Goal: Task Accomplishment & Management: Manage account settings

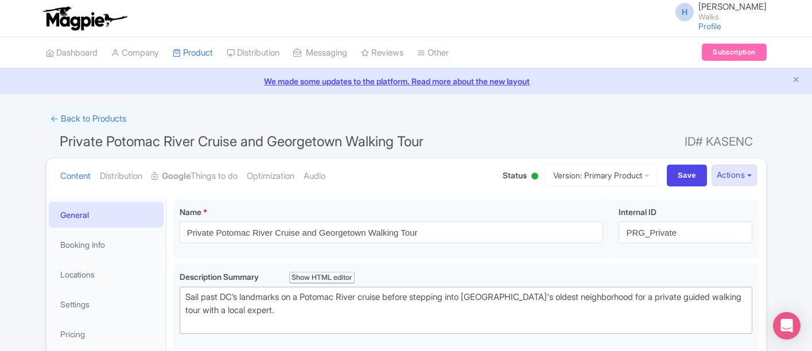
scroll to position [199, 0]
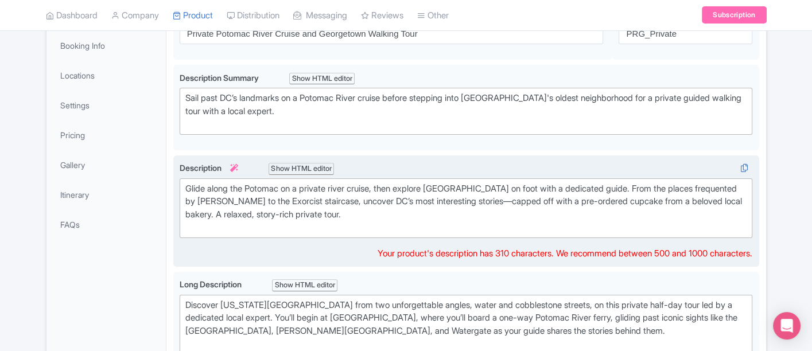
click at [232, 186] on div "Glide along the Potomac on a private river cruise, then explore Georgetown on f…" at bounding box center [466, 208] width 562 height 52
drag, startPoint x: 232, startPoint y: 186, endPoint x: 182, endPoint y: 186, distance: 49.9
click at [182, 186] on trix-editor "Glide along the Potomac on a private river cruise, then explore Georgetown on f…" at bounding box center [466, 208] width 573 height 60
drag, startPoint x: 285, startPoint y: 187, endPoint x: 314, endPoint y: 190, distance: 29.5
click at [314, 190] on div "Cruise the Potomac on a private river cruise, then explore Georgetown on foot w…" at bounding box center [466, 208] width 562 height 52
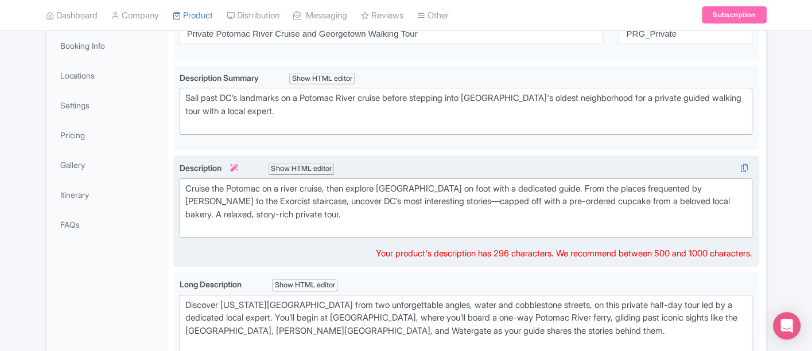
click at [540, 188] on div "Cruise the Potomac on a river cruise, then explore Georgetown on foot with a de…" at bounding box center [466, 208] width 562 height 52
drag, startPoint x: 597, startPoint y: 186, endPoint x: 726, endPoint y: 189, distance: 128.6
click at [726, 189] on div "Cruise the Potomac on a river cruise, then explore Georgetown on foot with a de…" at bounding box center [466, 208] width 562 height 52
drag, startPoint x: 265, startPoint y: 199, endPoint x: 287, endPoint y: 197, distance: 21.8
click at [287, 197] on div "Cruise the Potomac on a river cruise, then explore Georgetown on foot with a de…" at bounding box center [466, 208] width 562 height 52
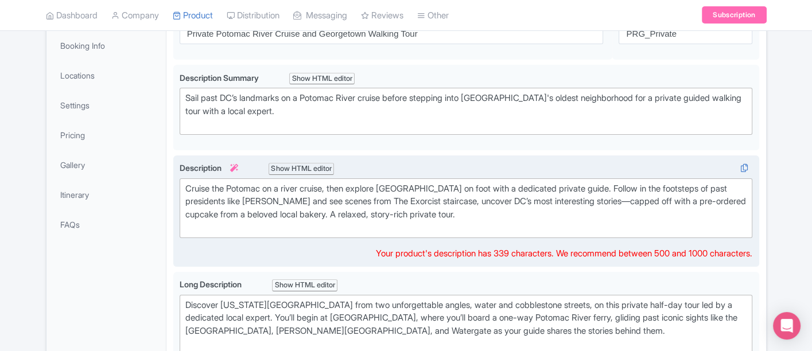
click at [300, 203] on div "Cruise the Potomac on a river cruise, then explore Georgetown on foot with a de…" at bounding box center [466, 208] width 562 height 52
drag, startPoint x: 282, startPoint y: 199, endPoint x: 348, endPoint y: 199, distance: 66.0
click at [348, 199] on div "Cruise the Potomac on a river cruise, then explore Georgetown on foot with a de…" at bounding box center [466, 208] width 562 height 52
click at [457, 199] on div "Cruise the Potomac on a river cruise, then explore Georgetown on foot with a de…" at bounding box center [466, 208] width 562 height 52
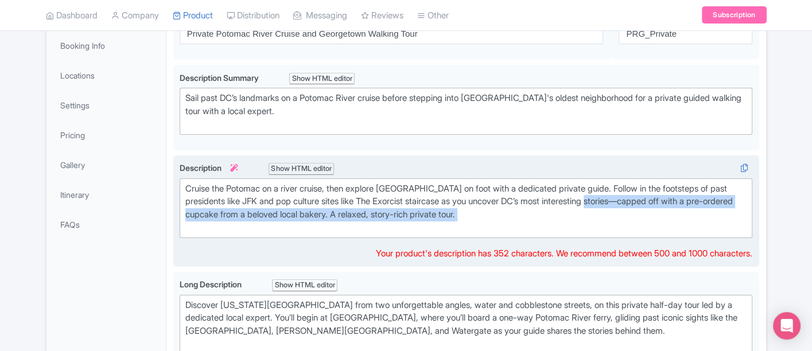
drag, startPoint x: 518, startPoint y: 221, endPoint x: 639, endPoint y: 199, distance: 123.7
click at [639, 199] on div "Cruise the Potomac on a river cruise, then explore Georgetown on foot with a de…" at bounding box center [466, 208] width 562 height 52
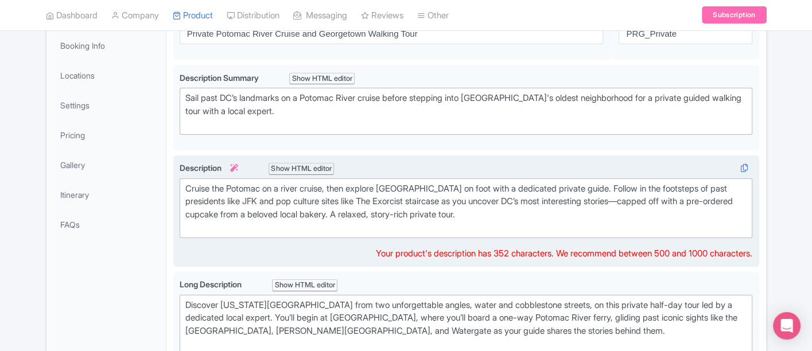
click at [646, 198] on div "Cruise the Potomac on a river cruise, then explore Georgetown on foot with a de…" at bounding box center [466, 208] width 562 height 52
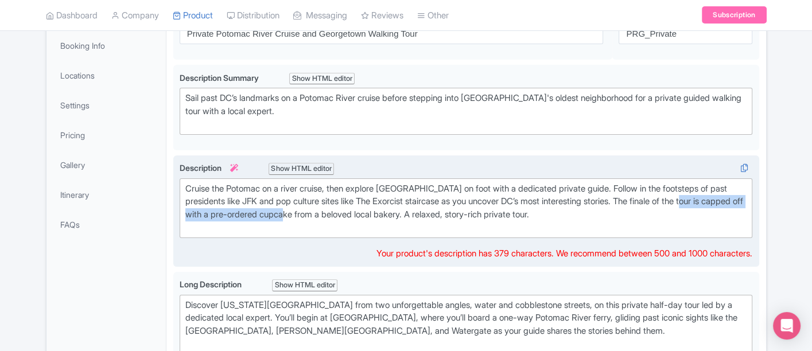
drag, startPoint x: 186, startPoint y: 210, endPoint x: 364, endPoint y: 213, distance: 178.5
click at [364, 213] on div "Cruise the Potomac on a river cruise, then explore Georgetown on foot with a de…" at bounding box center [466, 208] width 562 height 52
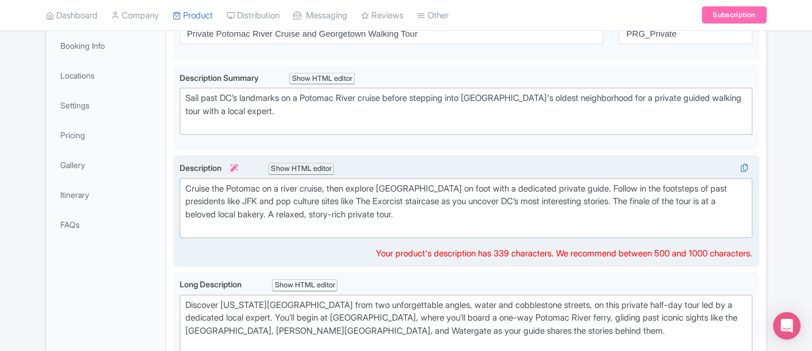
click at [285, 213] on div "Cruise the Potomac on a river cruise, then explore Georgetown on foot with a de…" at bounding box center [466, 208] width 562 height 52
drag, startPoint x: 374, startPoint y: 227, endPoint x: 365, endPoint y: 212, distance: 17.2
click at [365, 212] on div "Cruise the Potomac on a river cruise, then explore Georgetown on foot with a de…" at bounding box center [466, 208] width 562 height 52
type trix-editor "<div>Cruise the Potomac on a river cruise, then explore Georgetown on foot with…"
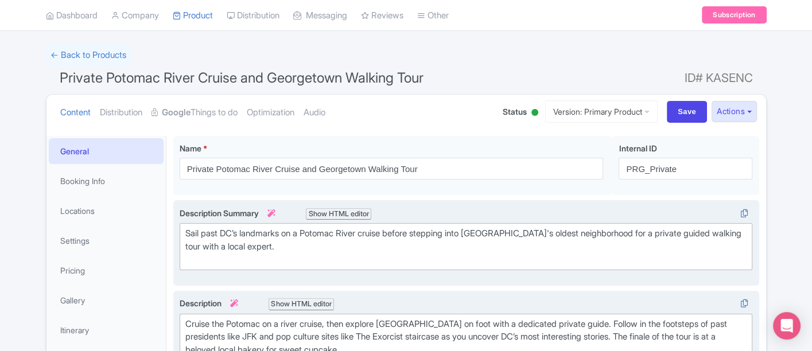
scroll to position [8, 0]
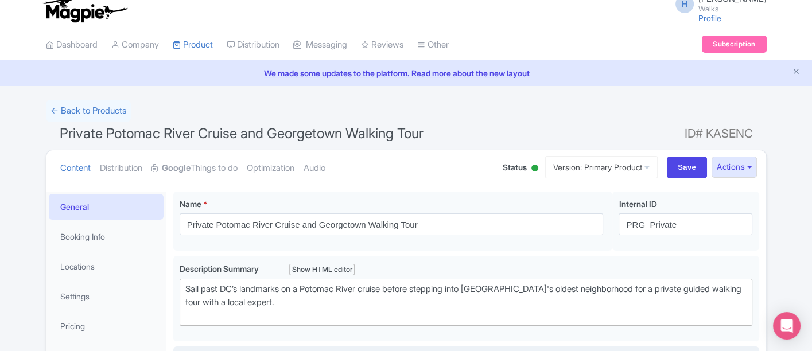
click at [668, 155] on div "Content Distribution Google Things to do Optimization Audio Status Active Inact…" at bounding box center [405, 167] width 719 height 35
click at [675, 169] on input "Save" at bounding box center [687, 168] width 40 height 22
type input "Saving..."
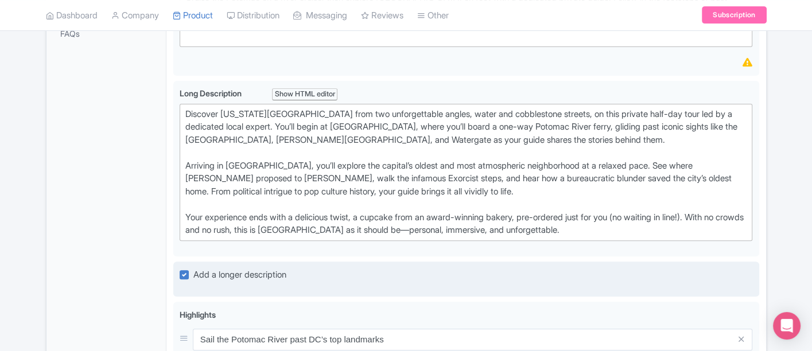
scroll to position [326, 0]
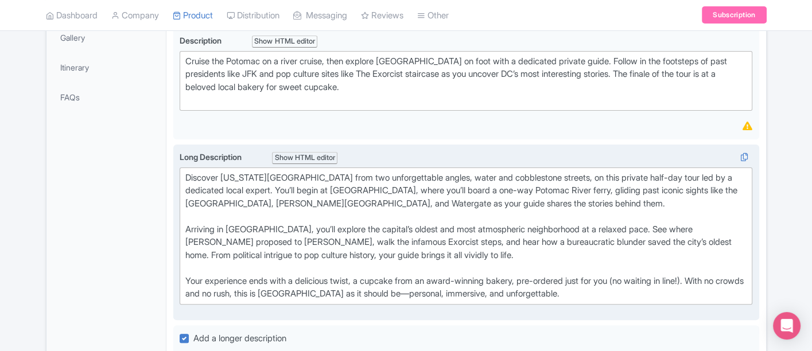
click at [188, 279] on div "Discover [US_STATE][GEOGRAPHIC_DATA] from two unforgettable angles, water and c…" at bounding box center [466, 236] width 562 height 129
click at [255, 274] on div "Discover [US_STATE][GEOGRAPHIC_DATA] from two unforgettable angles, water and c…" at bounding box center [466, 236] width 562 height 129
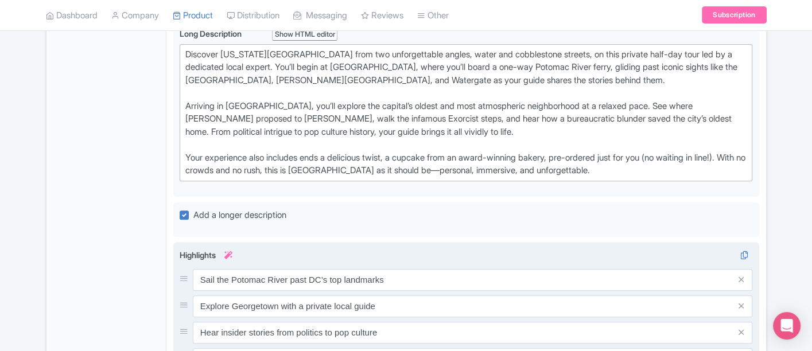
scroll to position [454, 0]
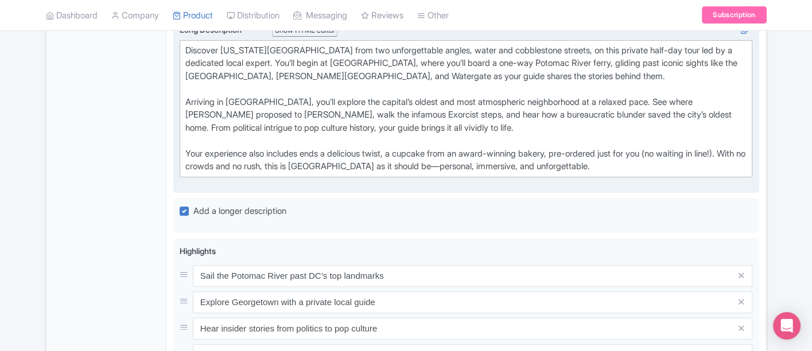
click at [354, 163] on div "Discover Washington DC from two unforgettable angles, water and cobblestone str…" at bounding box center [466, 108] width 562 height 129
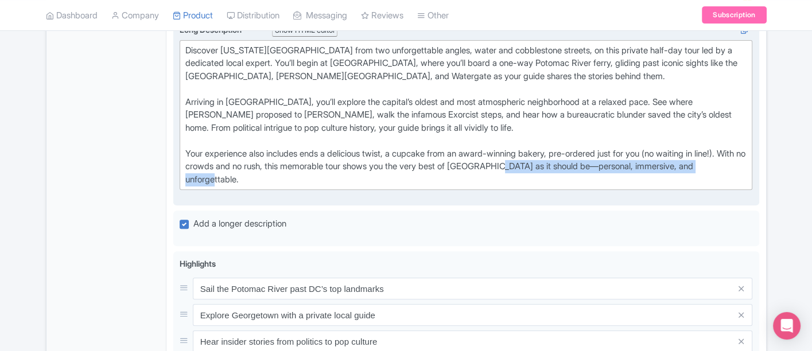
drag, startPoint x: 575, startPoint y: 162, endPoint x: 576, endPoint y: 176, distance: 13.2
click at [576, 176] on div "Discover Washington DC from two unforgettable angles, water and cobblestone str…" at bounding box center [466, 115] width 562 height 142
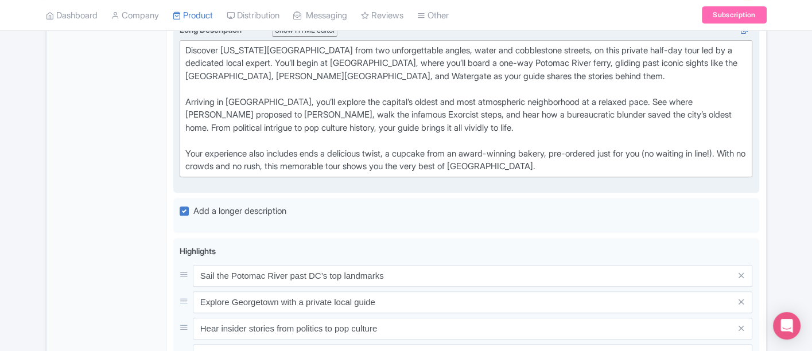
type trix-editor "<div>Discover Washington DC from two unforgettable angles, water and cobbleston…"
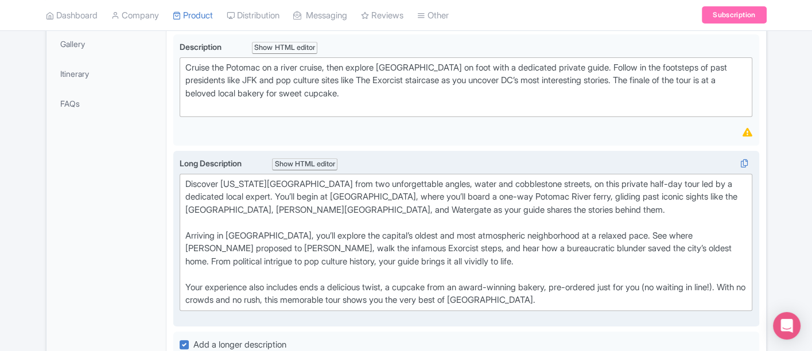
scroll to position [199, 0]
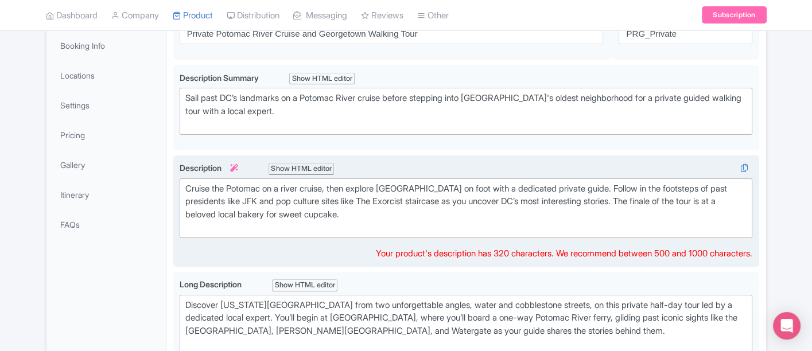
click at [321, 222] on div "Cruise the Potomac on a river cruise, then explore [GEOGRAPHIC_DATA] on foot wi…" at bounding box center [466, 208] width 562 height 52
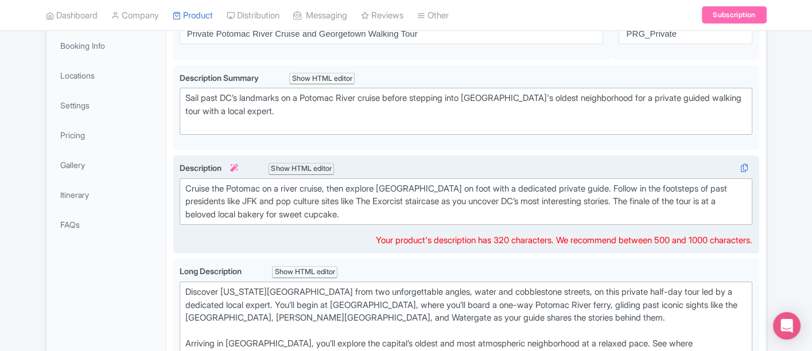
click at [332, 188] on div "Cruise the Potomac on a river cruise, then explore [GEOGRAPHIC_DATA] on foot wi…" at bounding box center [466, 201] width 562 height 39
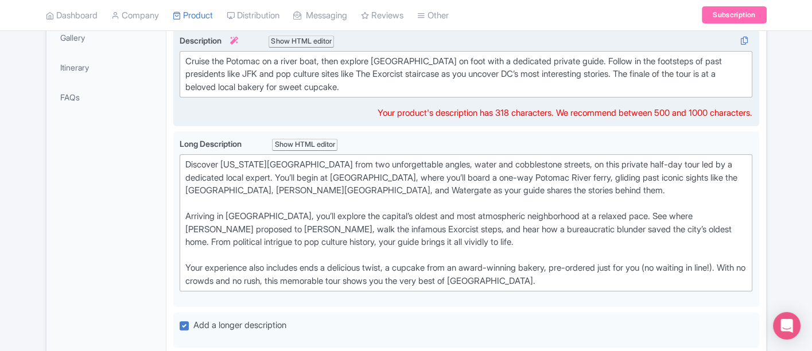
scroll to position [263, 0]
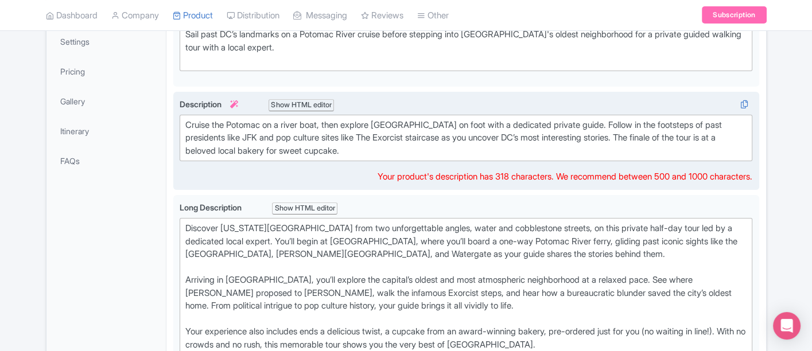
click at [594, 125] on div "Cruise the Potomac on a river boat, then explore Georgetown on foot with a dedi…" at bounding box center [466, 138] width 562 height 39
click at [591, 122] on div "Cruise the Potomac on a river boat, then explore Georgetown on foot with a dedi…" at bounding box center [466, 138] width 562 height 39
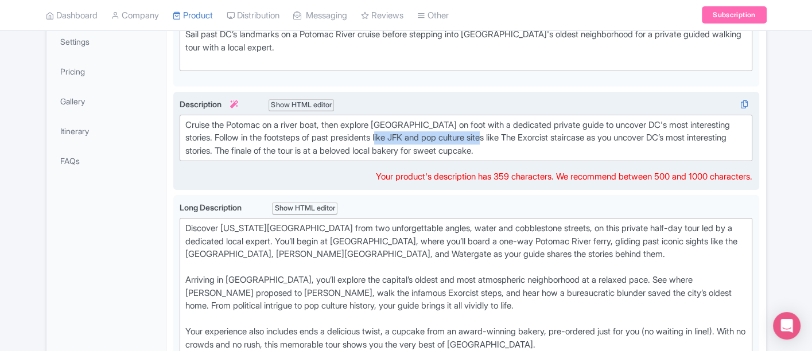
drag, startPoint x: 418, startPoint y: 138, endPoint x: 523, endPoint y: 135, distance: 104.4
click at [523, 135] on div "Cruise the Potomac on a river boat, then explore Georgetown on foot with a dedi…" at bounding box center [466, 138] width 562 height 39
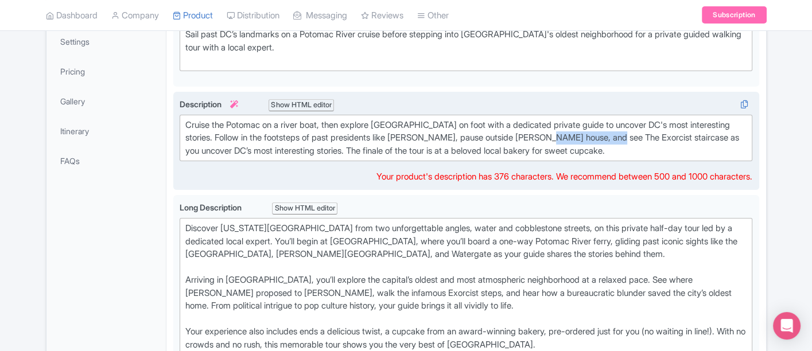
drag, startPoint x: 579, startPoint y: 134, endPoint x: 646, endPoint y: 137, distance: 66.6
click at [646, 137] on div "Cruise the Potomac on a river boat, then explore Georgetown on foot with a dedi…" at bounding box center [466, 138] width 562 height 39
click at [649, 135] on div "Cruise the Potomac on a river boat, then explore Georgetown on foot with a dedi…" at bounding box center [466, 138] width 562 height 39
click at [578, 137] on div "Cruise the Potomac on a river boat, then explore Georgetown on foot with a dedi…" at bounding box center [466, 138] width 562 height 39
click at [668, 136] on div "Cruise the Potomac on a river boat, then explore Georgetown on foot with a dedi…" at bounding box center [466, 138] width 562 height 39
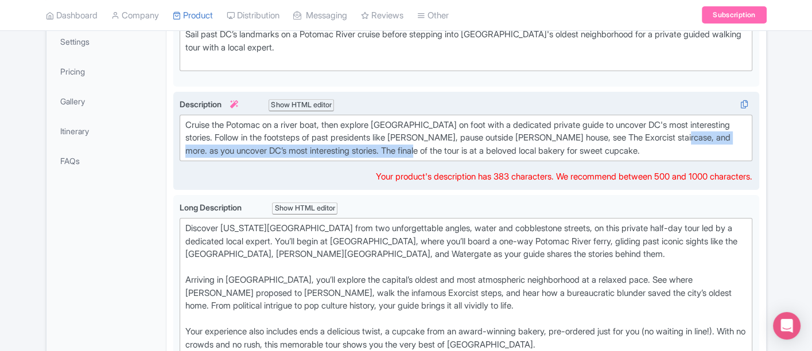
drag, startPoint x: 437, startPoint y: 148, endPoint x: 718, endPoint y: 134, distance: 282.1
click at [718, 134] on div "Cruise the Potomac on a river boat, then explore Georgetown on foot with a dedi…" at bounding box center [466, 138] width 562 height 39
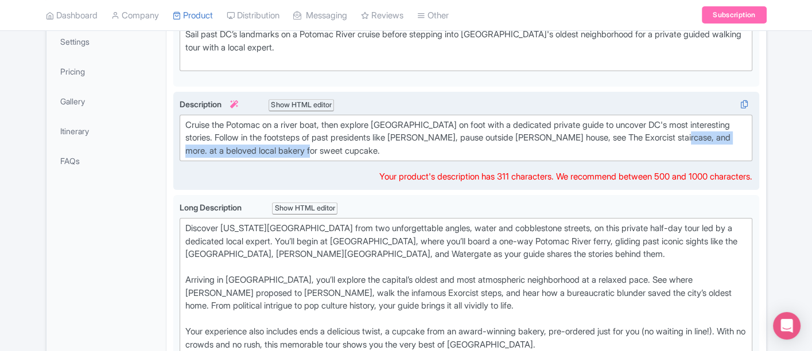
drag, startPoint x: 718, startPoint y: 134, endPoint x: 722, endPoint y: 143, distance: 10.3
click at [722, 143] on div "Cruise the Potomac on a river boat, then explore Georgetown on foot with a dedi…" at bounding box center [466, 138] width 562 height 39
click at [690, 136] on div "Cruise the Potomac on a river boat, then explore Georgetown on foot with a dedi…" at bounding box center [466, 138] width 562 height 39
drag, startPoint x: 674, startPoint y: 132, endPoint x: 411, endPoint y: 164, distance: 264.2
click at [411, 164] on div "Description i Show HTML editor Bold Italic Strikethrough Link Heading Quote Cod…" at bounding box center [466, 140] width 573 height 85
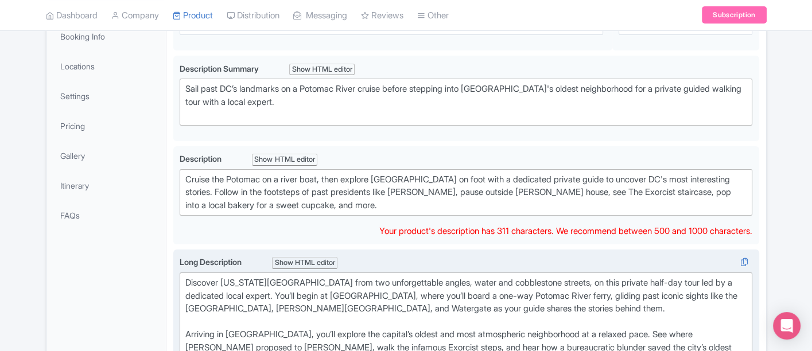
scroll to position [199, 0]
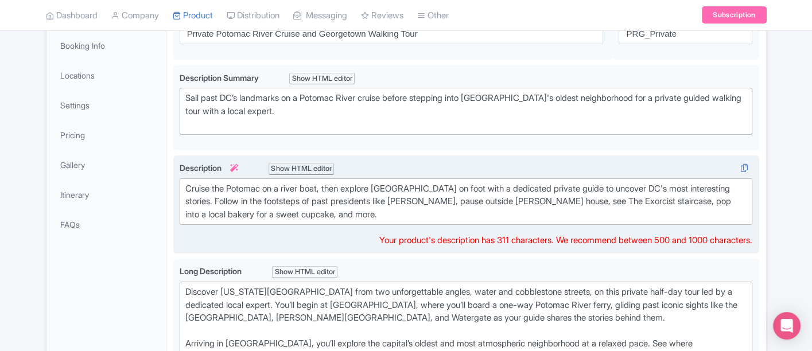
click at [715, 199] on div "Cruise the Potomac on a river boat, then explore Georgetown on foot with a dedi…" at bounding box center [466, 201] width 562 height 39
type trix-editor "<div>Cruise the Potomac on a river boat, then explore Georgetown on foot with a…"
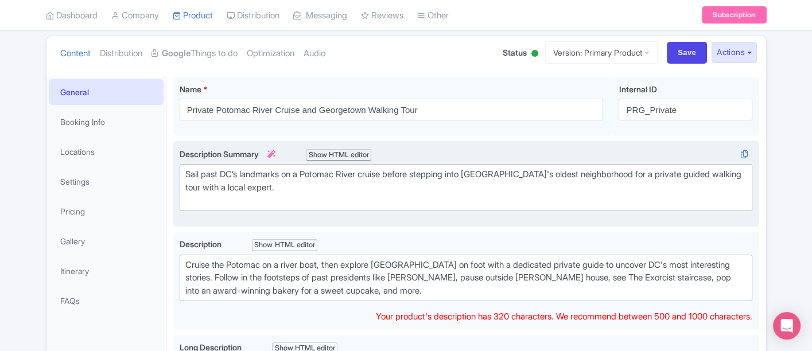
scroll to position [0, 0]
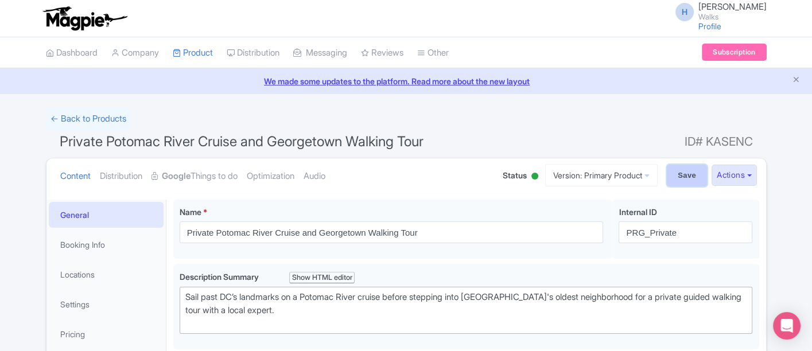
click at [678, 173] on input "Save" at bounding box center [687, 176] width 40 height 22
type input "Saving..."
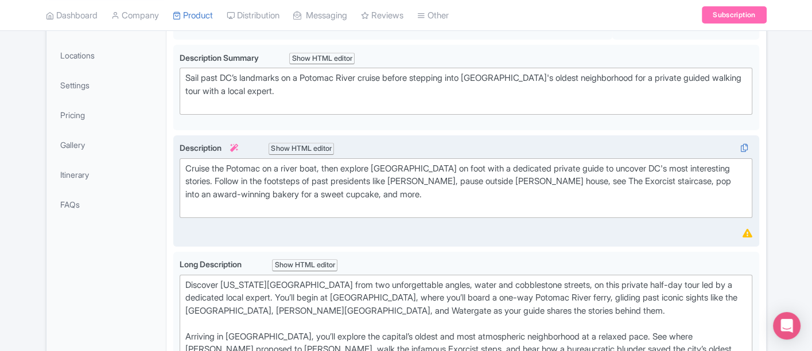
scroll to position [199, 0]
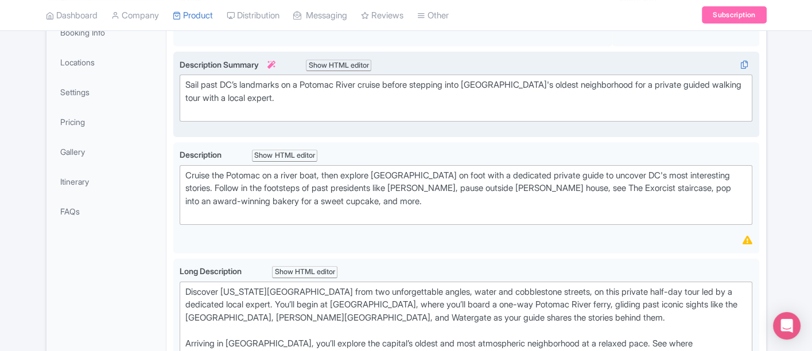
click at [190, 98] on div "Sail past DC’s landmarks on a Potomac River cruise before stepping into America…" at bounding box center [466, 98] width 562 height 39
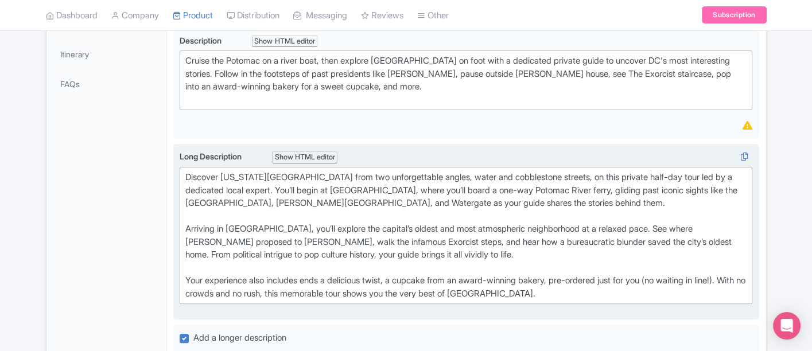
scroll to position [149, 0]
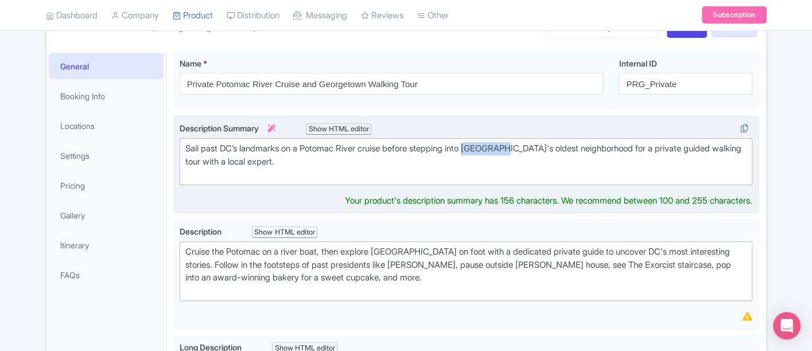
drag, startPoint x: 480, startPoint y: 145, endPoint x: 519, endPoint y: 148, distance: 38.6
click at [519, 148] on div "Sail past DC’s landmarks on a Potomac River cruise before stepping into America…" at bounding box center [466, 161] width 562 height 39
click at [605, 148] on div "Sail past DC’s landmarks on a Potomac River cruise before stepping into one of …" at bounding box center [466, 161] width 562 height 39
type trix-editor "<div>Sail past DC’s landmarks on a Potomac River cruise before stepping into on…"
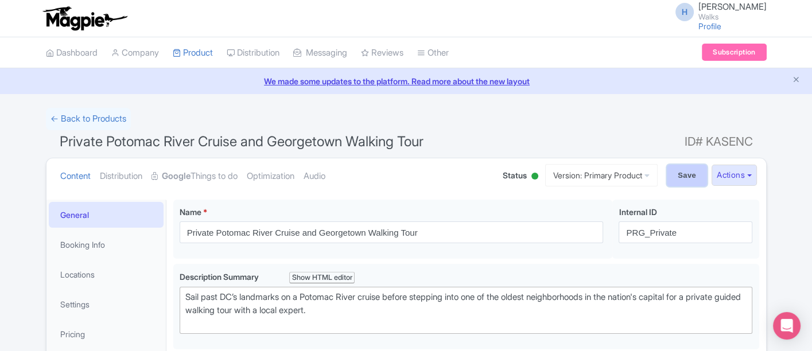
click at [688, 165] on input "Save" at bounding box center [687, 176] width 40 height 22
type input "Saving..."
click at [637, 173] on link "Version: Primary Product" at bounding box center [601, 175] width 112 height 22
click at [639, 222] on icon at bounding box center [640, 219] width 9 height 9
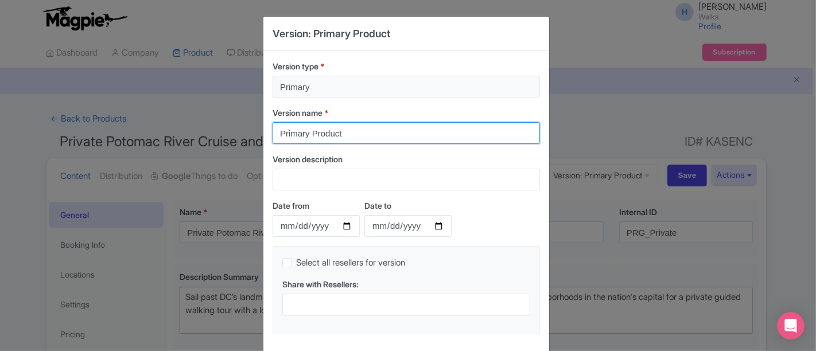
drag, startPoint x: 312, startPoint y: 135, endPoint x: 242, endPoint y: 126, distance: 70.5
click at [242, 126] on div "Version: Primary Product Version type * Primary Version name * Primary Product …" at bounding box center [408, 175] width 816 height 351
type input "OTA Version"
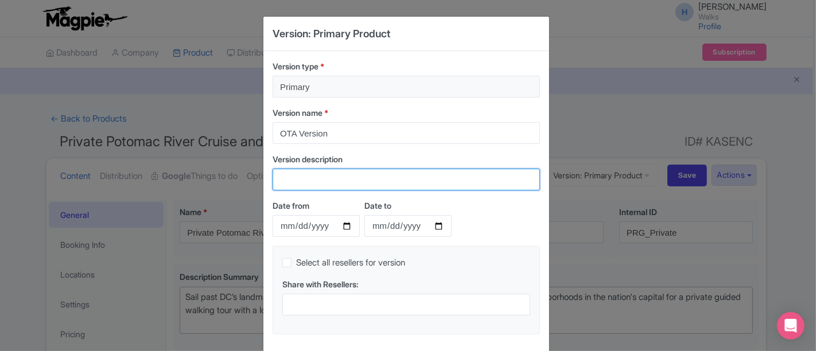
click at [343, 169] on input "Version description" at bounding box center [406, 180] width 267 height 22
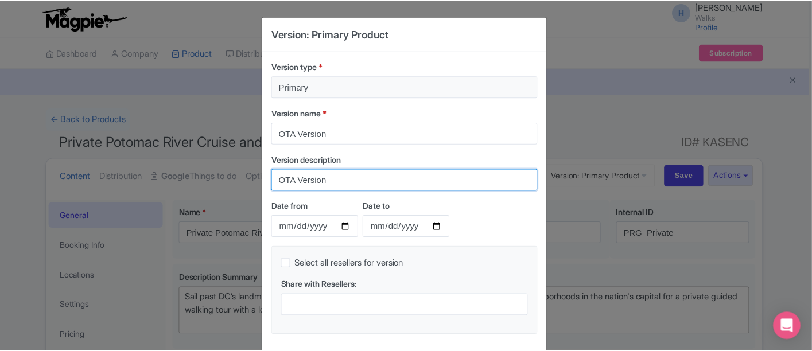
scroll to position [57, 0]
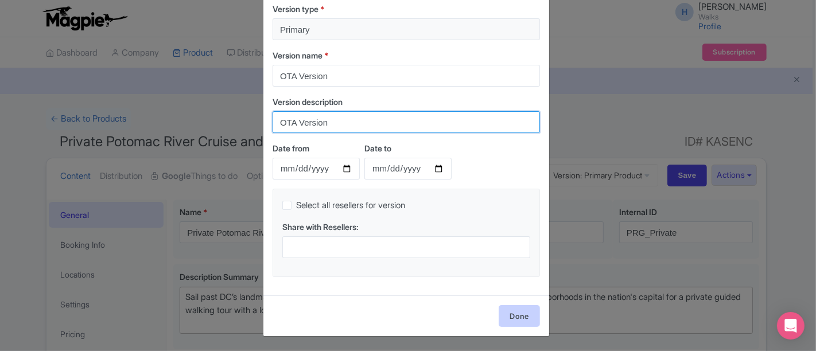
type input "OTA Version"
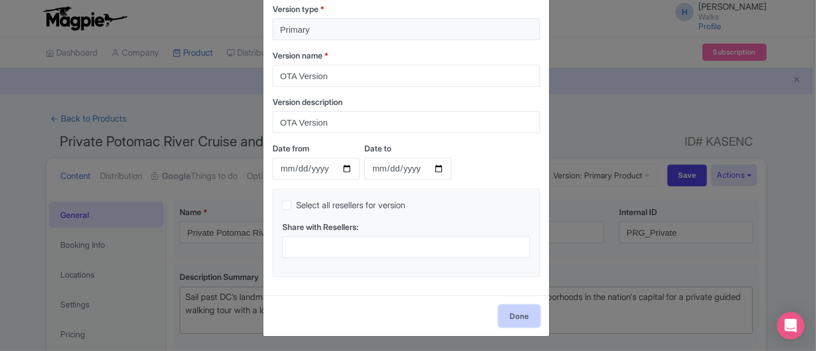
click at [530, 312] on link "Done" at bounding box center [519, 316] width 41 height 22
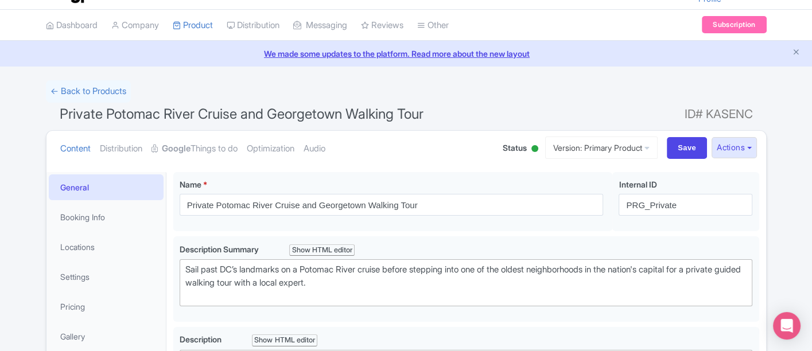
scroll to position [0, 0]
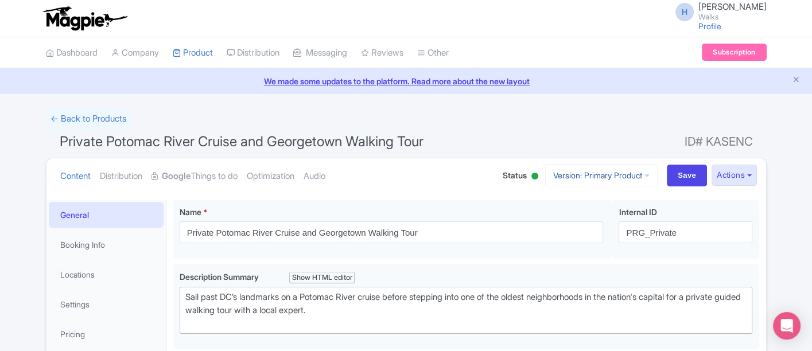
click at [613, 173] on link "Version: Primary Product" at bounding box center [601, 175] width 112 height 22
click at [672, 180] on input "Save" at bounding box center [687, 176] width 40 height 22
type input "Saving..."
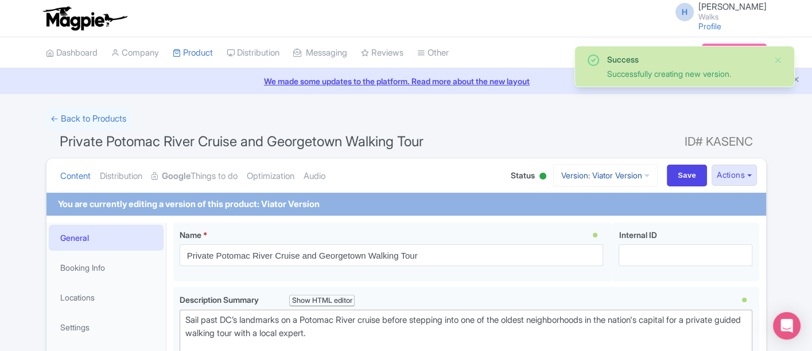
click at [624, 176] on link "Version: Viator Version" at bounding box center [605, 175] width 104 height 22
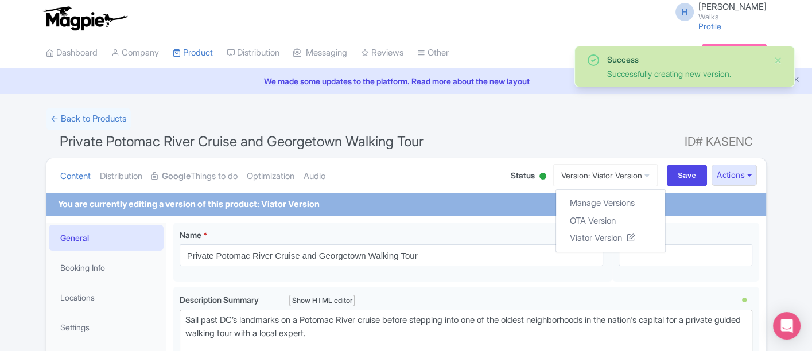
drag, startPoint x: 598, startPoint y: 136, endPoint x: 575, endPoint y: 98, distance: 44.3
click at [597, 136] on h1 "Private Potomac River Cruise and Georgetown Walking Tour ID# [GEOGRAPHIC_DATA]" at bounding box center [406, 144] width 721 height 28
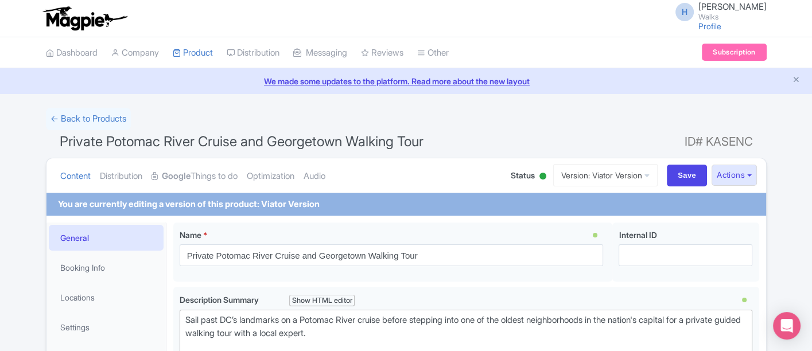
click at [581, 129] on div "← Back to Products" at bounding box center [406, 119] width 721 height 22
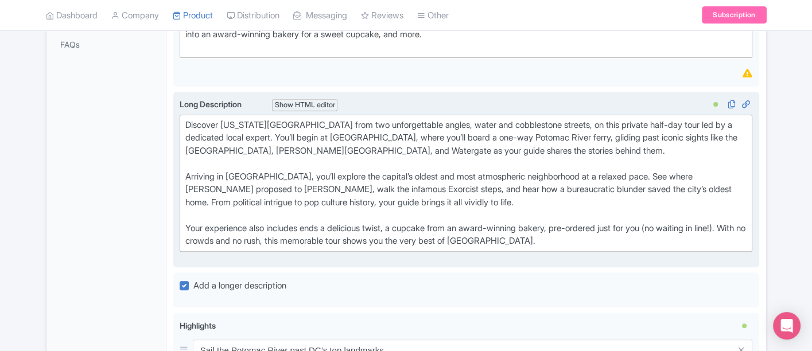
scroll to position [382, 0]
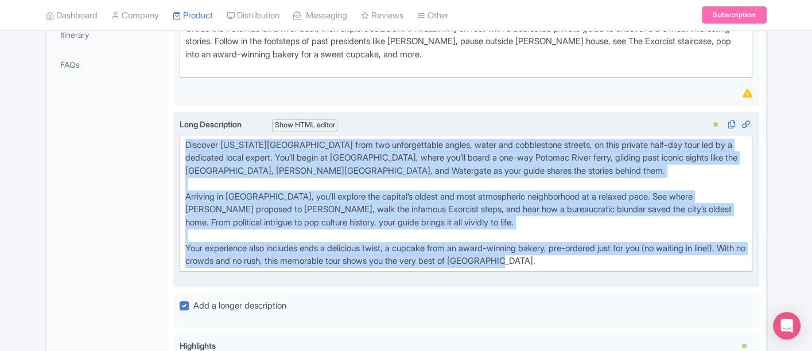
drag, startPoint x: 584, startPoint y: 257, endPoint x: 184, endPoint y: 141, distance: 416.4
click at [185, 141] on div "Discover [US_STATE][GEOGRAPHIC_DATA] from two unforgettable angles, water and c…" at bounding box center [466, 203] width 562 height 129
type trix-editor "<div>Discover [US_STATE][GEOGRAPHIC_DATA] from two unforgettable angles, water …"
copy div "Discover [US_STATE][GEOGRAPHIC_DATA] from two unforgettable angles, water and c…"
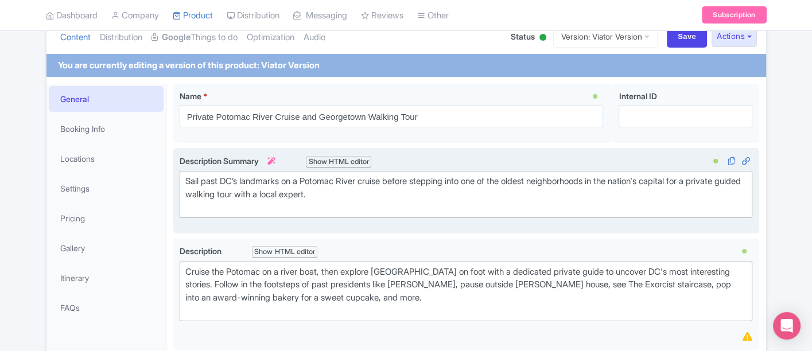
scroll to position [127, 0]
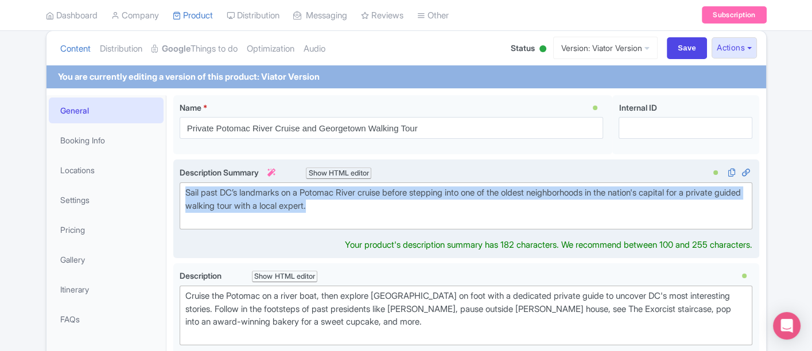
drag, startPoint x: 386, startPoint y: 208, endPoint x: 178, endPoint y: 190, distance: 208.4
click at [180, 190] on trix-editor "Sail past DC’s landmarks on a Potomac River cruise before stepping into one of …" at bounding box center [466, 205] width 573 height 47
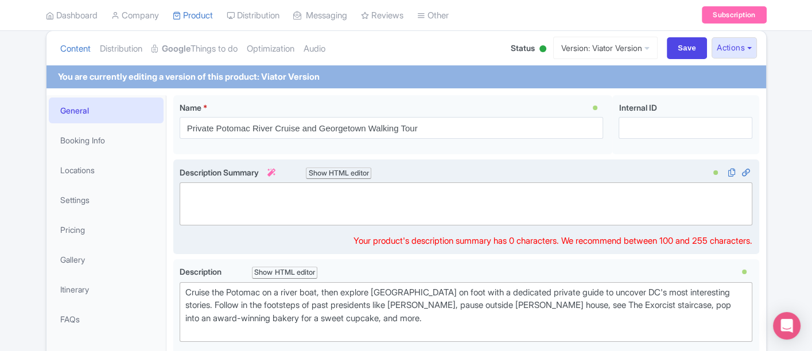
type trix-editor "<div><br><br></div>"
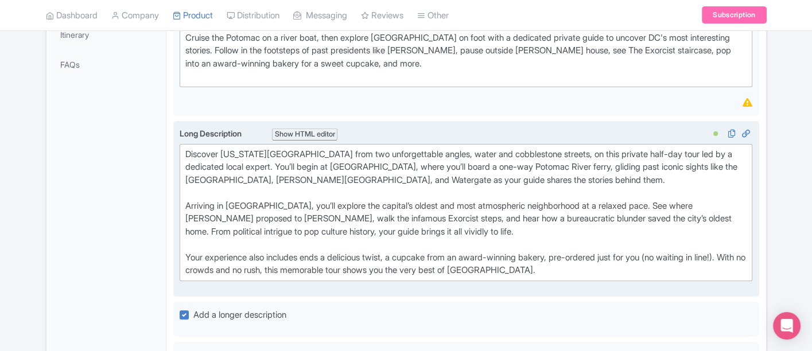
scroll to position [369, 0]
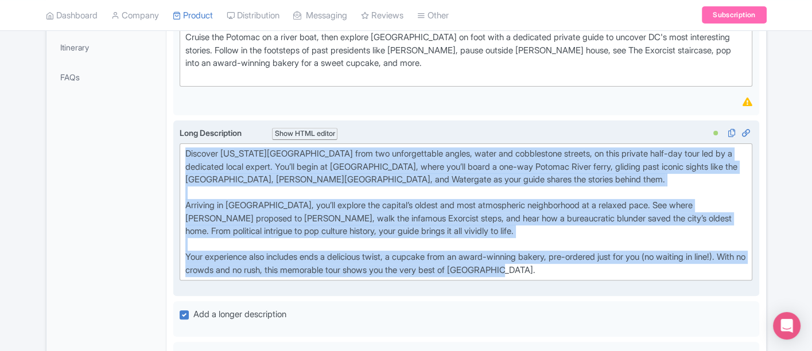
drag, startPoint x: 186, startPoint y: 150, endPoint x: 609, endPoint y: 273, distance: 439.9
click at [609, 273] on trix-editor "Discover Washington DC from two unforgettable angles, water and cobblestone str…" at bounding box center [466, 211] width 573 height 137
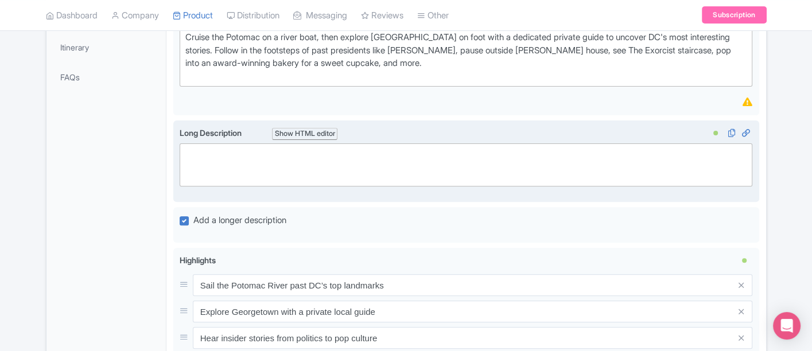
paste trix-editor "<div><strong>Stop At: Potomac River<br></strong><br></div><div><strong>Descript…"
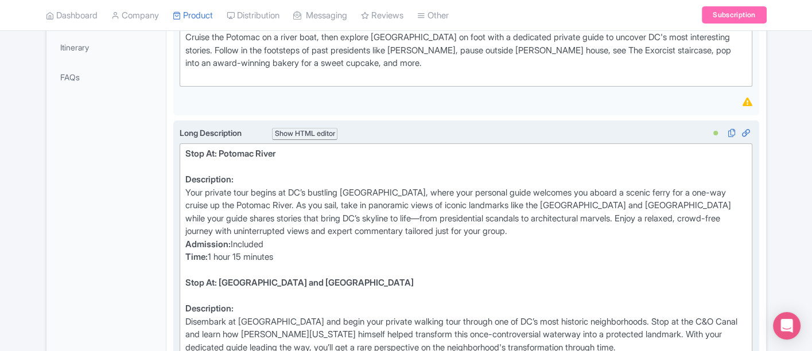
click at [227, 174] on strong "Description:" at bounding box center [209, 179] width 48 height 11
click at [209, 162] on div "Stop At: Potomac River" at bounding box center [466, 160] width 562 height 26
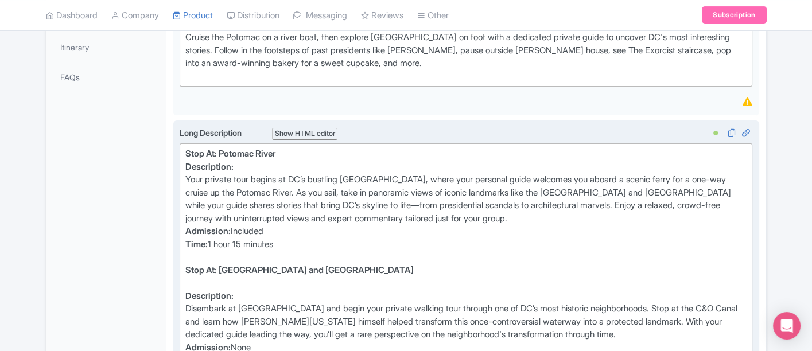
click at [198, 290] on div "Description: Disembark at Georgetown Harbor and begin your private walking tour…" at bounding box center [466, 335] width 562 height 91
click at [203, 278] on div "Stop At: C&O Canal National Historic Park and Visitor’s Museum" at bounding box center [466, 277] width 562 height 26
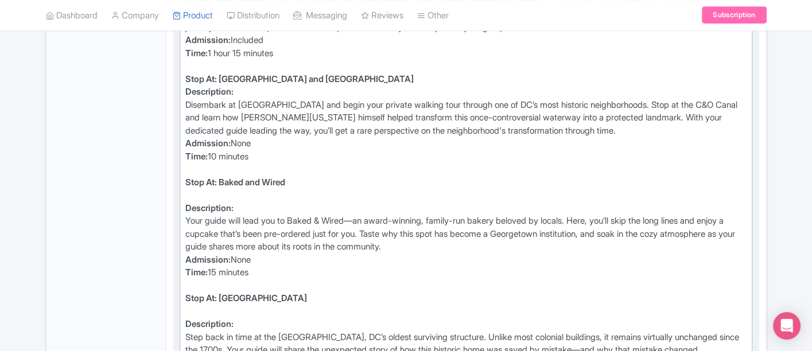
click at [210, 191] on div "Stop At: Baked and Wired" at bounding box center [466, 189] width 562 height 26
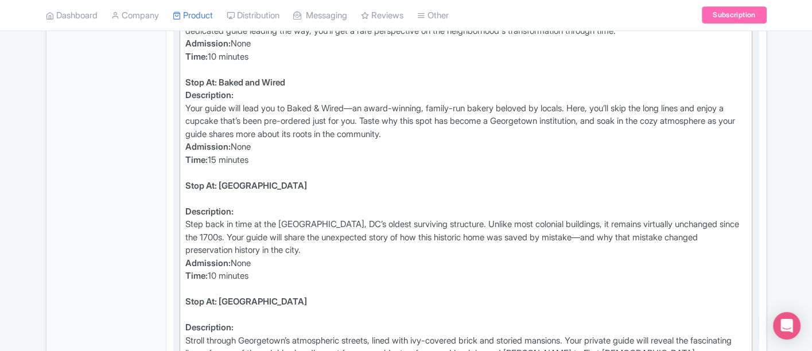
scroll to position [689, 0]
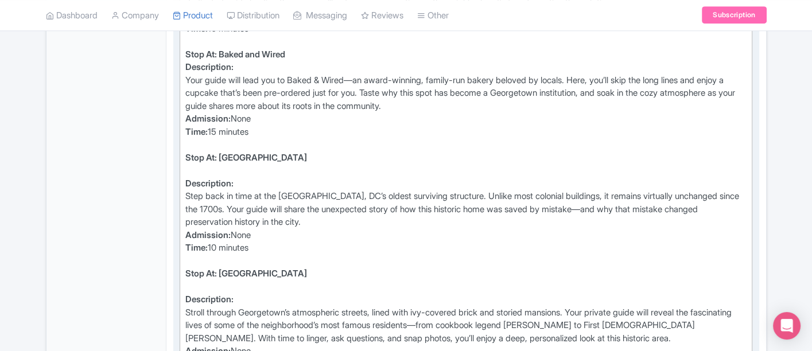
click at [192, 165] on div "Stop At: Old Stone House" at bounding box center [466, 164] width 562 height 26
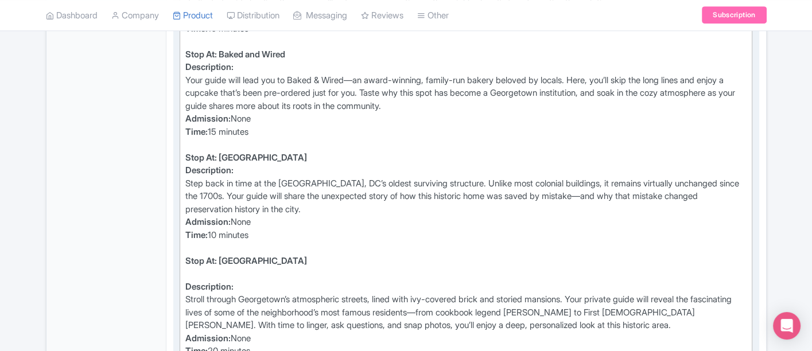
click at [205, 268] on div "Stop At: Georgetown" at bounding box center [466, 268] width 562 height 26
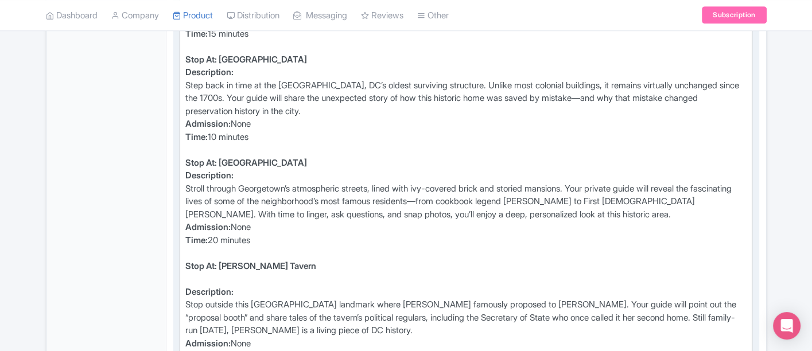
scroll to position [816, 0]
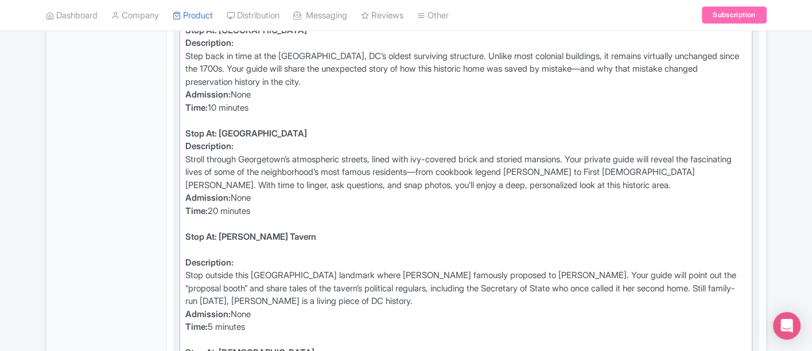
click at [223, 243] on div "Stop At: Martin’s Tavern" at bounding box center [466, 244] width 562 height 26
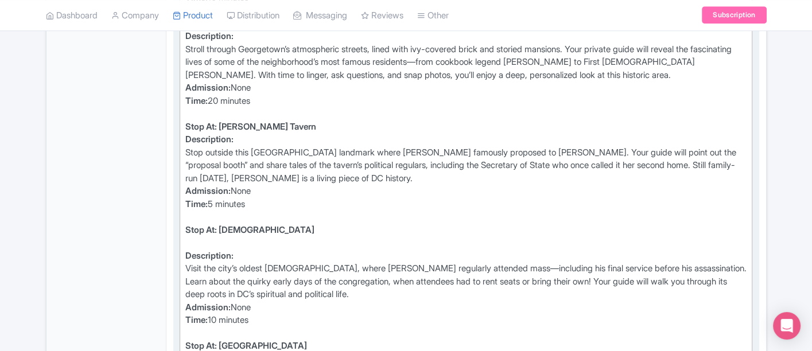
scroll to position [943, 0]
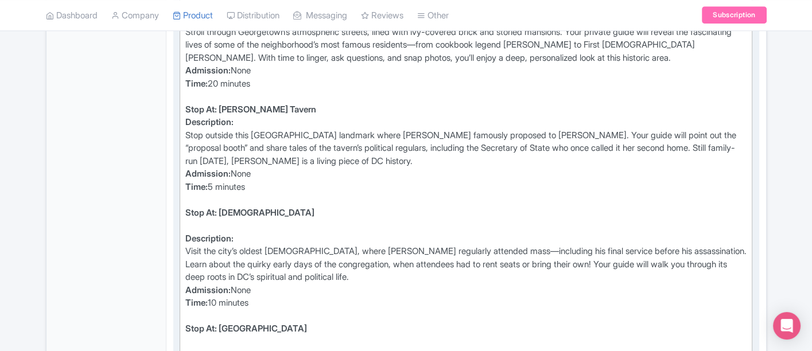
click at [211, 224] on div "Stop At: Holy Trinity Catholic Church" at bounding box center [466, 220] width 562 height 26
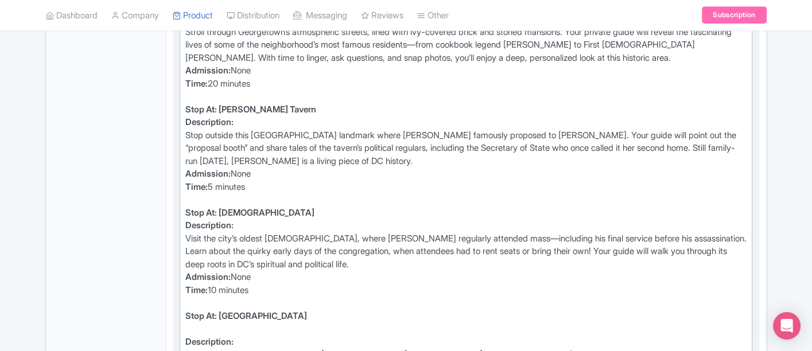
scroll to position [1007, 0]
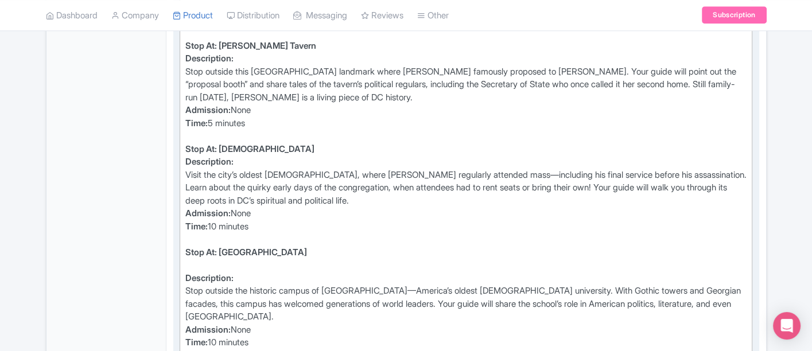
click at [196, 256] on div "Stop At: Georgetown University" at bounding box center [466, 259] width 562 height 26
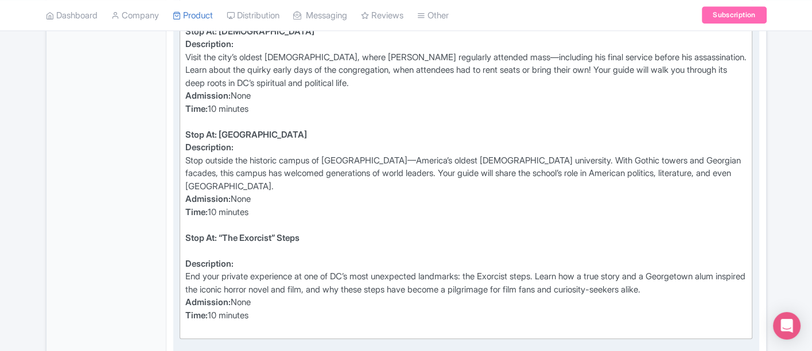
scroll to position [1134, 0]
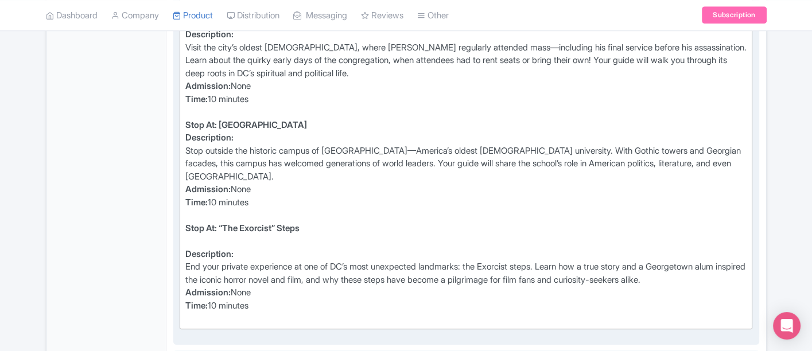
click at [200, 234] on div "Stop At: “The Exorcist” Steps" at bounding box center [466, 235] width 562 height 26
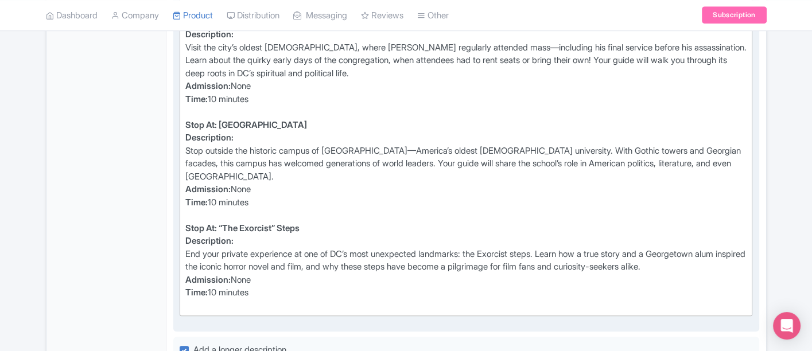
click at [202, 300] on div "Description: End your private experience at one of DC’s most unexpected landmar…" at bounding box center [466, 273] width 562 height 77
type trix-editor "<div><strong>Stop At: Potomac River</strong></div><div><strong>Description:</st…"
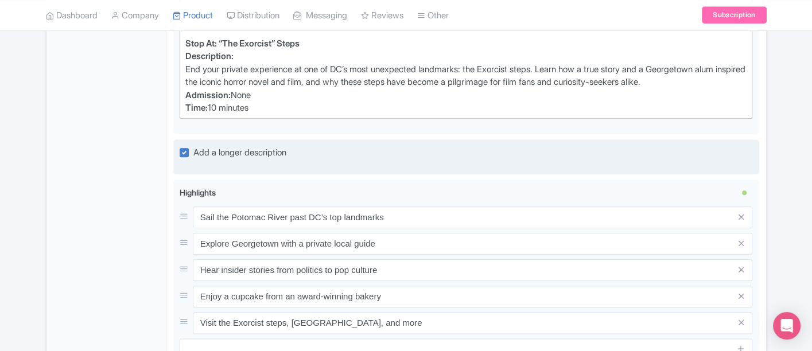
scroll to position [1326, 0]
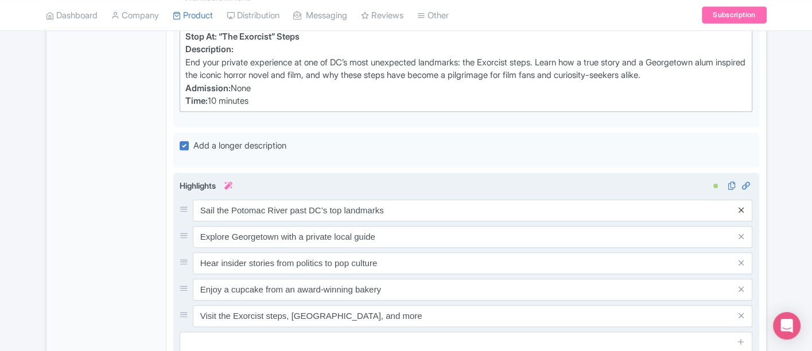
click at [743, 211] on icon at bounding box center [740, 210] width 5 height 9
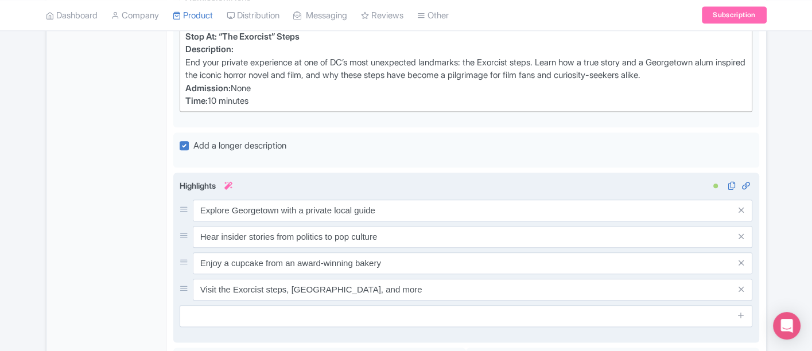
click at [743, 211] on icon at bounding box center [740, 210] width 5 height 9
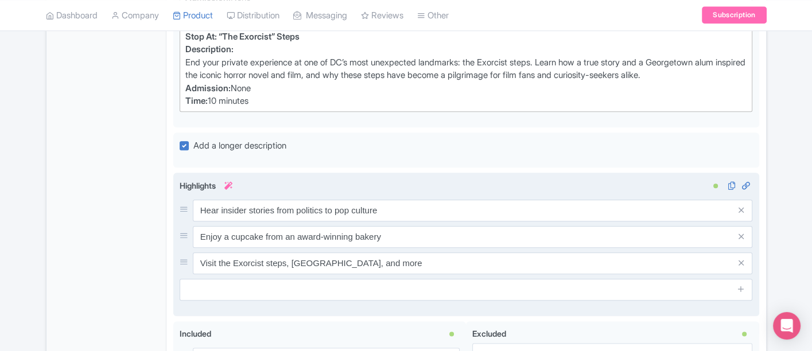
click at [743, 211] on icon at bounding box center [740, 210] width 5 height 9
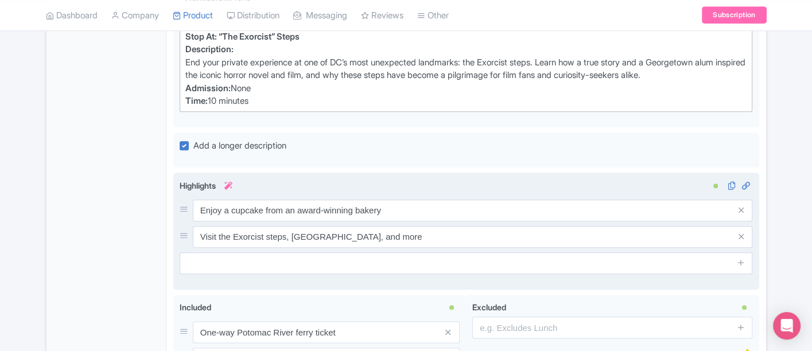
click at [743, 211] on icon at bounding box center [740, 210] width 5 height 9
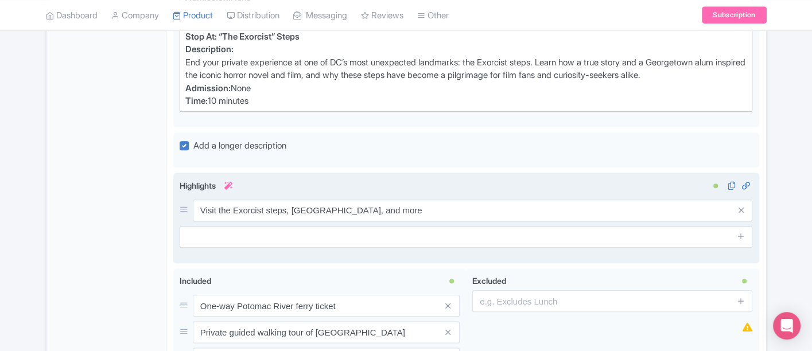
click at [743, 211] on icon at bounding box center [740, 210] width 5 height 9
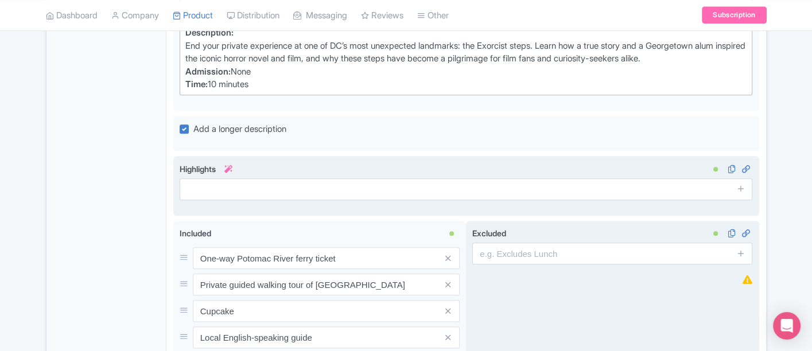
scroll to position [1390, 0]
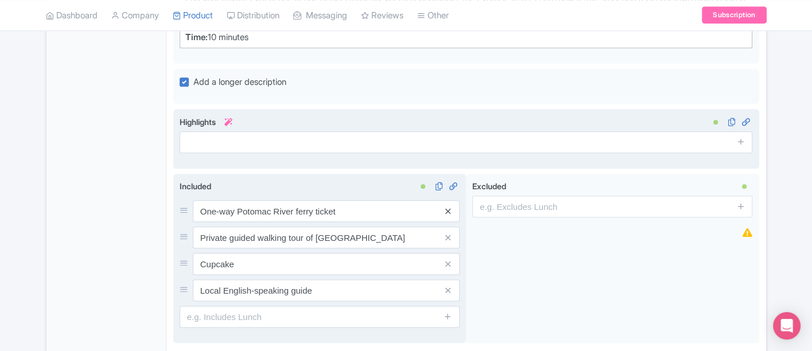
click at [449, 207] on icon at bounding box center [447, 211] width 5 height 9
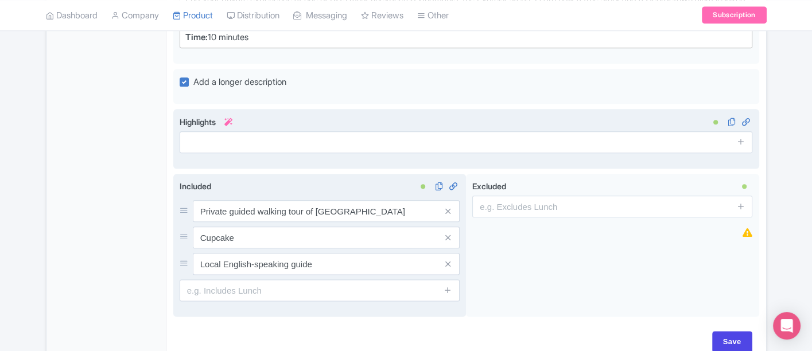
click at [449, 207] on icon at bounding box center [447, 211] width 5 height 9
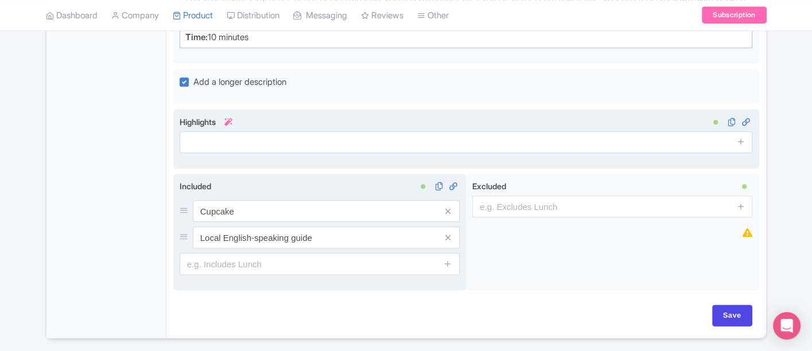
click at [449, 207] on icon at bounding box center [447, 211] width 5 height 9
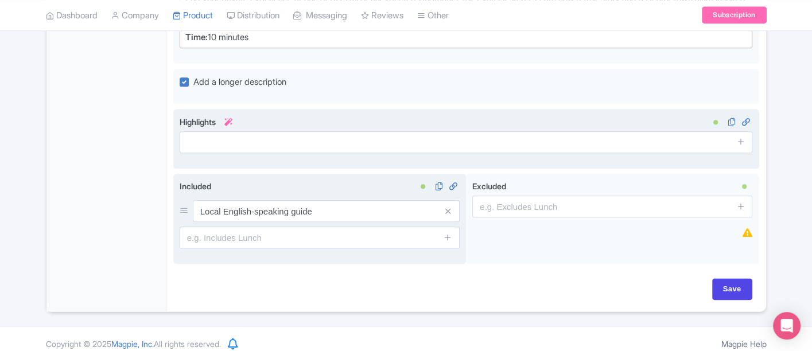
click at [449, 207] on icon at bounding box center [447, 211] width 5 height 9
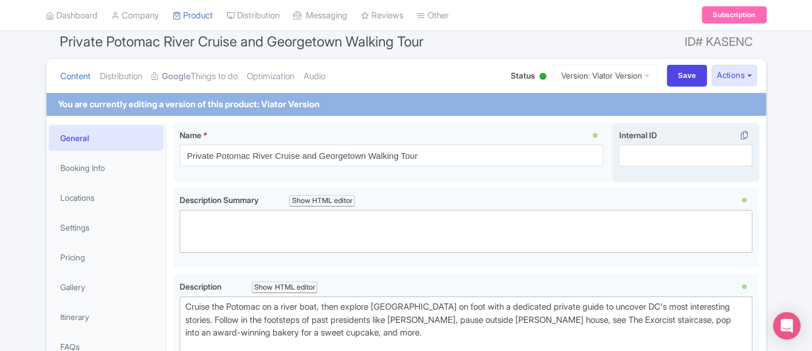
scroll to position [39, 0]
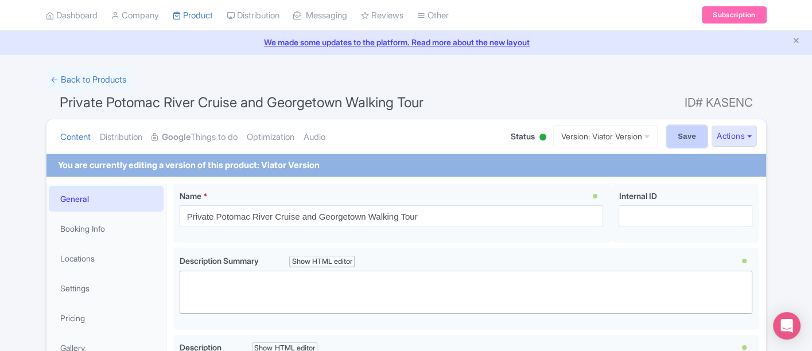
click at [680, 138] on input "Save" at bounding box center [687, 137] width 40 height 22
type input "Saving..."
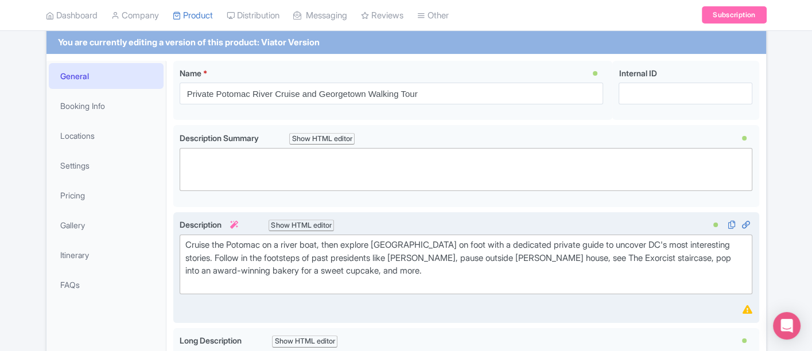
scroll to position [166, 0]
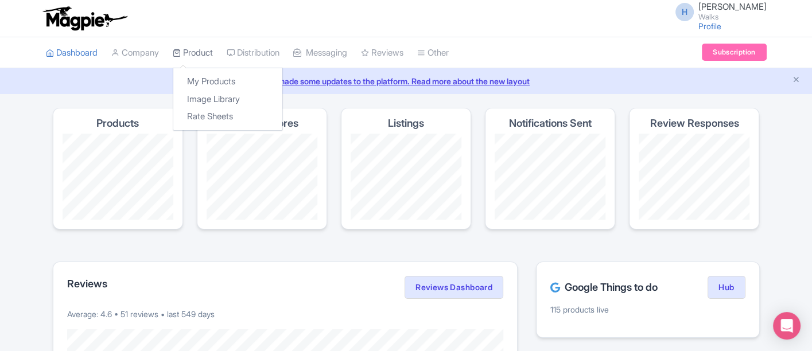
click at [199, 44] on link "Product" at bounding box center [193, 53] width 40 height 32
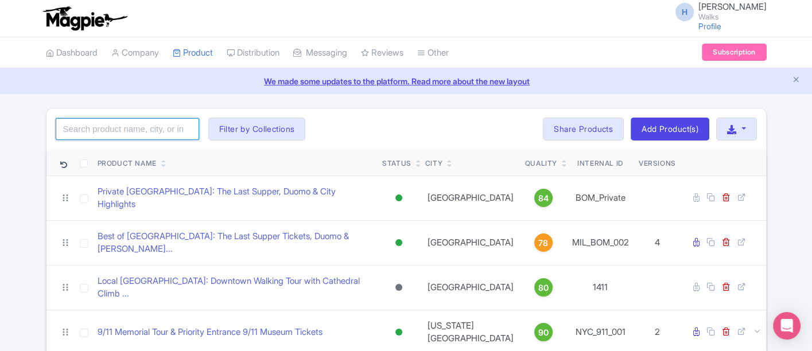
click at [115, 119] on input "search" at bounding box center [127, 129] width 143 height 22
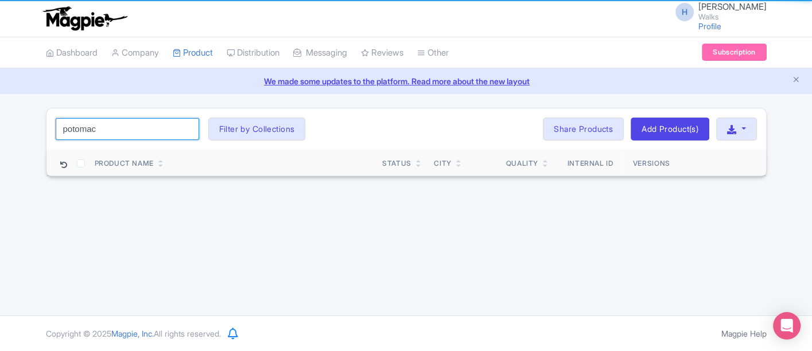
type input "potomac"
click button "Search" at bounding box center [0, 0] width 0 height 0
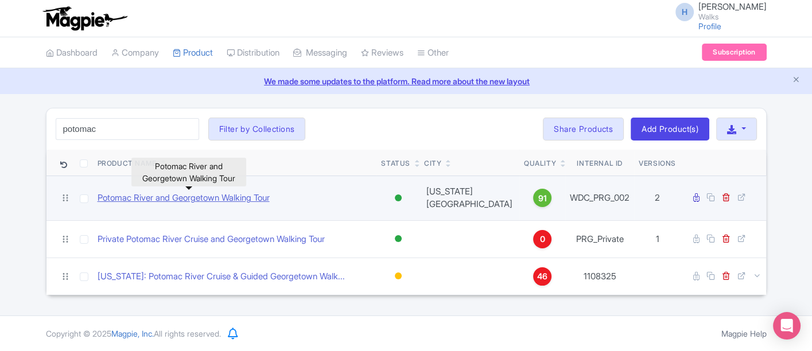
click at [154, 199] on link "Potomac River and Georgetown Walking Tour" at bounding box center [184, 198] width 172 height 13
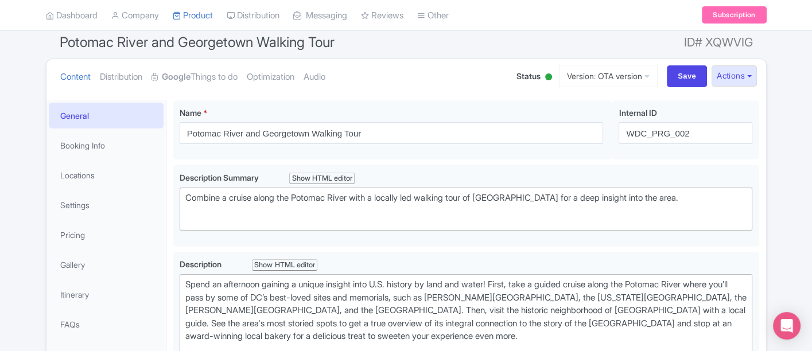
scroll to position [127, 0]
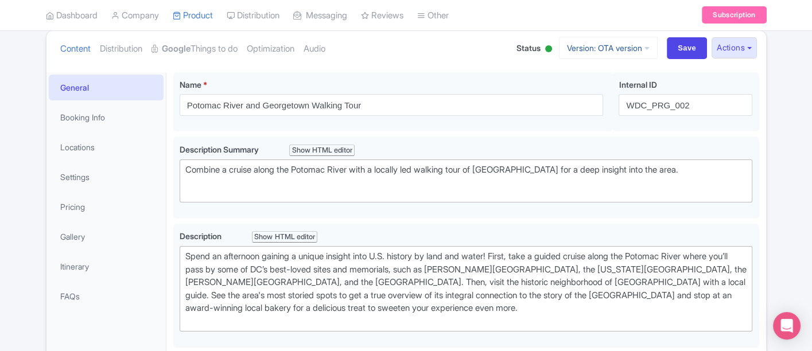
click at [592, 45] on link "Version: OTA version" at bounding box center [608, 48] width 99 height 22
click at [603, 103] on link "Viator Version" at bounding box center [609, 111] width 109 height 18
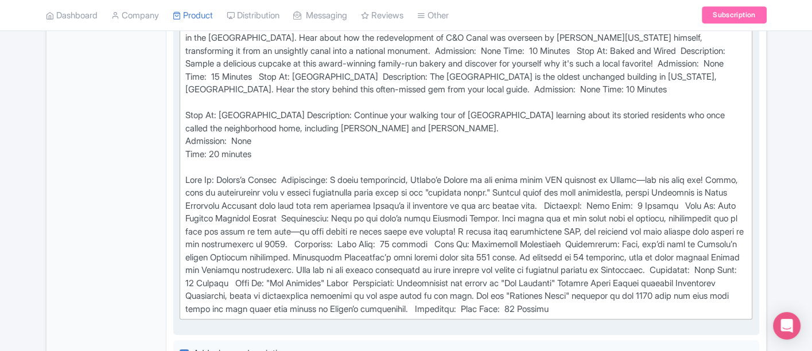
scroll to position [637, 0]
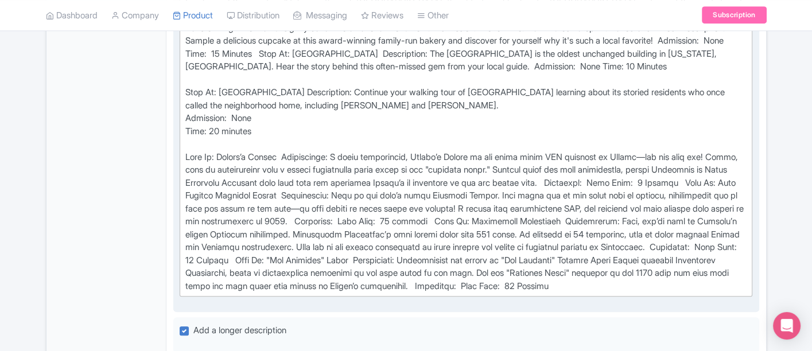
click at [231, 191] on div "Stop At: Potomac River Description: Meet your guide and begin your tour by step…" at bounding box center [466, 98] width 562 height 387
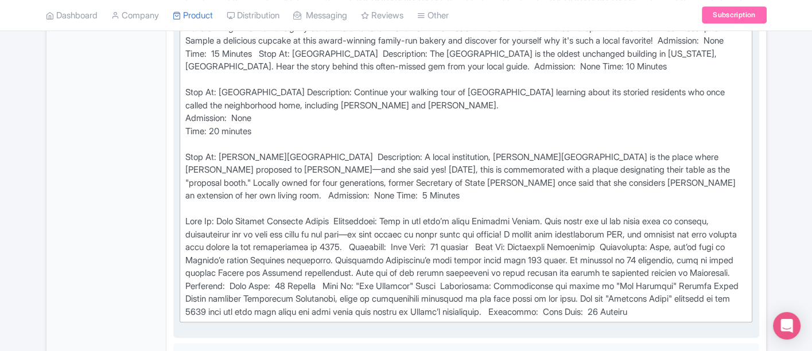
click at [612, 241] on div "Stop At: Potomac River Description: Meet your guide and begin your tour by step…" at bounding box center [466, 111] width 562 height 413
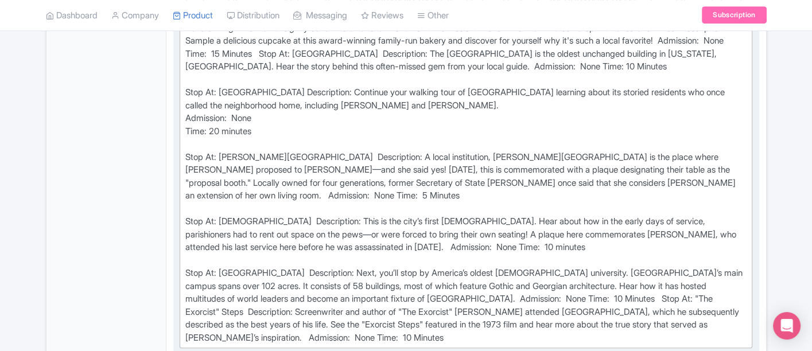
click at [655, 297] on div "Stop At: Potomac River Description: Meet your guide and begin your tour by step…" at bounding box center [466, 124] width 562 height 439
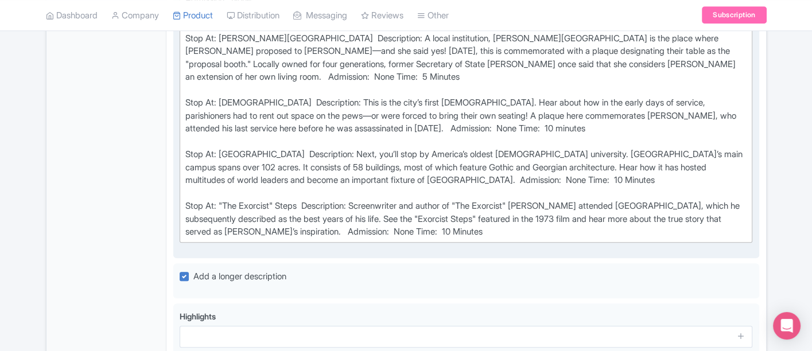
scroll to position [765, 0]
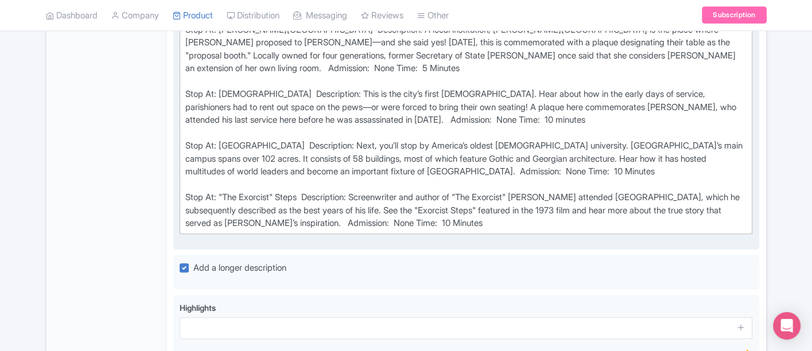
click at [369, 223] on div "Stop At: Potomac River Description: Meet your guide and begin your tour by step…" at bounding box center [466, 4] width 562 height 452
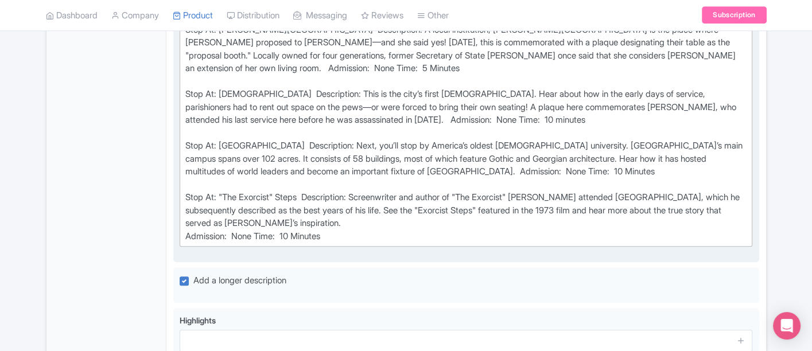
click at [259, 236] on div "Stop At: Potomac River Description: Meet your guide and begin your tour by step…" at bounding box center [466, 10] width 562 height 465
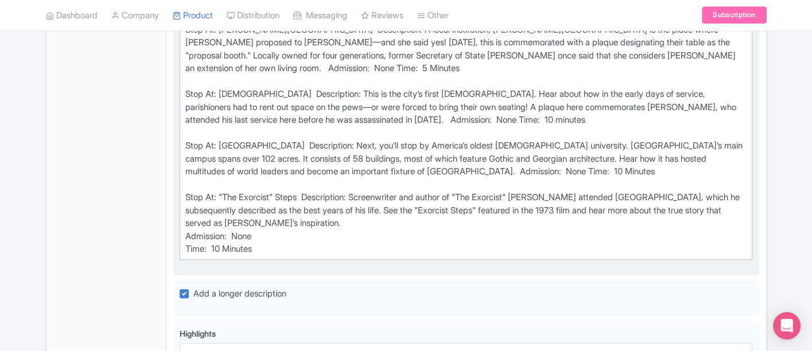
click at [500, 167] on div "Stop At: Potomac River Description: Meet your guide and begin your tour by step…" at bounding box center [466, 17] width 562 height 478
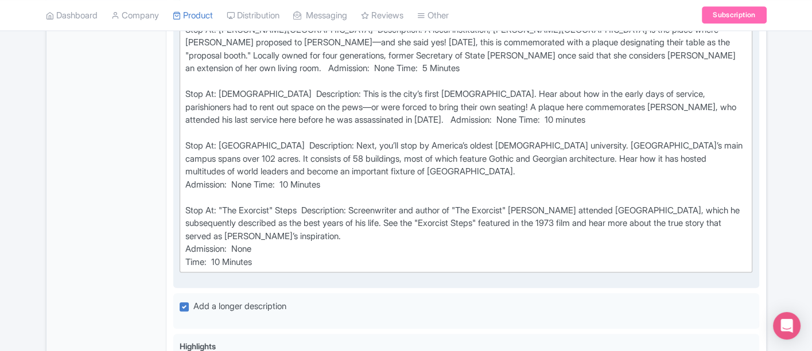
click at [260, 183] on div "Stop At: Potomac River Description: Meet your guide and begin your tour by step…" at bounding box center [466, 23] width 562 height 491
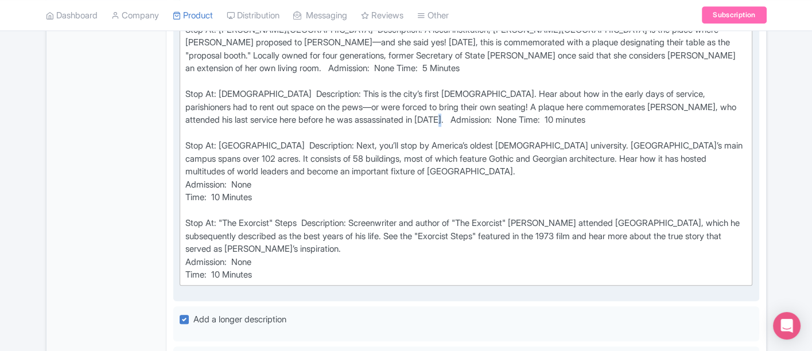
click at [462, 115] on div "Stop At: Potomac River Description: Meet your guide and begin your tour by step…" at bounding box center [466, 30] width 562 height 504
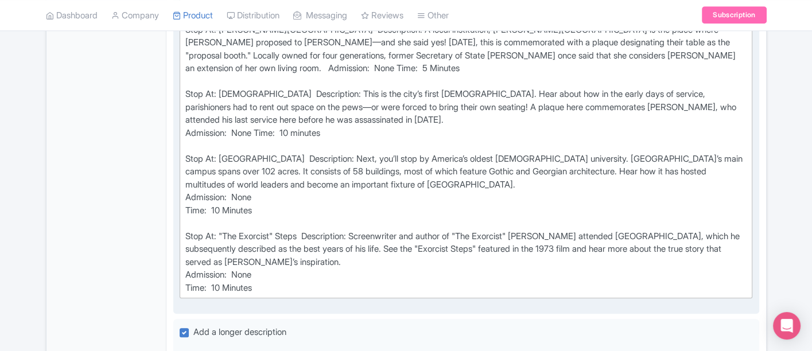
click at [259, 130] on div "Stop At: Potomac River Description: Meet your guide and begin your tour by step…" at bounding box center [466, 36] width 562 height 516
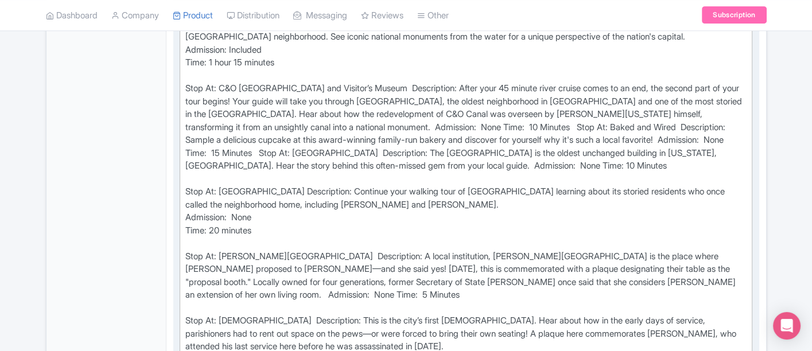
scroll to position [509, 0]
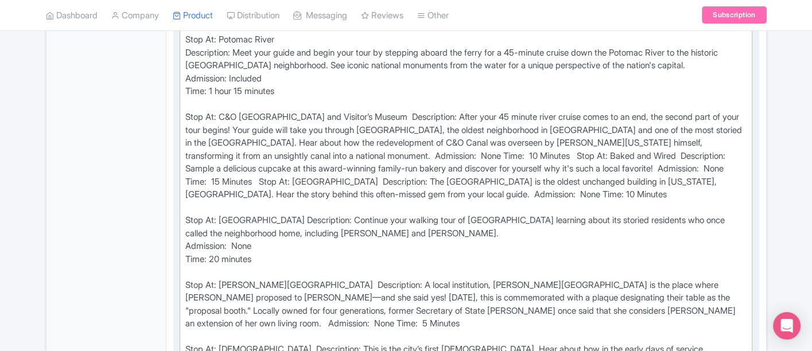
click at [508, 152] on div "Stop At: Potomac River Description: Meet your guide and begin your tour by step…" at bounding box center [466, 298] width 562 height 530
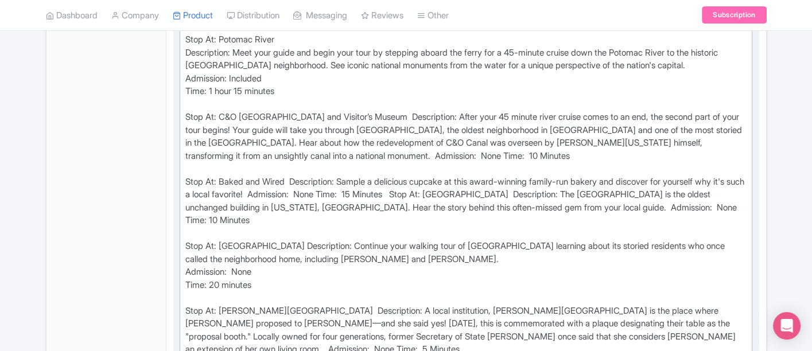
click at [434, 155] on div "Stop At: Potomac River Description: Meet your guide and begin your tour by step…" at bounding box center [466, 310] width 562 height 555
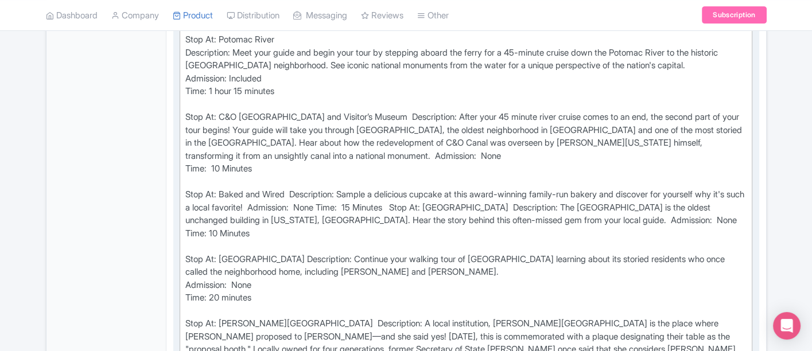
click at [359, 151] on div "Stop At: Potomac River Description: Meet your guide and begin your tour by step…" at bounding box center [466, 317] width 562 height 568
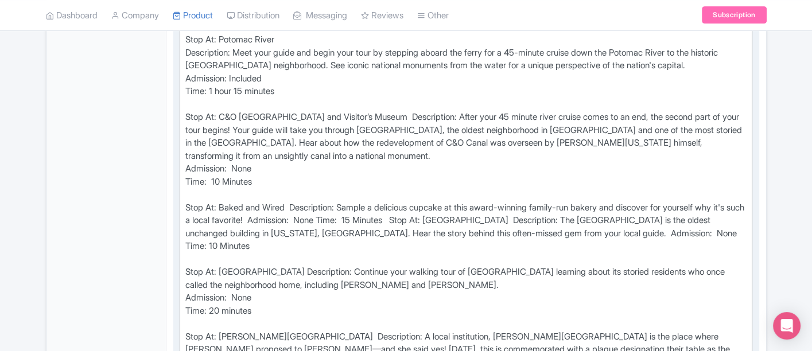
click at [623, 228] on div "Stop At: Potomac River Description: Meet your guide and begin your tour by step…" at bounding box center [466, 323] width 562 height 581
click at [260, 240] on div "Stop At: Potomac River Description: Meet your guide and begin your tour by step…" at bounding box center [466, 323] width 562 height 581
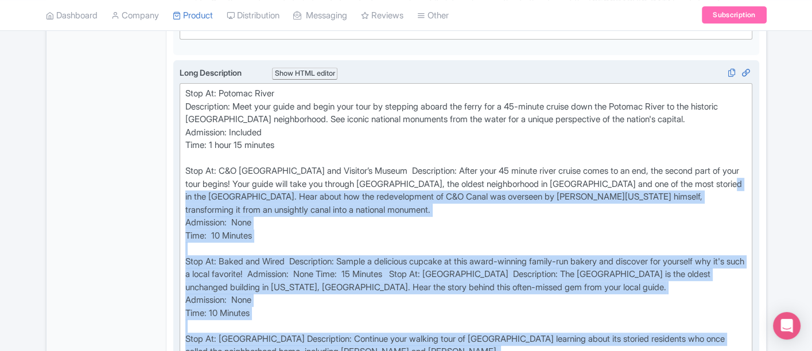
scroll to position [446, 0]
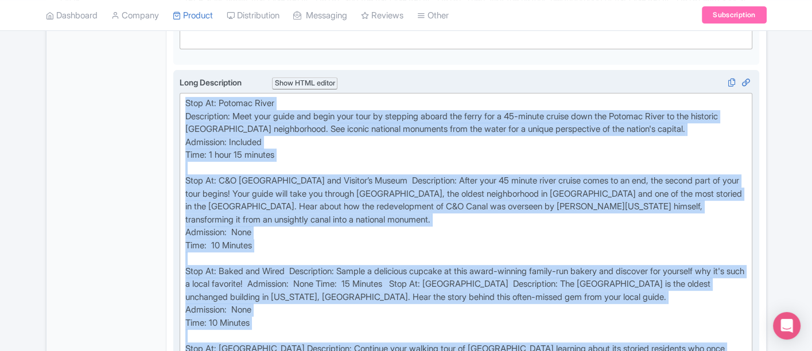
drag, startPoint x: 266, startPoint y: 293, endPoint x: 177, endPoint y: 103, distance: 209.7
copy div "Lore Ip: Dolorsi Ametc Adipiscinge: Sedd eius tempo inc utlab etdo magn al enim…"
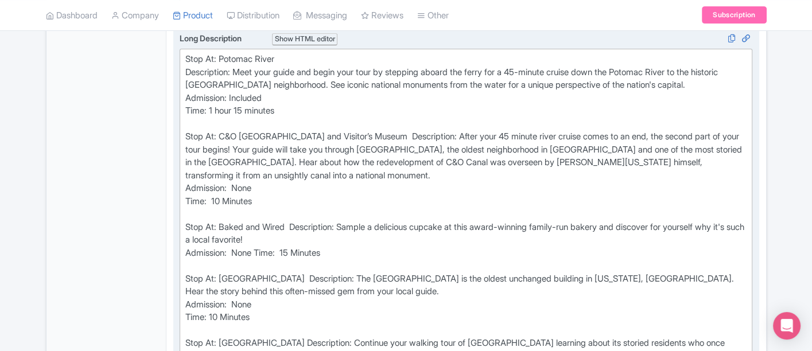
scroll to position [509, 0]
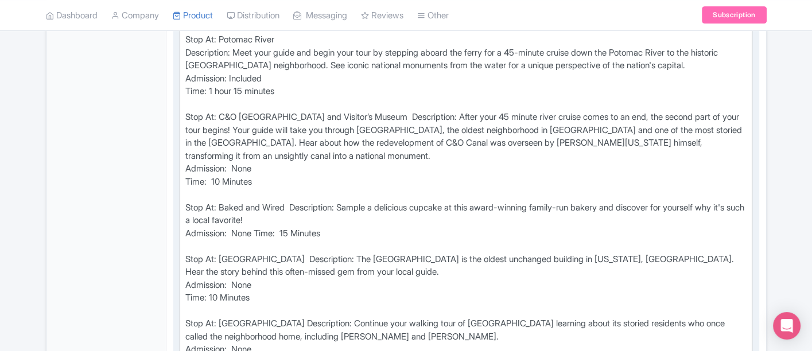
click at [260, 227] on div "Stop At: Potomac River Description: Meet your guide and begin your tour by step…" at bounding box center [466, 349] width 562 height 633
type trix-editor "<div>Stop At: Potomac River<br>Description: Meet your guide and begin your tour…"
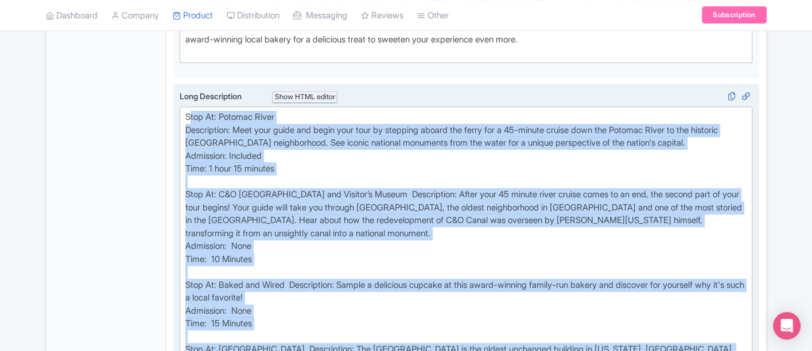
scroll to position [382, 0]
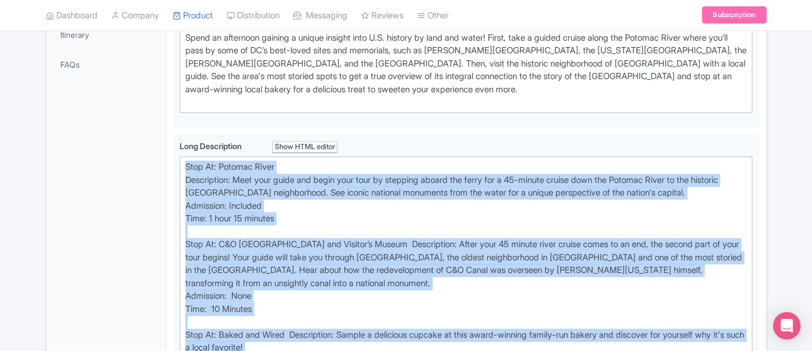
drag, startPoint x: 259, startPoint y: 148, endPoint x: 176, endPoint y: 129, distance: 85.5
copy div "Stop At: Potomac River Description: Meet your guide and begin your tour by step…"
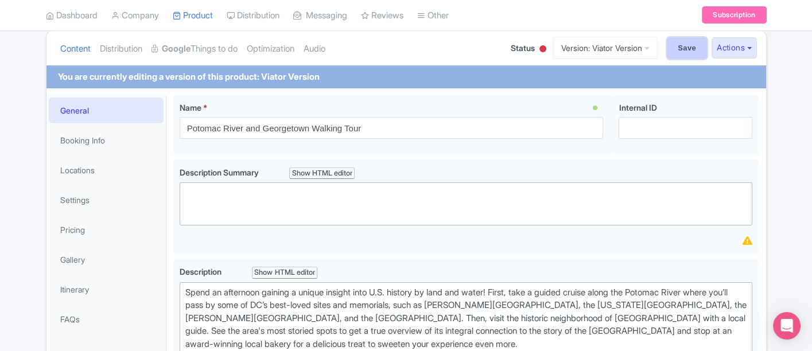
click at [675, 50] on input "Save" at bounding box center [687, 48] width 40 height 22
type input "Saving..."
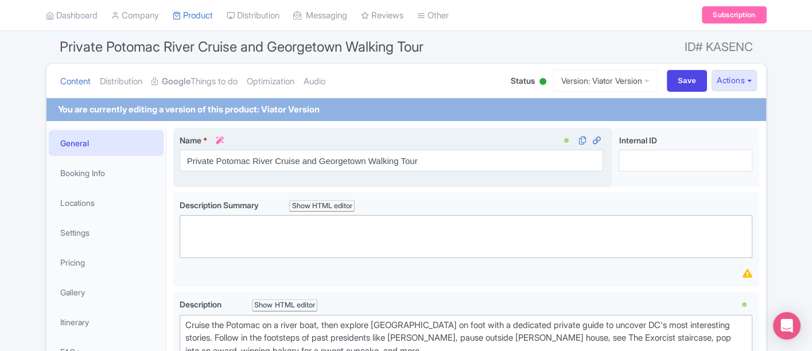
scroll to position [413, 0]
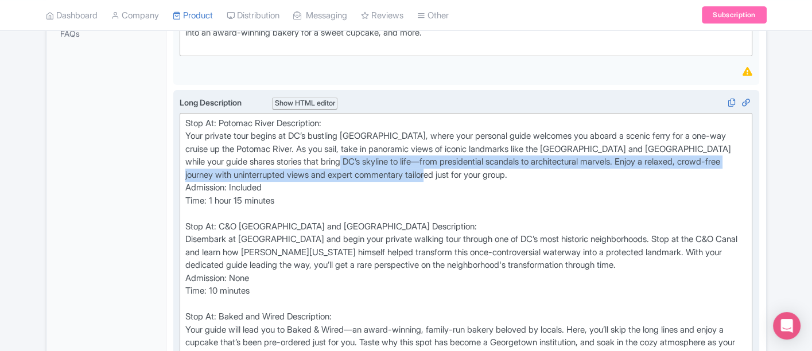
drag, startPoint x: 465, startPoint y: 166, endPoint x: 357, endPoint y: 158, distance: 108.2
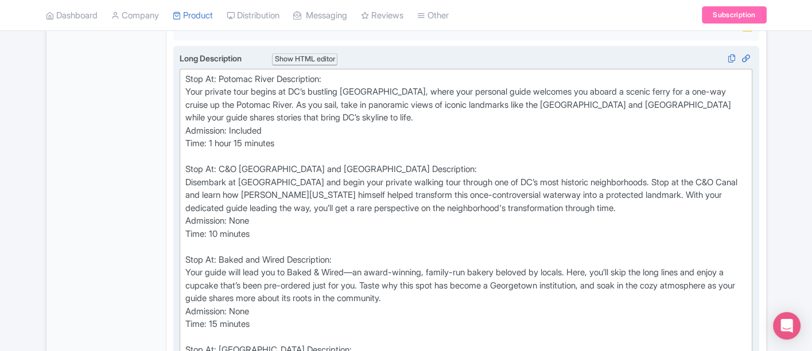
scroll to position [477, 0]
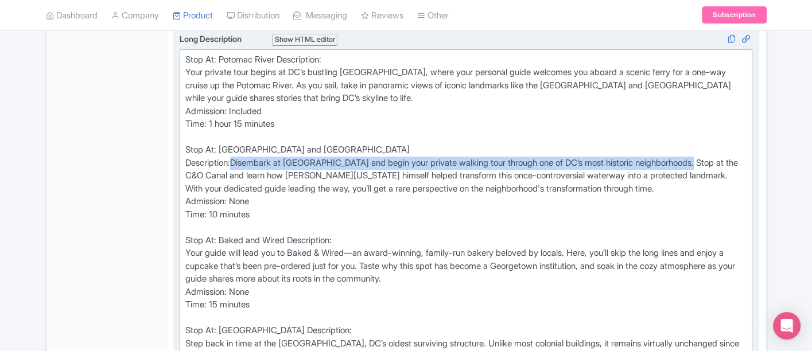
drag, startPoint x: 720, startPoint y: 158, endPoint x: 237, endPoint y: 163, distance: 483.1
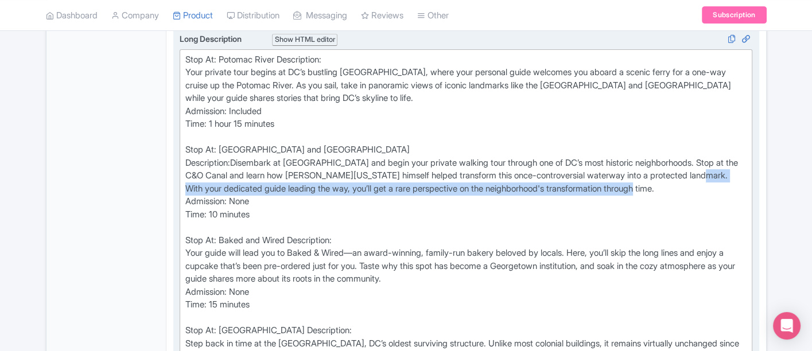
drag, startPoint x: 608, startPoint y: 187, endPoint x: 182, endPoint y: 184, distance: 426.3
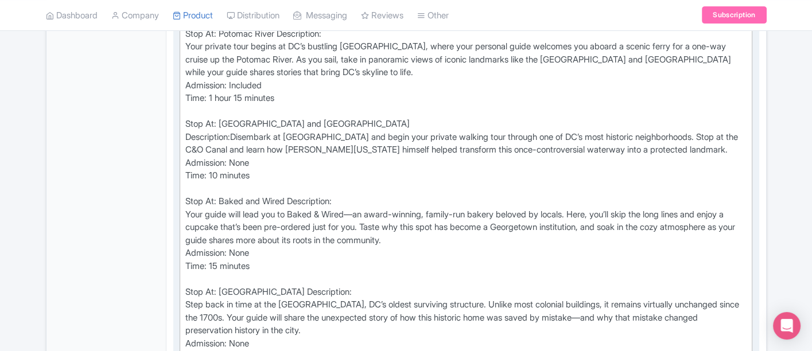
scroll to position [540, 0]
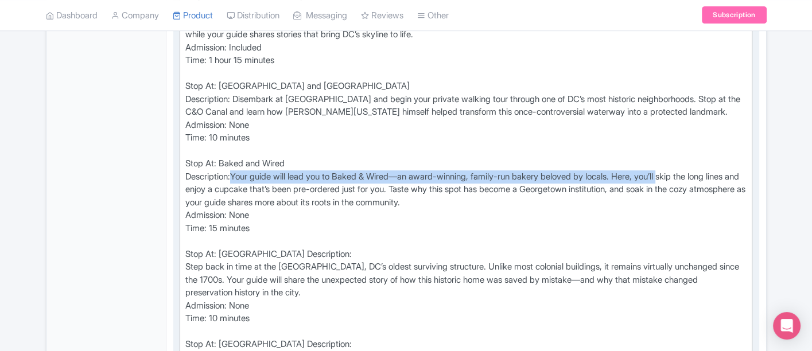
drag, startPoint x: 683, startPoint y: 169, endPoint x: 234, endPoint y: 175, distance: 449.3
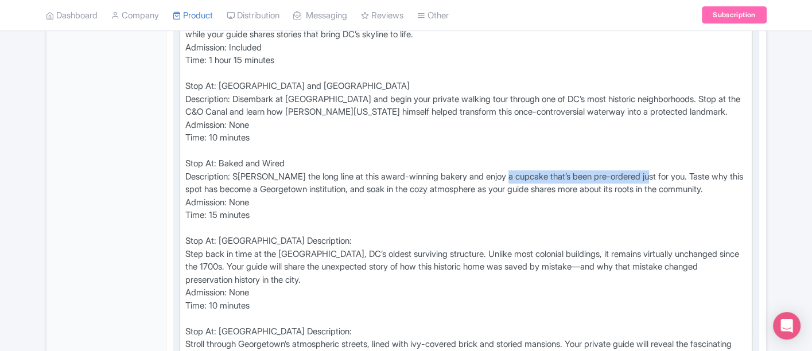
drag, startPoint x: 513, startPoint y: 173, endPoint x: 658, endPoint y: 177, distance: 144.7
drag, startPoint x: 512, startPoint y: 174, endPoint x: 651, endPoint y: 170, distance: 138.9
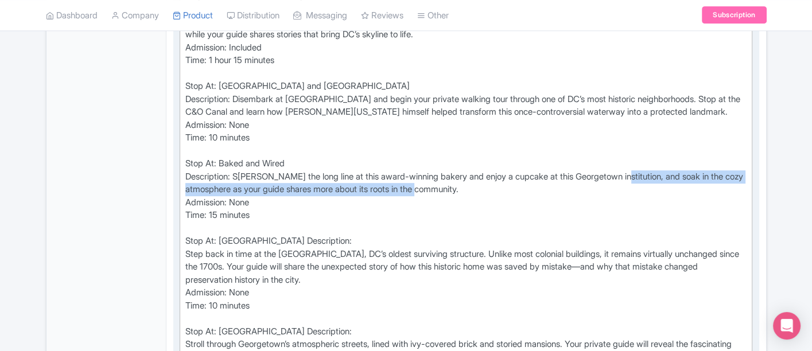
drag, startPoint x: 633, startPoint y: 174, endPoint x: 631, endPoint y: 181, distance: 6.7
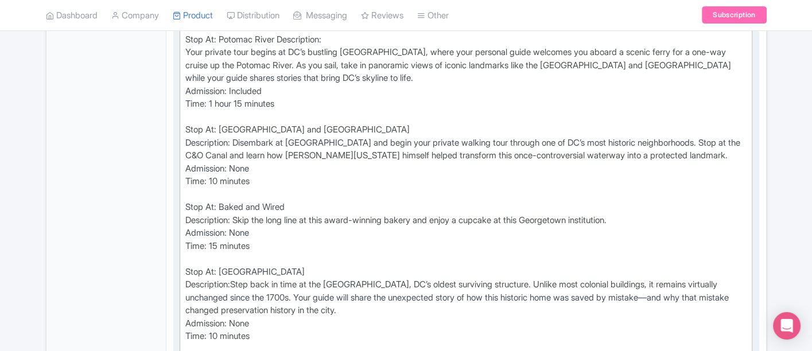
scroll to position [477, 0]
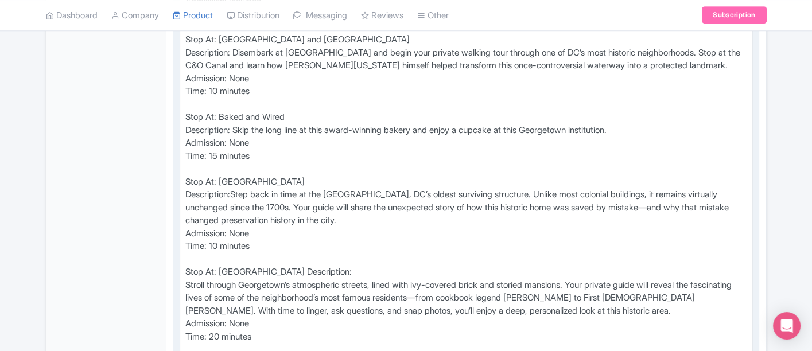
scroll to position [605, 0]
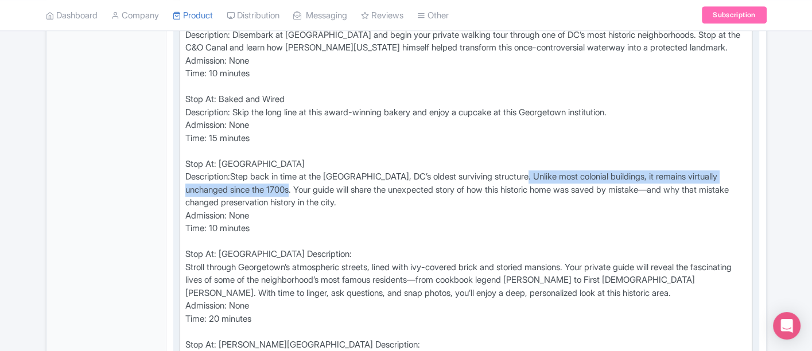
drag, startPoint x: 535, startPoint y: 173, endPoint x: 300, endPoint y: 190, distance: 235.9
click at [300, 190] on div "Stop At: Potomac River Description: Your private tour begins at DC’s bustling W…" at bounding box center [466, 299] width 562 height 749
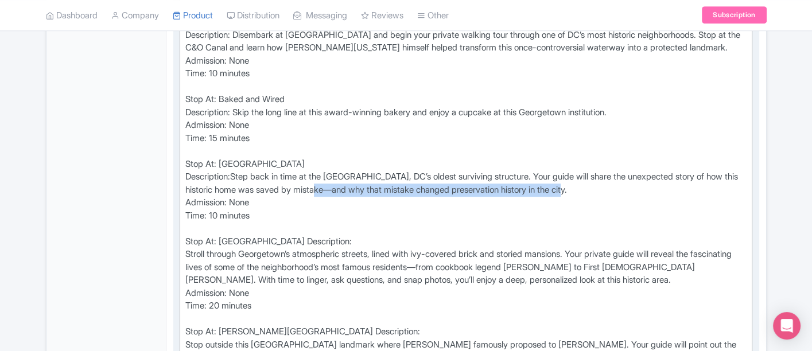
drag, startPoint x: 612, startPoint y: 186, endPoint x: 351, endPoint y: 189, distance: 261.6
click at [351, 189] on div "Stop At: Potomac River Description: Your private tour begins at DC’s bustling W…" at bounding box center [466, 293] width 562 height 736
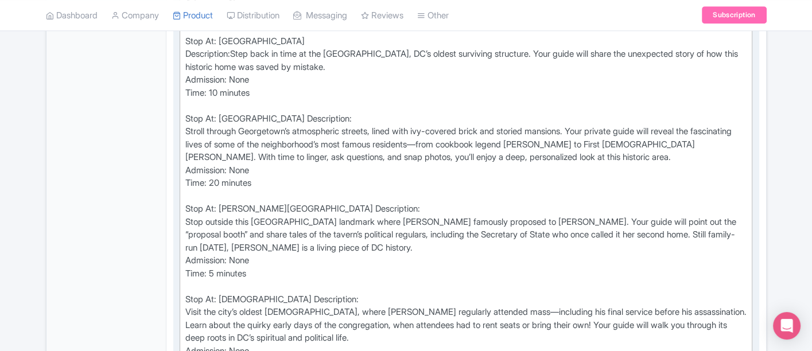
scroll to position [732, 0]
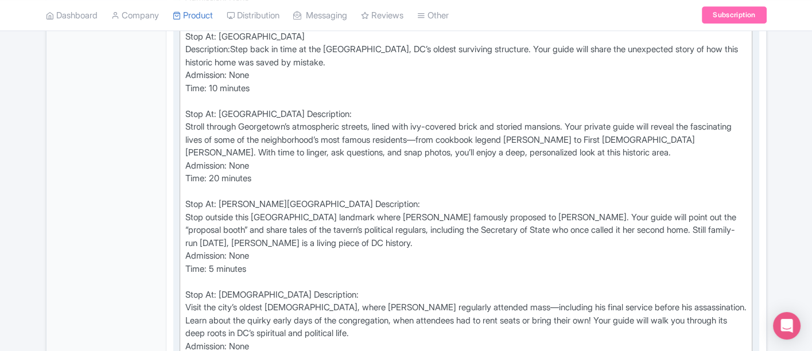
click at [185, 158] on div "Stop At: Potomac River Description: Your private tour begins at DC’s bustling W…" at bounding box center [466, 166] width 562 height 736
click at [273, 107] on div "Stop At: Potomac River Description: Your private tour begins at DC’s bustling W…" at bounding box center [466, 166] width 562 height 736
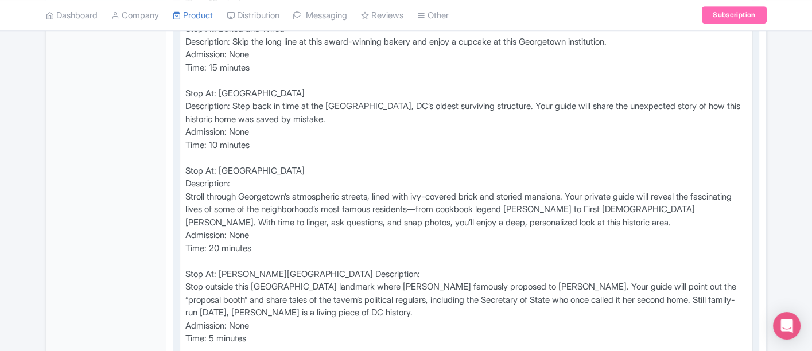
scroll to position [605, 0]
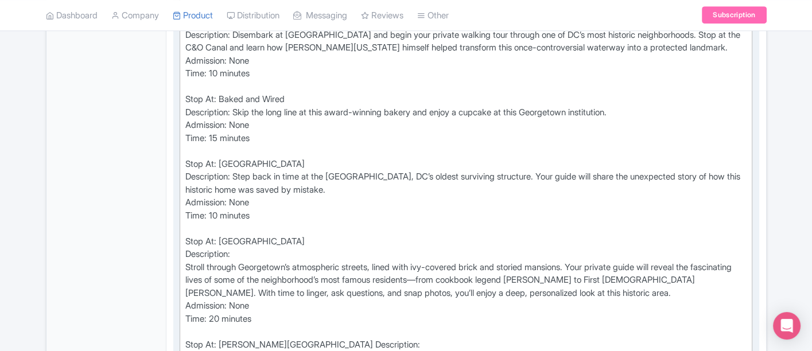
click at [186, 266] on div "Stop At: Potomac River Description: Your private tour begins at DC’s bustling W…" at bounding box center [466, 299] width 562 height 749
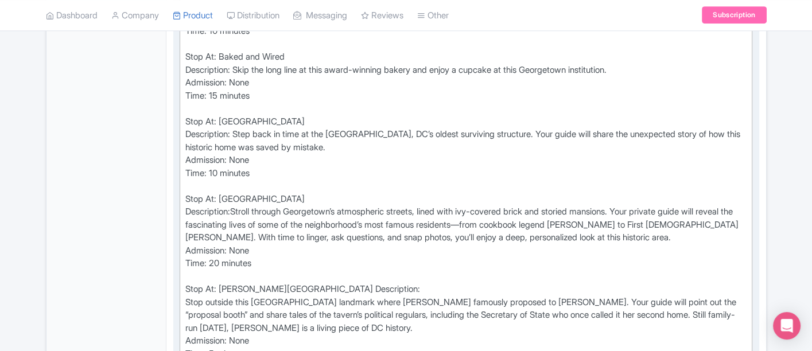
scroll to position [668, 0]
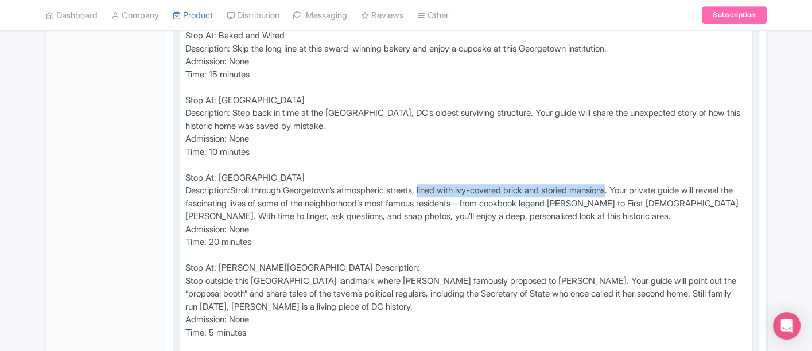
drag, startPoint x: 434, startPoint y: 186, endPoint x: 635, endPoint y: 187, distance: 200.8
click at [635, 187] on div "Stop At: Potomac River Description: Your private tour begins at DC’s bustling W…" at bounding box center [466, 230] width 562 height 736
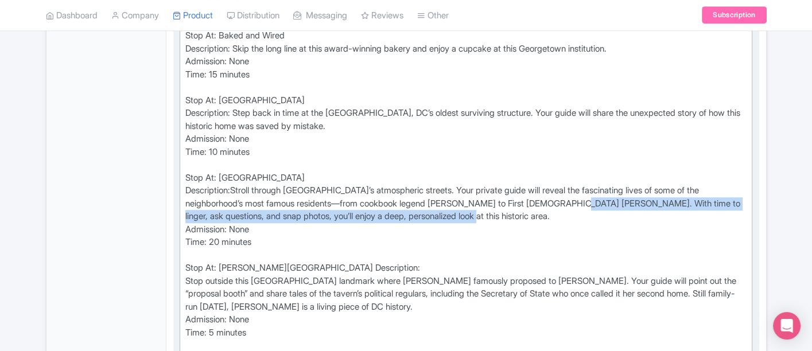
drag, startPoint x: 611, startPoint y: 197, endPoint x: 606, endPoint y: 214, distance: 17.4
click at [606, 214] on div "Stop At: Potomac River Description: Your private tour begins at DC’s bustling W…" at bounding box center [466, 230] width 562 height 736
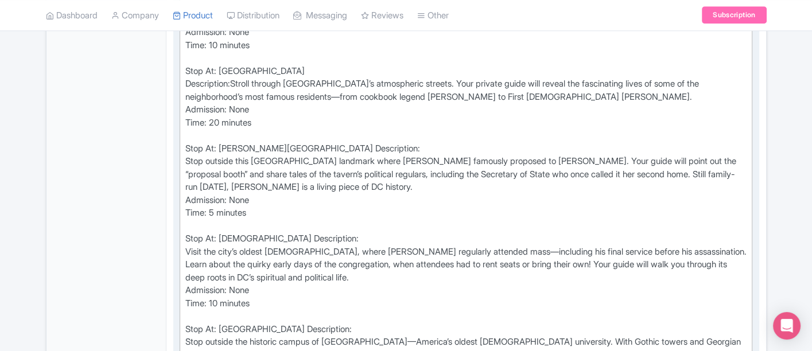
scroll to position [796, 0]
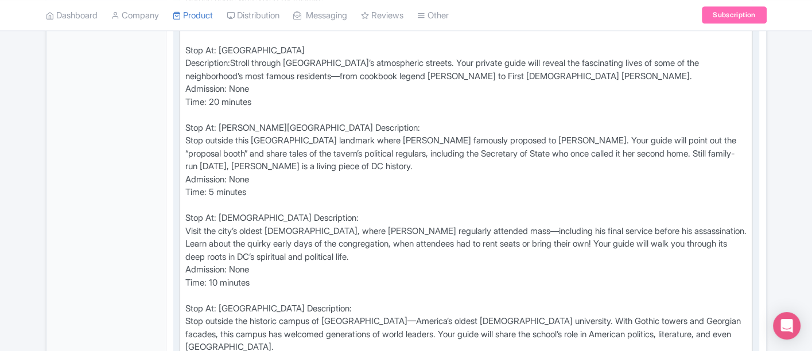
click at [186, 136] on div "Stop At: Potomac River Description: Your private tour begins at DC’s bustling W…" at bounding box center [466, 95] width 562 height 723
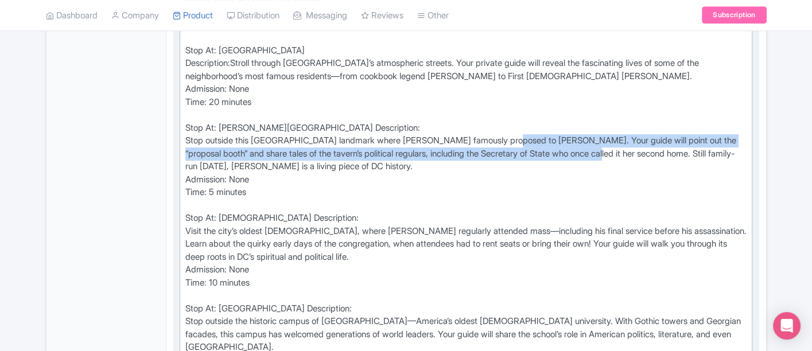
drag, startPoint x: 598, startPoint y: 143, endPoint x: 515, endPoint y: 136, distance: 83.0
click at [515, 136] on div "Stop At: Potomac River Description: Your private tour begins at DC’s bustling W…" at bounding box center [466, 95] width 562 height 723
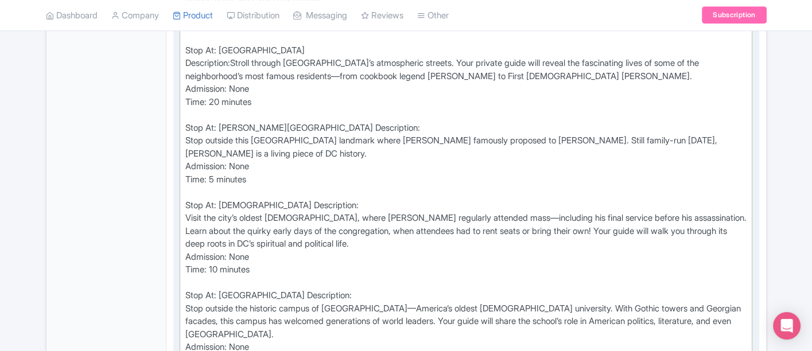
click at [189, 161] on div "Stop At: Potomac River Description: Your private tour begins at DC’s bustling W…" at bounding box center [466, 89] width 562 height 710
drag, startPoint x: 190, startPoint y: 120, endPoint x: 195, endPoint y: 147, distance: 27.5
click at [190, 122] on div "Stop At: Potomac River Description: Your private tour begins at DC’s bustling W…" at bounding box center [466, 89] width 562 height 710
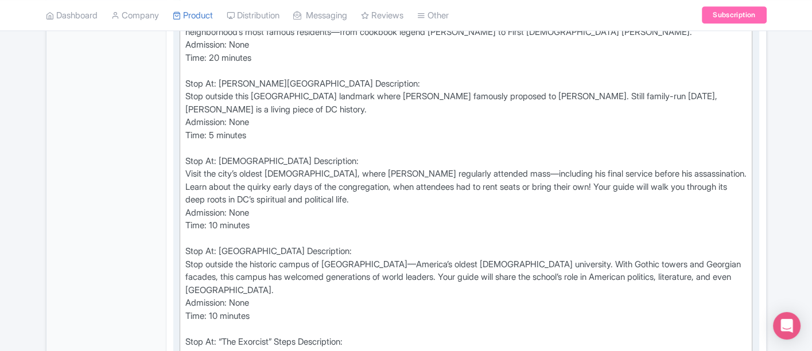
scroll to position [859, 0]
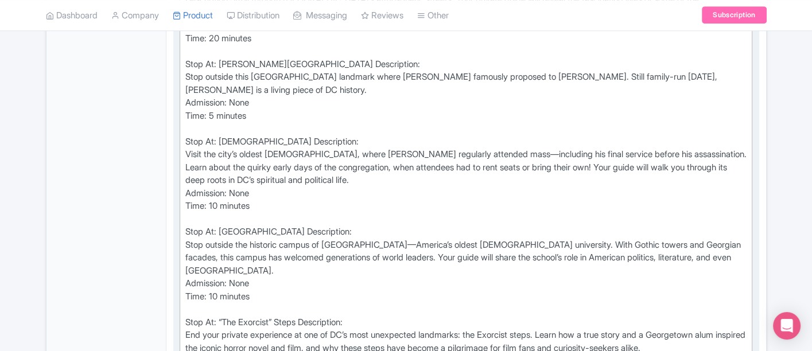
click at [189, 135] on div "Stop At: Potomac River Description: Your private tour begins at DC’s bustling W…" at bounding box center [466, 26] width 562 height 710
click at [337, 137] on div "Stop At: Potomac River Description: Your private tour begins at DC’s bustling W…" at bounding box center [466, 26] width 562 height 710
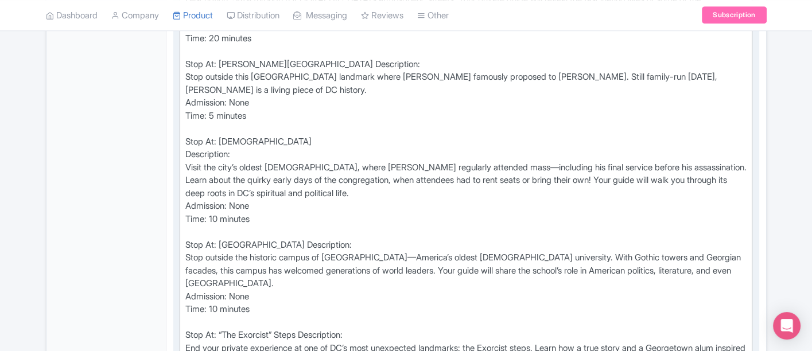
click at [185, 164] on div "Stop At: Potomac River Description: Your private tour begins at DC’s bustling W…" at bounding box center [466, 32] width 562 height 723
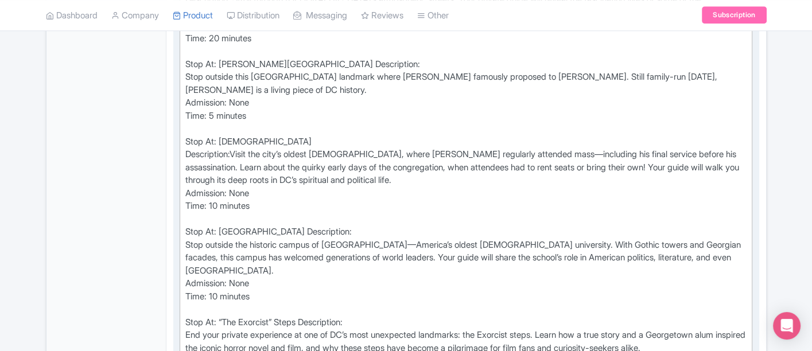
click at [536, 151] on div "Stop At: Potomac River Description: Your private tour begins at DC’s bustling W…" at bounding box center [466, 26] width 562 height 710
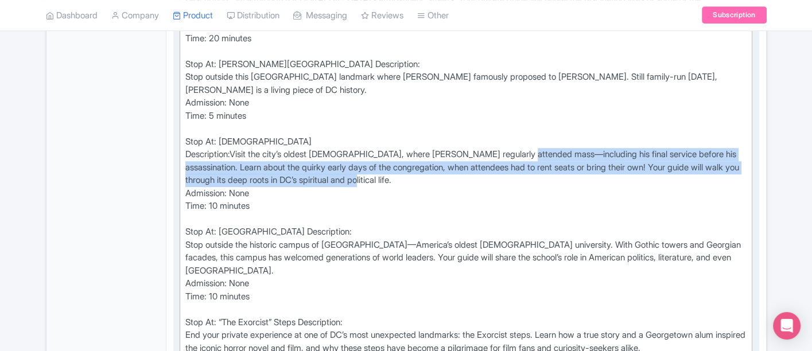
drag, startPoint x: 537, startPoint y: 147, endPoint x: 524, endPoint y: 173, distance: 28.7
click at [524, 173] on div "Stop At: Potomac River Description: Your private tour begins at DC’s bustling W…" at bounding box center [466, 26] width 562 height 710
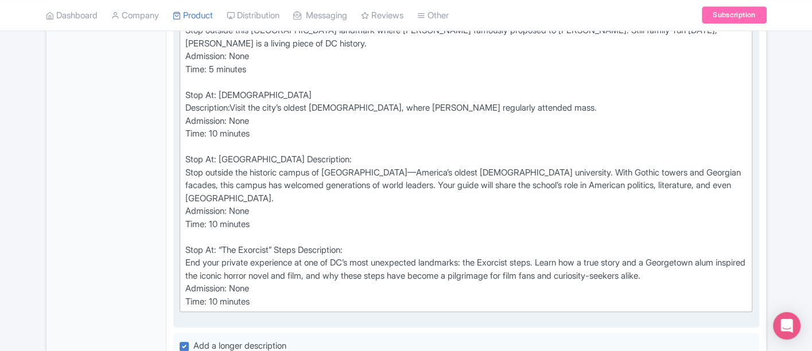
scroll to position [923, 0]
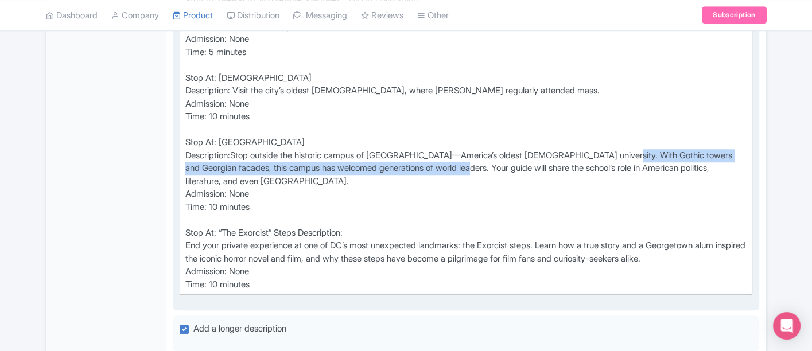
drag, startPoint x: 495, startPoint y: 163, endPoint x: 631, endPoint y: 153, distance: 136.3
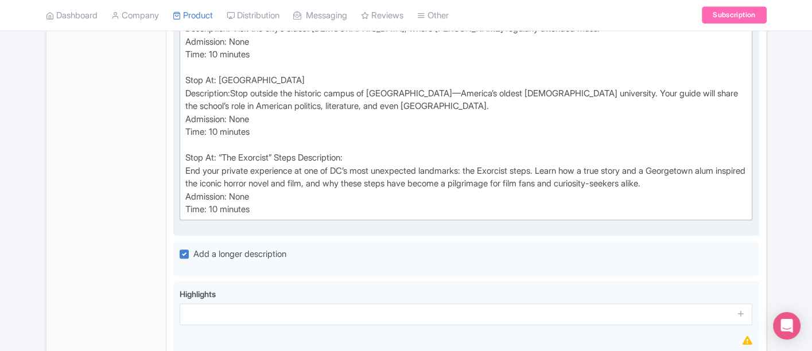
scroll to position [987, 0]
drag, startPoint x: 731, startPoint y: 177, endPoint x: 367, endPoint y: 179, distance: 364.3
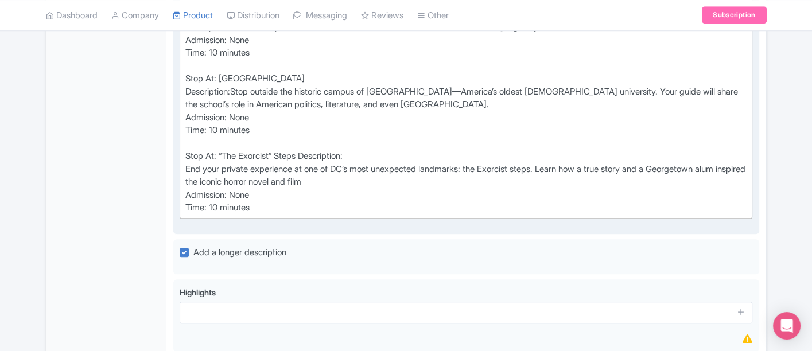
type trix-editor "<div>Stop At: Potomac River Description:<br>Your private tour begins at DC’s bu…"
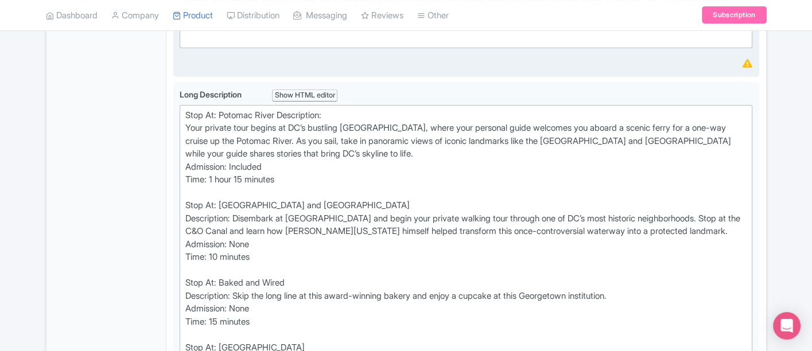
scroll to position [384, 0]
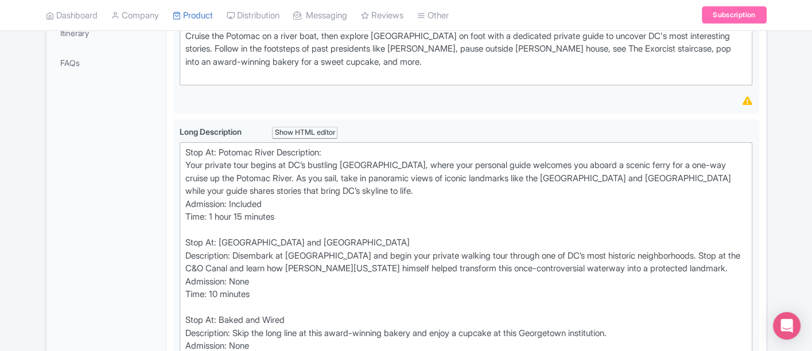
drag, startPoint x: 271, startPoint y: 170, endPoint x: 172, endPoint y: 122, distance: 110.3
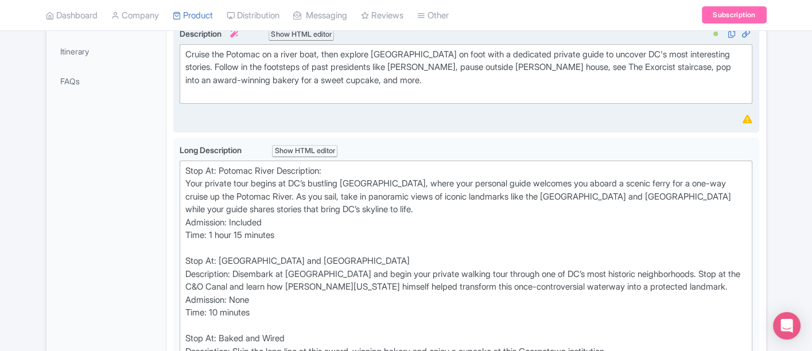
scroll to position [320, 0]
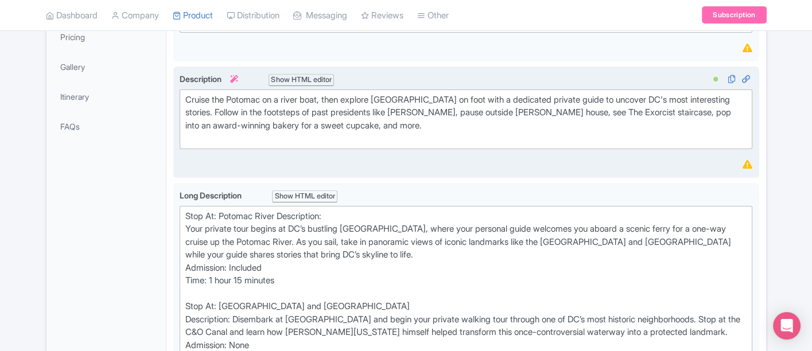
copy div "Stop At: Potomac River Description: Your private tour begins at DC’s bustling W…"
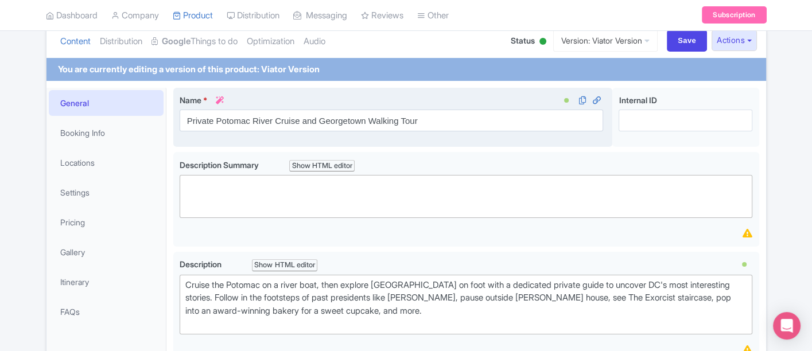
scroll to position [129, 0]
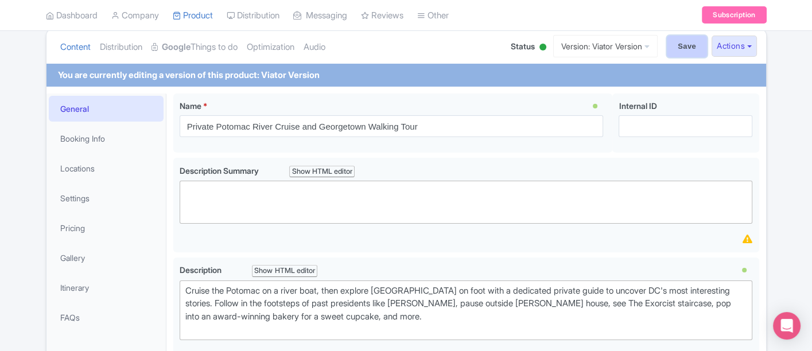
click at [676, 51] on input "Save" at bounding box center [687, 47] width 40 height 22
type input "Saving..."
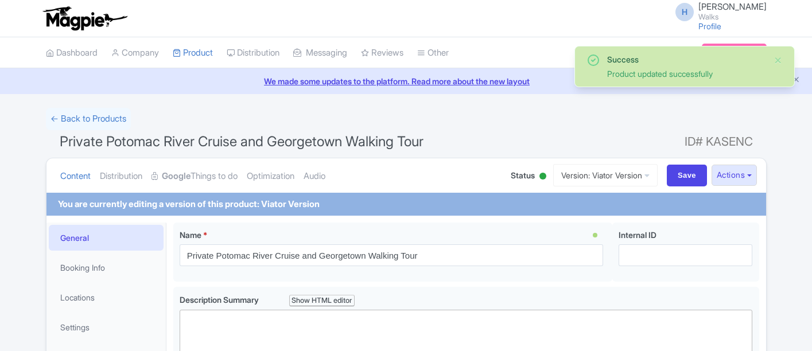
scroll to position [222, 0]
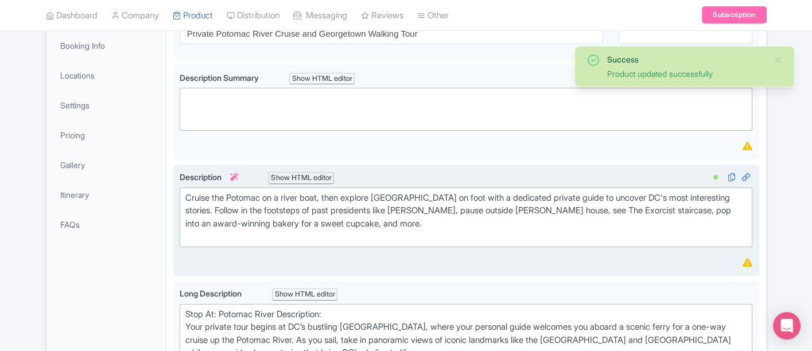
click at [423, 231] on div "Cruise the Potomac on a river boat, then explore [GEOGRAPHIC_DATA] on foot with…" at bounding box center [466, 218] width 562 height 52
click at [416, 219] on div "Cruise the Potomac on a river boat, then explore [GEOGRAPHIC_DATA] on foot with…" at bounding box center [466, 218] width 562 height 52
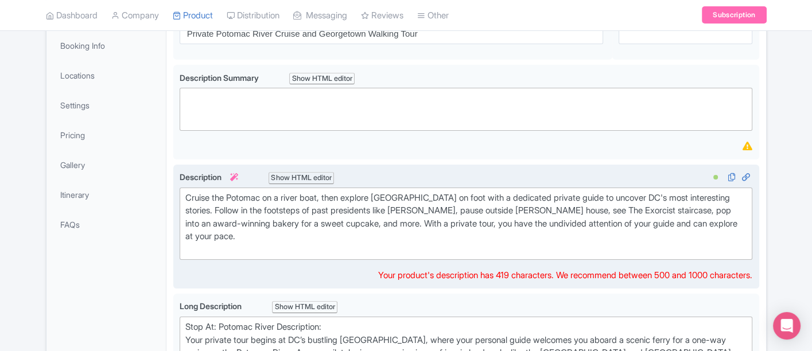
click at [197, 250] on div "Cruise the Potomac on a river boat, then explore [GEOGRAPHIC_DATA] on foot with…" at bounding box center [466, 224] width 562 height 65
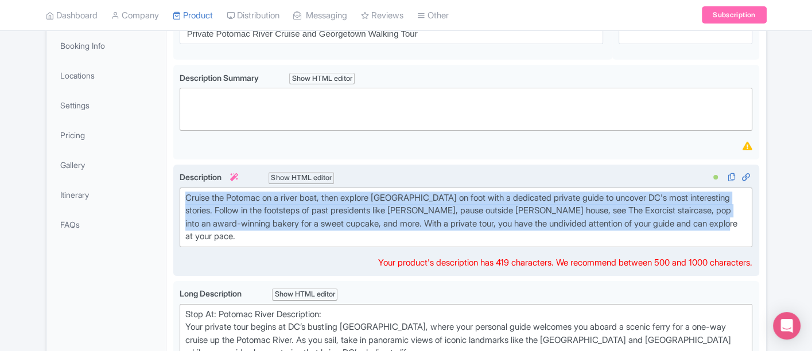
drag, startPoint x: 251, startPoint y: 231, endPoint x: 178, endPoint y: 184, distance: 87.0
click at [180, 184] on div "Description i Show HTML editor Bold Italic Strikethrough Link Heading Quote Cod…" at bounding box center [466, 209] width 573 height 76
copy div "Cruise the Potomac on a river boat, then explore Georgetown on foot with a dedi…"
click at [710, 217] on div "Cruise the Potomac on a river boat, then explore Georgetown on foot with a dedi…" at bounding box center [466, 218] width 562 height 52
click at [710, 225] on div "Cruise the Potomac on a river boat, then explore Georgetown on foot with a dedi…" at bounding box center [466, 218] width 562 height 52
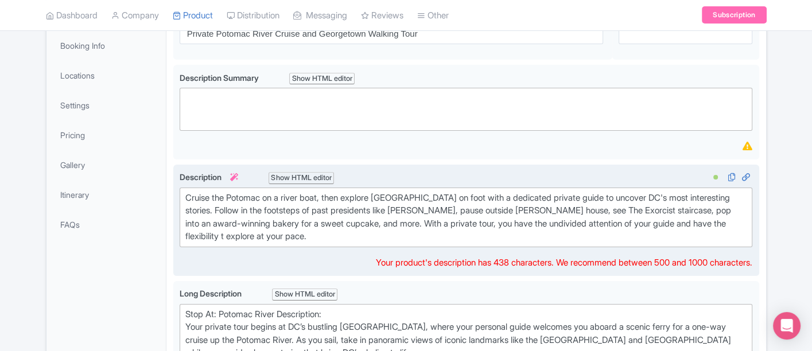
type trix-editor "<div>Cruise the Potomac on a river boat, then explore Georgetown on foot with a…"
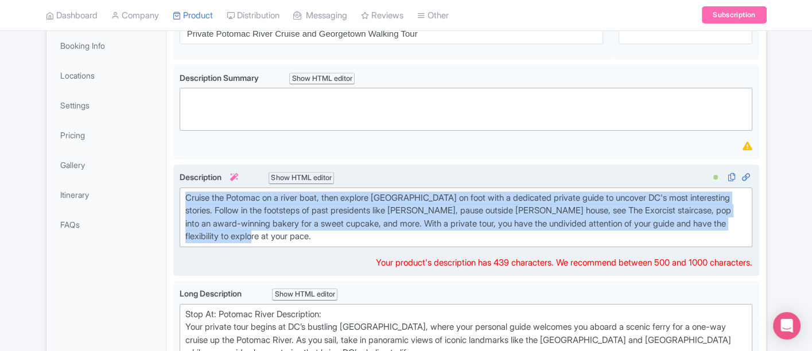
drag, startPoint x: 339, startPoint y: 236, endPoint x: 178, endPoint y: 197, distance: 165.3
click at [178, 197] on div "Cruise the Potomac on a river boat, then explore Georgetown on foot with a dedi…" at bounding box center [466, 221] width 586 height 112
copy div "Cruise the Potomac on a river boat, then explore [GEOGRAPHIC_DATA] on foot with…"
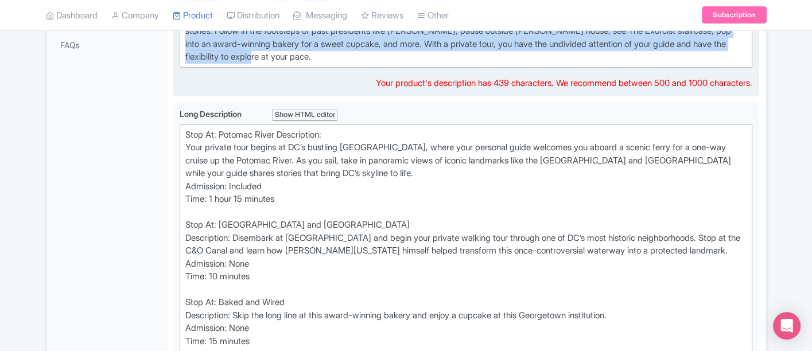
scroll to position [413, 0]
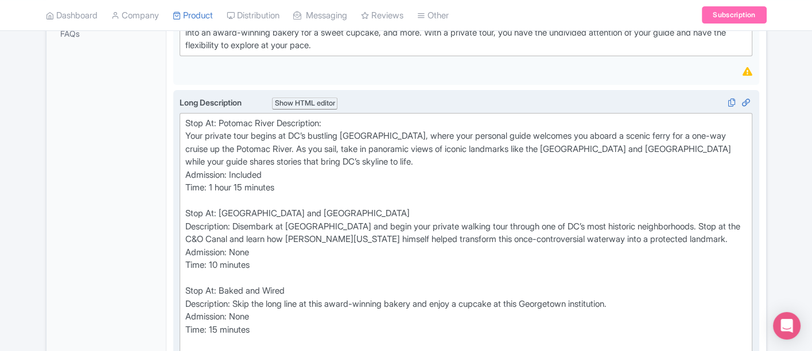
type trix-editor "<div>Stop At: Potomac River&nbsp;<br>Description: Your private tour begins at D…"
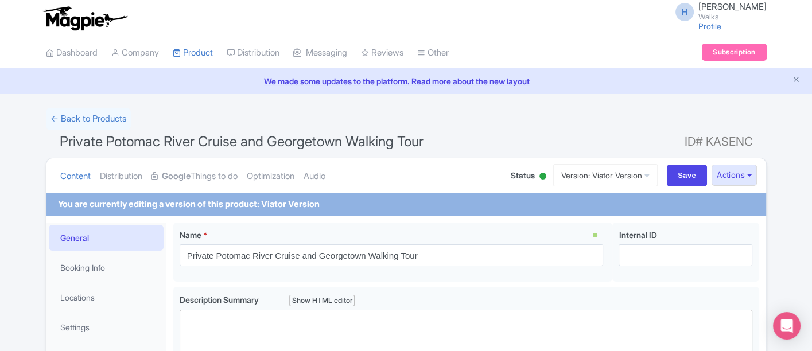
scroll to position [0, 0]
click at [678, 169] on input "Save" at bounding box center [687, 176] width 40 height 22
type input "Saving..."
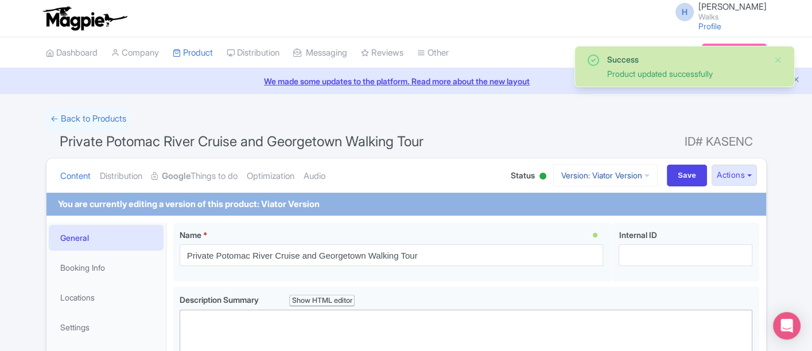
click at [586, 165] on link "Version: Viator Version" at bounding box center [605, 175] width 104 height 22
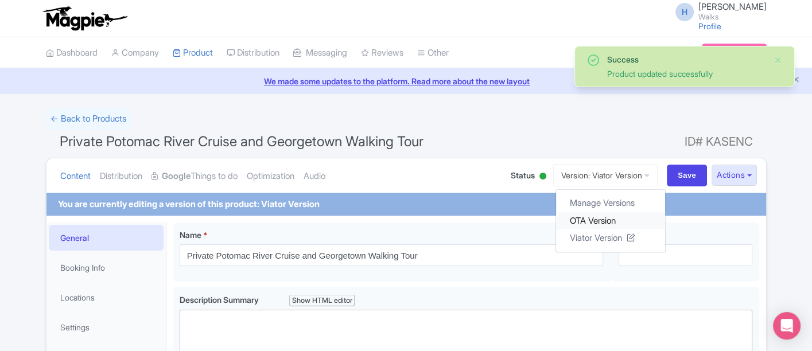
click at [588, 214] on link "OTA Version" at bounding box center [610, 221] width 109 height 18
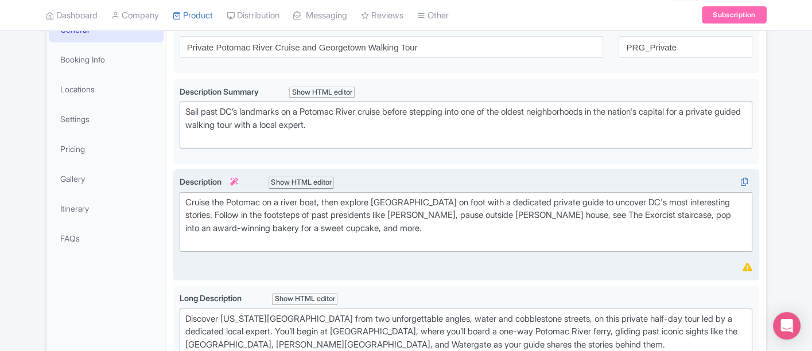
scroll to position [191, 0]
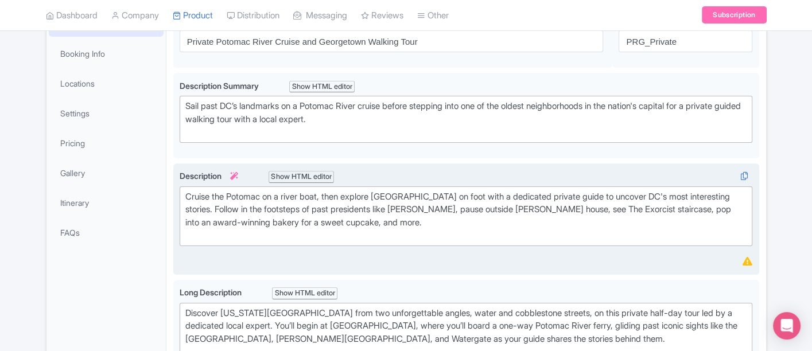
click at [423, 217] on div "Cruise the Potomac on a river boat, then explore [GEOGRAPHIC_DATA] on foot with…" at bounding box center [466, 216] width 562 height 52
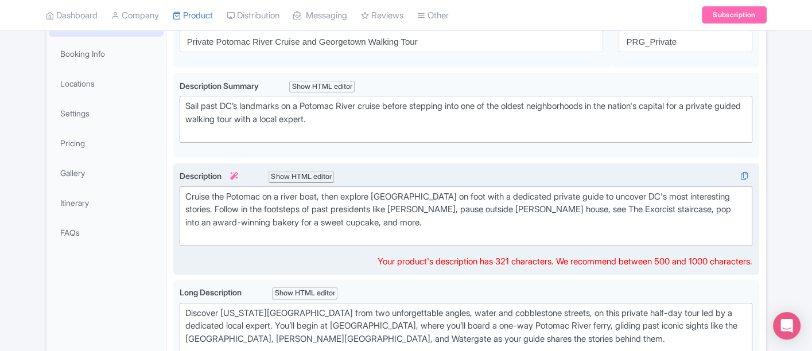
paste trix-editor "Cruise the Potomac on a river boat, then explore [GEOGRAPHIC_DATA] on foot with…"
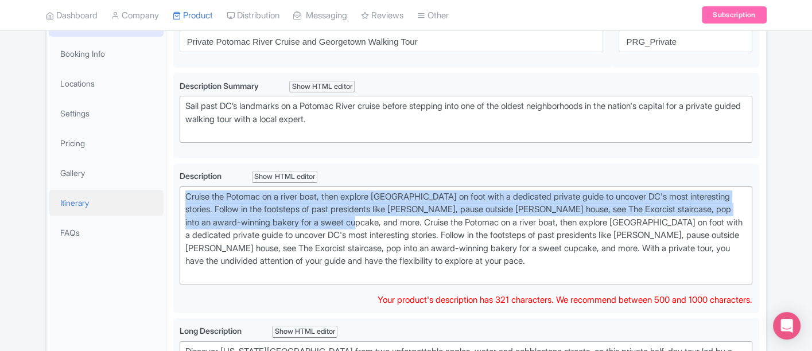
drag, startPoint x: 408, startPoint y: 219, endPoint x: 148, endPoint y: 192, distance: 261.4
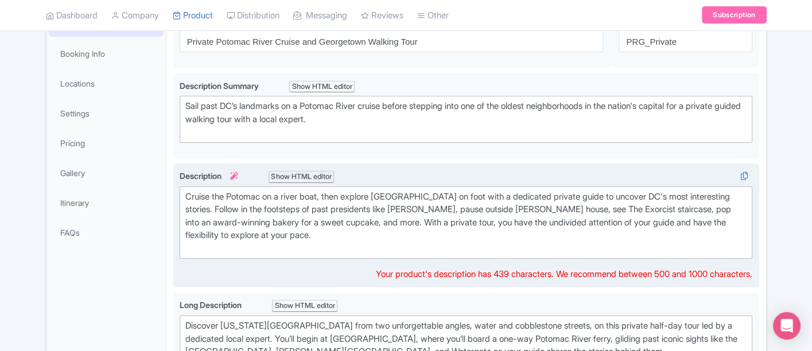
click at [221, 248] on div "Cruise the Potomac on a river boat, then explore [GEOGRAPHIC_DATA] on foot with…" at bounding box center [466, 222] width 562 height 65
type trix-editor "<div>Cruise the Potomac on a river boat, then explore [GEOGRAPHIC_DATA] on foot…"
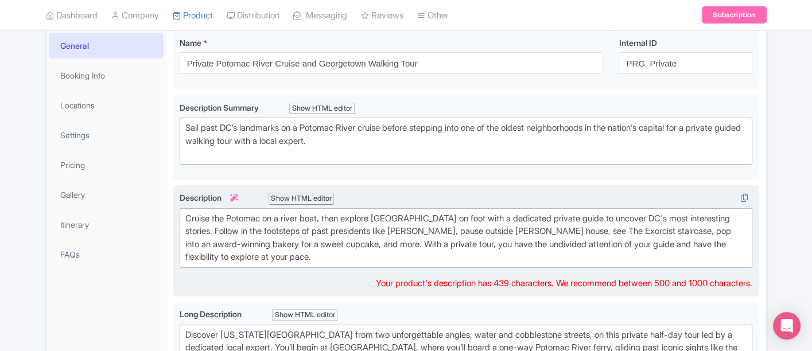
scroll to position [0, 0]
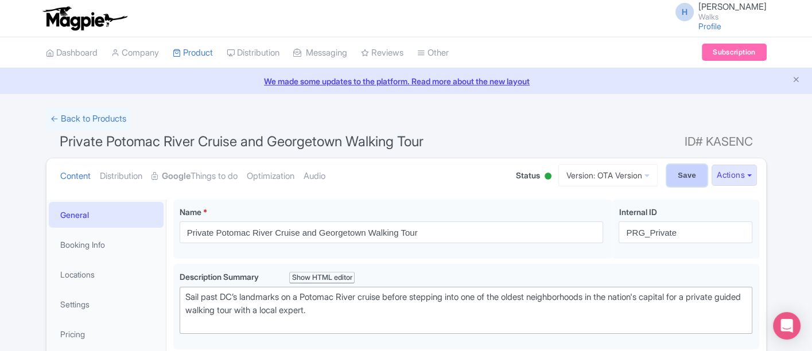
click at [667, 178] on input "Save" at bounding box center [687, 176] width 40 height 22
type input "Saving..."
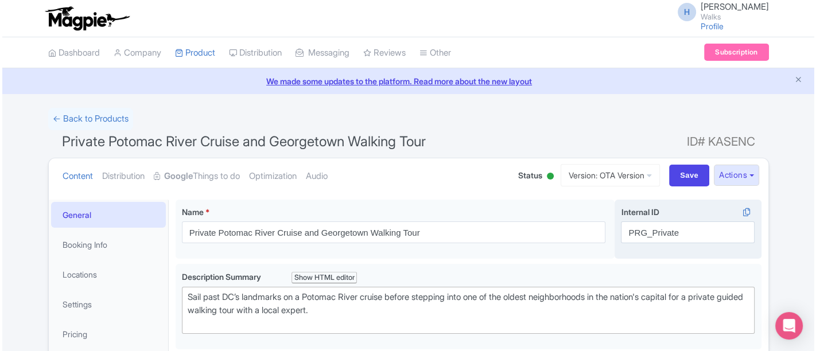
scroll to position [64, 0]
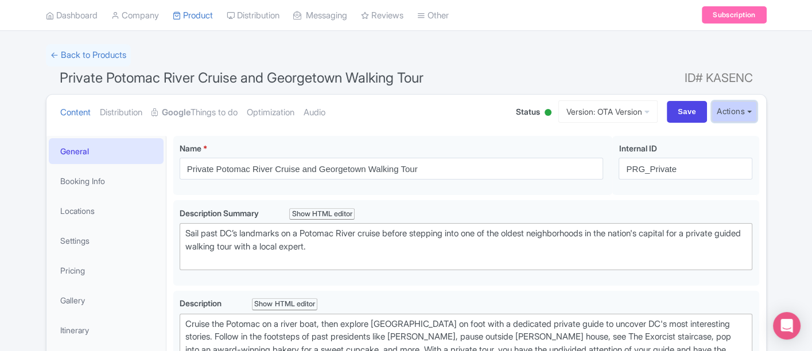
click at [723, 111] on button "Actions" at bounding box center [733, 111] width 45 height 21
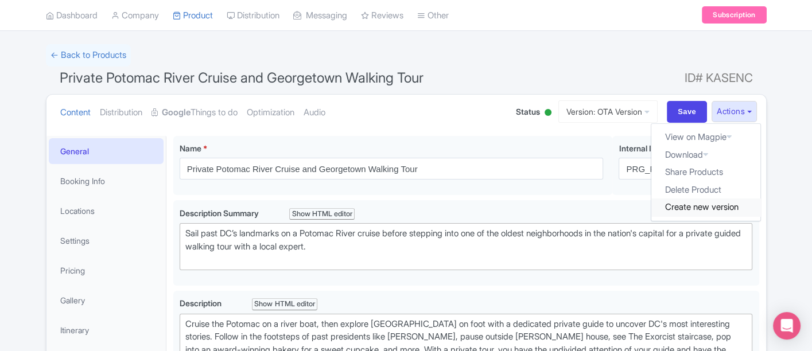
click at [719, 207] on link "Create new version" at bounding box center [705, 208] width 109 height 18
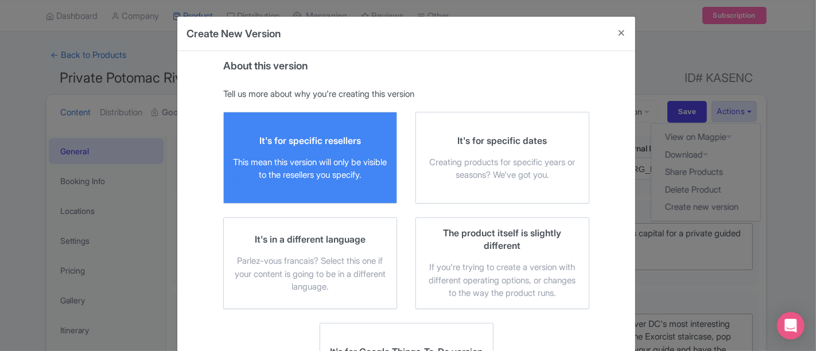
click at [322, 142] on div "It's for specific resellers" at bounding box center [310, 140] width 102 height 13
click at [0, 0] on input "It's for specific resellers This mean this version will only be visible to the …" at bounding box center [0, 0] width 0 height 0
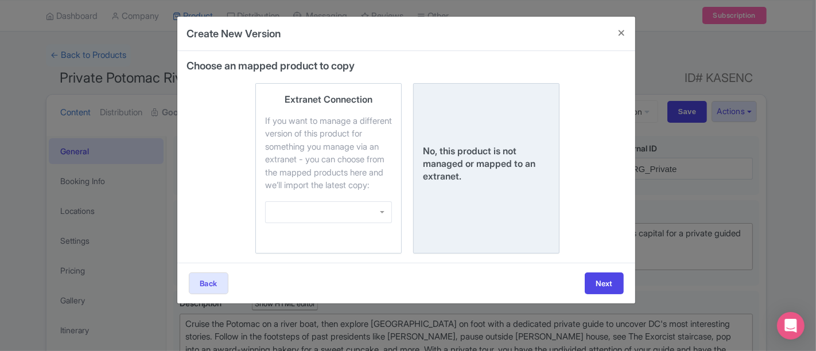
click at [475, 174] on div "No, this product is not managed or mapped to an extranet." at bounding box center [486, 164] width 127 height 38
click at [0, 0] on input "No, this product is not managed or mapped to an extranet." at bounding box center [0, 0] width 0 height 0
click at [603, 290] on button "Next" at bounding box center [604, 284] width 39 height 22
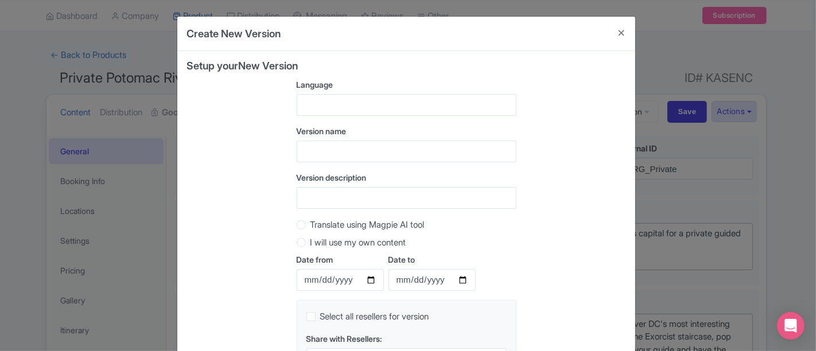
click at [355, 100] on div at bounding box center [407, 105] width 220 height 22
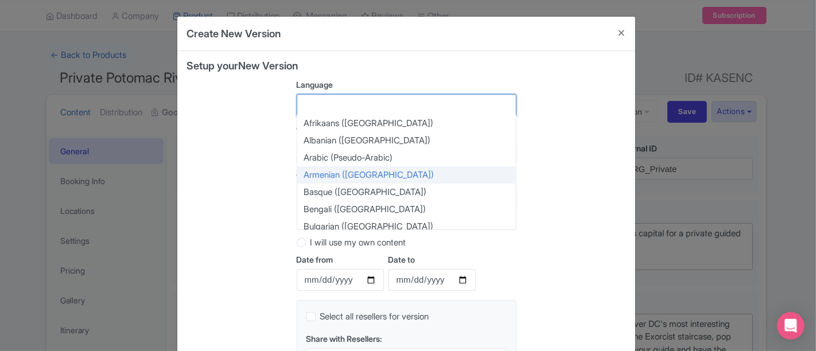
click at [277, 157] on div "Setup your New Version Language Afrikaans (South Africa) Albanian (Albania) Ara…" at bounding box center [405, 229] width 439 height 338
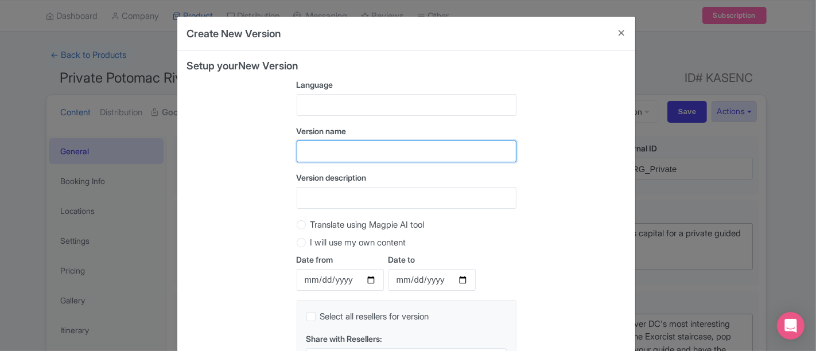
click at [321, 148] on input "text" at bounding box center [407, 152] width 220 height 22
type input "TW Version"
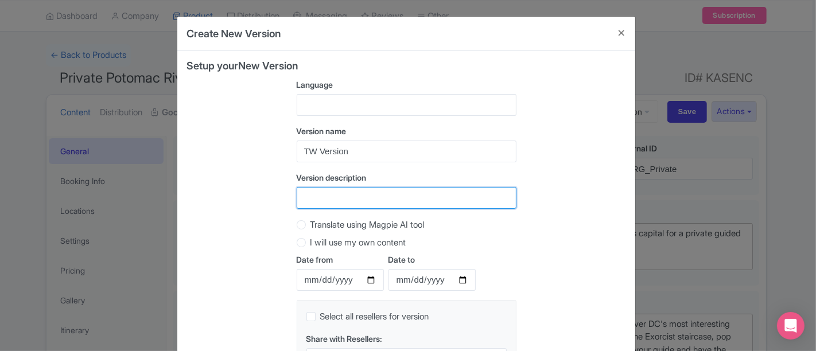
click at [315, 203] on input "Version description" at bounding box center [407, 198] width 220 height 22
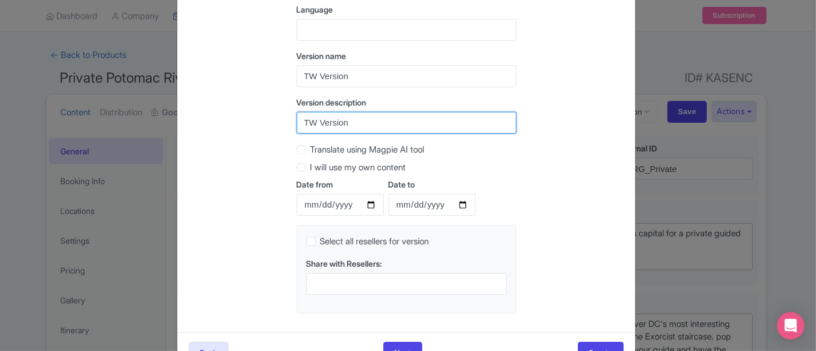
scroll to position [111, 0]
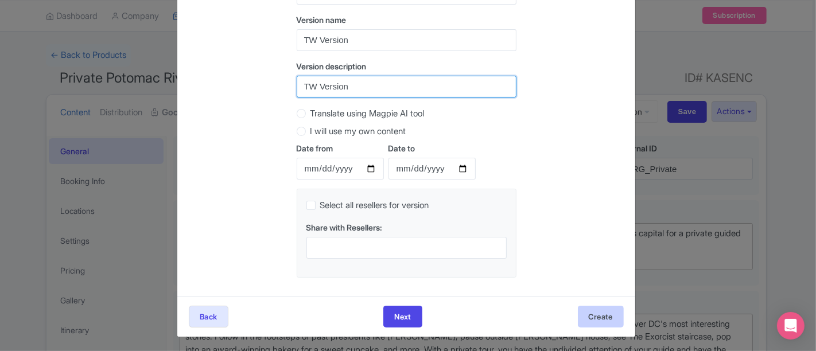
type input "TW Version"
click at [610, 313] on button "Create" at bounding box center [601, 317] width 46 height 22
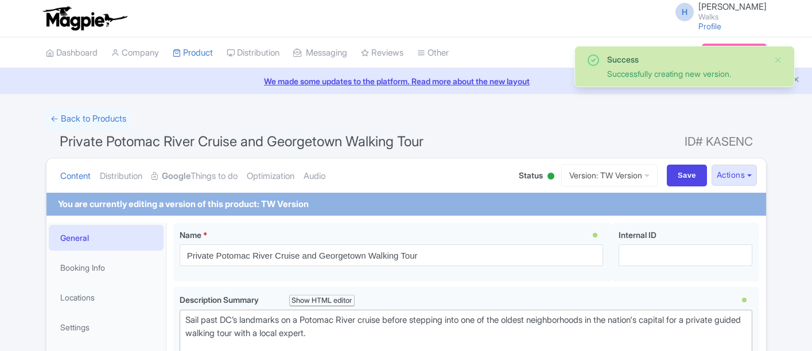
scroll to position [64, 0]
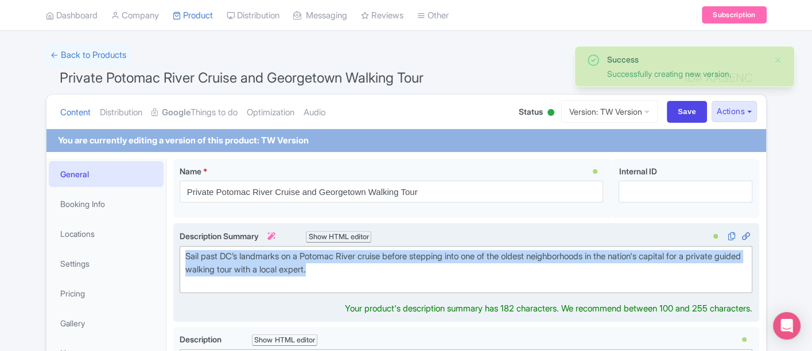
drag, startPoint x: 393, startPoint y: 268, endPoint x: 175, endPoint y: 256, distance: 218.4
click at [175, 256] on div "Sail past DC’s landmarks on a Potomac River cruise before stepping into one of …" at bounding box center [466, 272] width 586 height 99
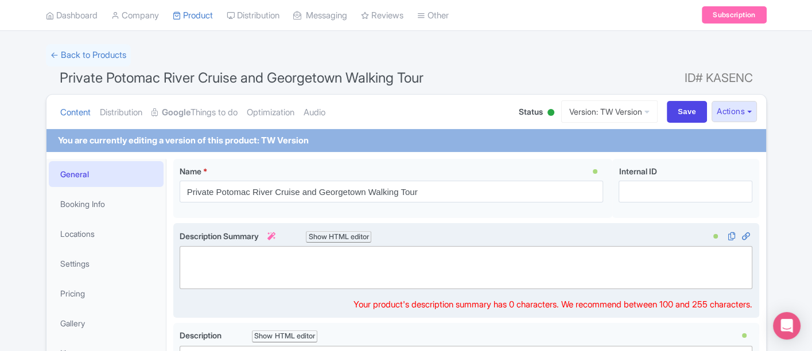
paste trix-editor "&nbsp;Sail the Potomac, uncover Georgetown's storied past, and enjoy DC’s best …"
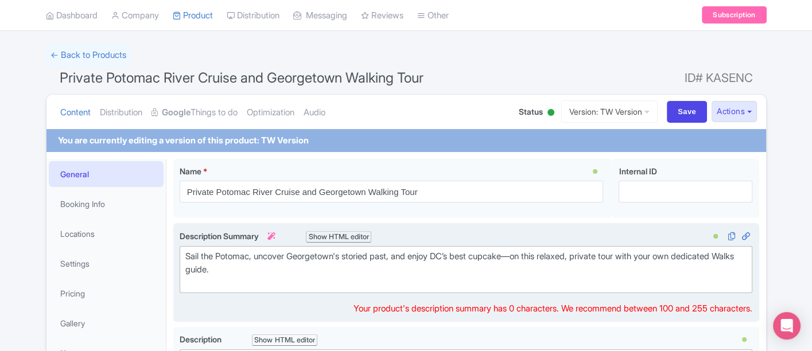
click at [186, 284] on div "Sail the Potomac, uncover Georgetown's storied past, and enjoy DC’s best cupcak…" at bounding box center [466, 269] width 562 height 39
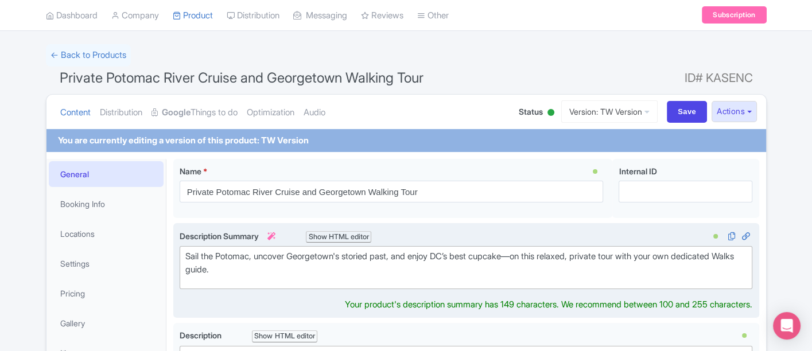
click at [532, 256] on div "Sail the Potomac, uncover Georgetown's storied past, and enjoy DC’s best cupcak…" at bounding box center [466, 263] width 562 height 26
type trix-editor "<div>&nbsp;Sail the Potomac, uncover Georgetown's storied past, and enjoy DC’s …"
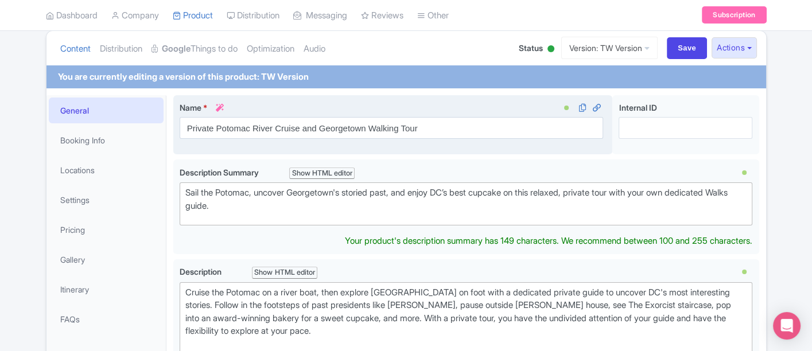
scroll to position [191, 0]
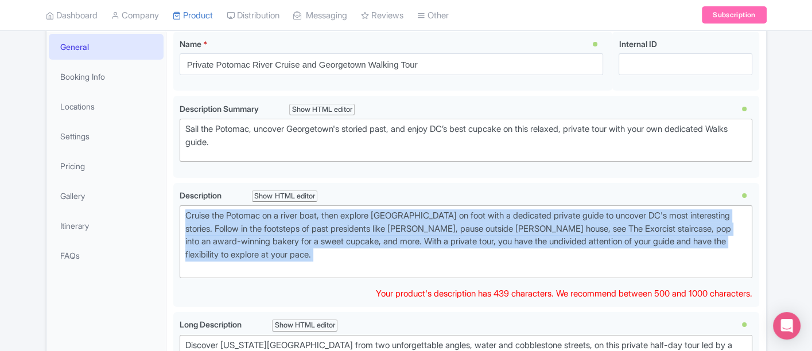
drag, startPoint x: 320, startPoint y: 261, endPoint x: 172, endPoint y: 209, distance: 156.4
type trix-editor "<div>Cruise the Potomac on a river boat, then explore Georgetown on foot with a…"
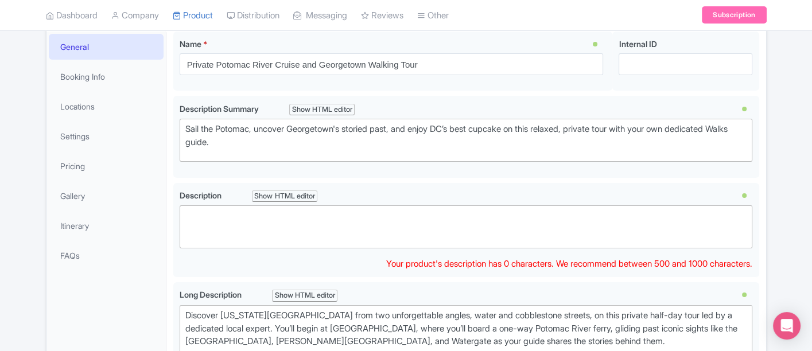
paste trix-editor "<div>DC’s grand monuments may steal the spotlight—but Georgetown holds its secr…"
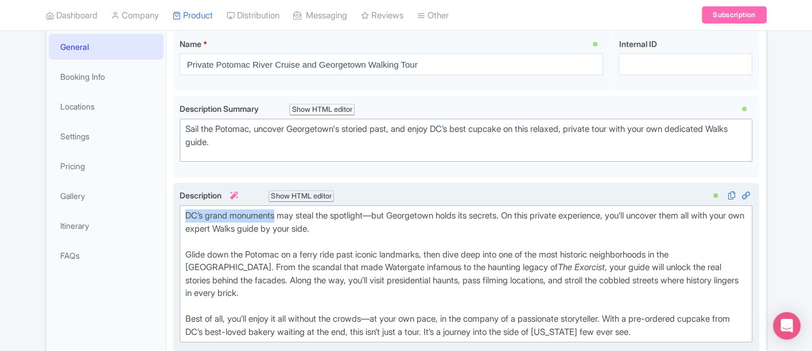
drag, startPoint x: 277, startPoint y: 213, endPoint x: 181, endPoint y: 212, distance: 95.8
click at [181, 212] on trix-editor "DC’s grand monuments may steal the spotlight—but Georgetown holds its secrets. …" at bounding box center [466, 273] width 573 height 137
click at [379, 213] on div "DC's many monuments may steal the spotlight—but Georgetown holds its secrets. O…" at bounding box center [466, 228] width 562 height 39
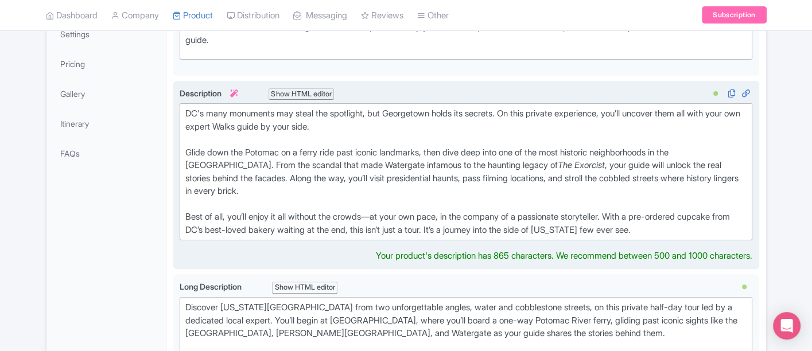
scroll to position [318, 0]
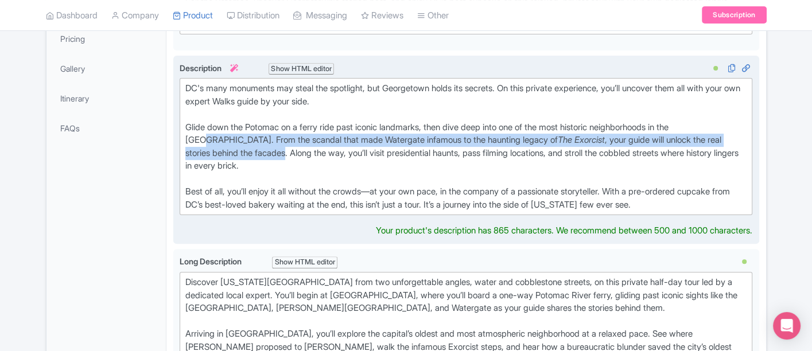
drag, startPoint x: 217, startPoint y: 154, endPoint x: 721, endPoint y: 127, distance: 504.5
click at [721, 127] on div "Glide down the Potomac on a ferry ride past iconic landmarks, then dive deep in…" at bounding box center [466, 153] width 562 height 65
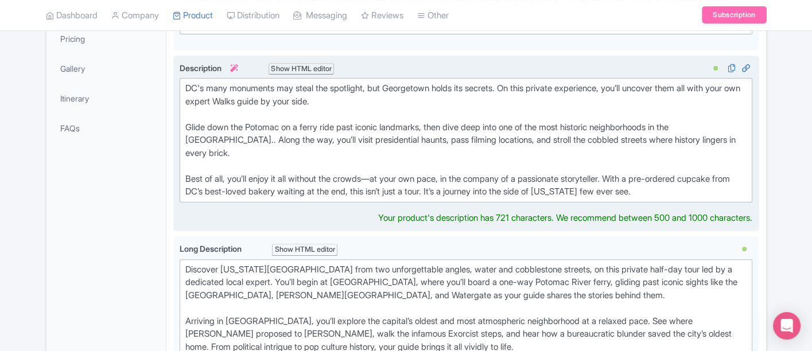
click at [186, 137] on div "Glide down the Potomac on a ferry ride past iconic landmarks, then dive deep in…" at bounding box center [466, 147] width 562 height 52
click at [187, 128] on div "Glide down the Potomac on a ferry ride past iconic landmarks, then dive deep in…" at bounding box center [466, 147] width 562 height 52
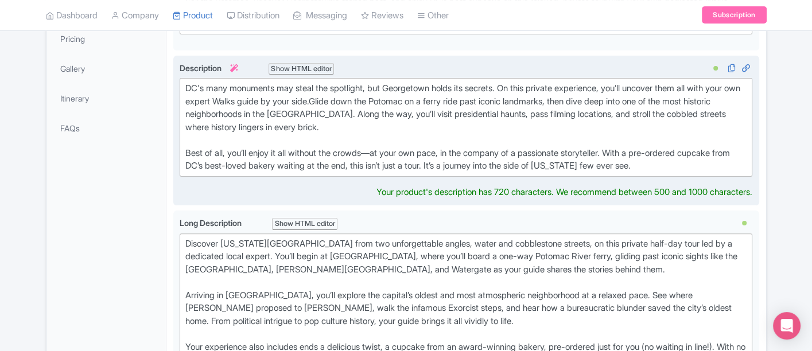
click at [378, 98] on div "DC's many monuments may steal the spotlight, but Georgetown holds its secrets. …" at bounding box center [466, 114] width 562 height 65
click at [185, 147] on div "Best of all, you’ll enjoy it all without the crowds—at your own pace, in the co…" at bounding box center [466, 160] width 562 height 26
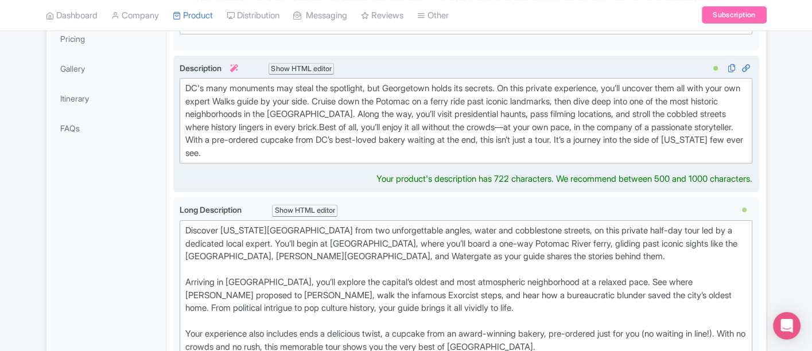
click at [441, 120] on div "DC's many monuments may steal the spotlight, but Georgetown holds its secrets. …" at bounding box center [466, 120] width 562 height 77
drag, startPoint x: 528, startPoint y: 126, endPoint x: 423, endPoint y: 127, distance: 105.0
click at [423, 127] on div "DC's many monuments may steal the spotlight, but Georgetown holds its secrets. …" at bounding box center [466, 120] width 562 height 77
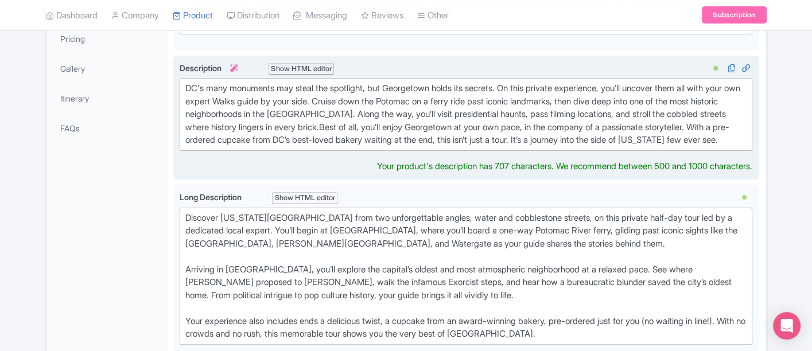
click at [549, 125] on div "DC's many monuments may steal the spotlight, but Georgetown holds its secrets. …" at bounding box center [466, 114] width 562 height 65
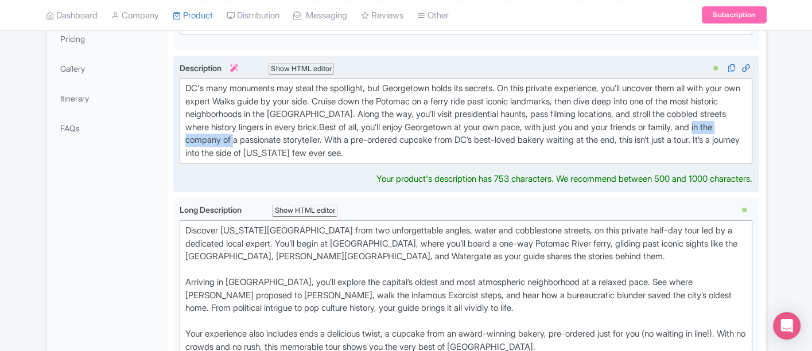
drag, startPoint x: 730, startPoint y: 122, endPoint x: 251, endPoint y: 140, distance: 478.9
click at [251, 140] on div "DC's many monuments may steal the spotlight, but Georgetown holds its secrets. …" at bounding box center [466, 120] width 562 height 77
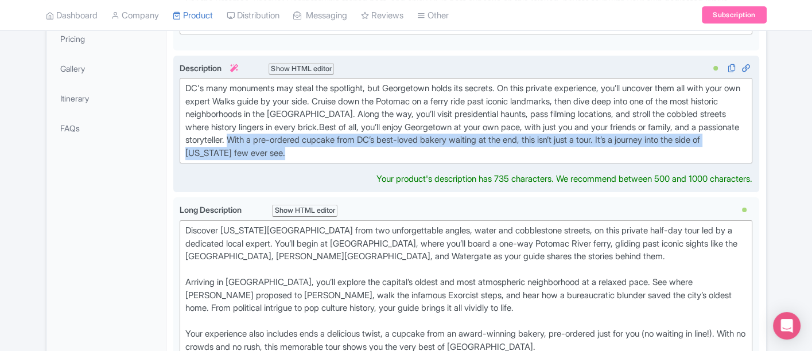
drag, startPoint x: 341, startPoint y: 155, endPoint x: 279, endPoint y: 139, distance: 63.3
click at [279, 139] on div "DC's many monuments may steal the spotlight, but Georgetown holds its secrets. …" at bounding box center [466, 120] width 562 height 77
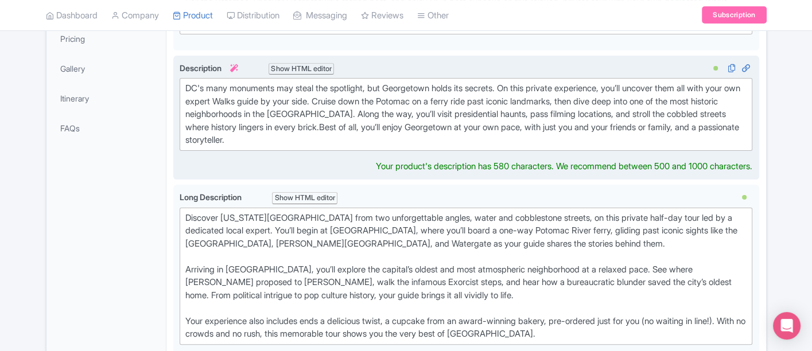
type trix-editor "<div>DC's many monuments may steal the spotlight, but Georgetown holds its secr…"
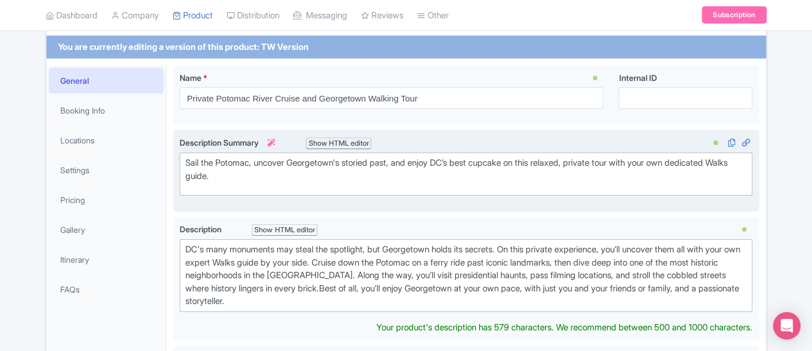
scroll to position [64, 0]
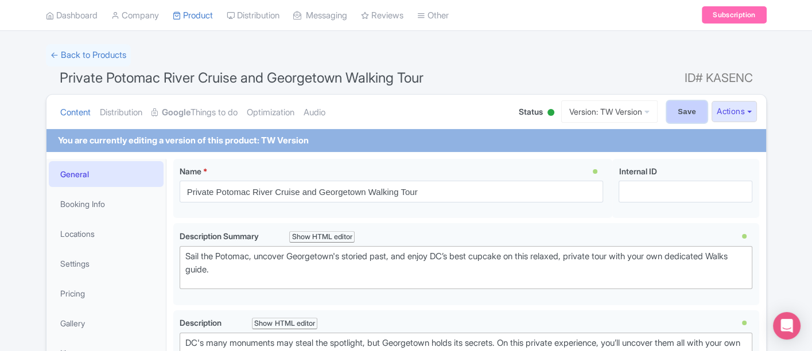
click at [670, 110] on input "Save" at bounding box center [687, 112] width 40 height 22
type input "Saving..."
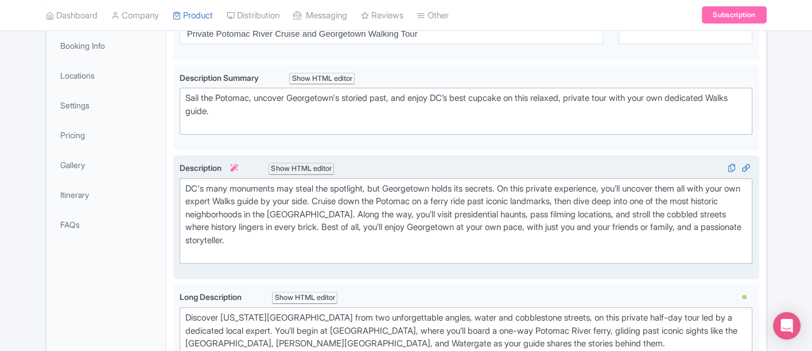
scroll to position [235, 0]
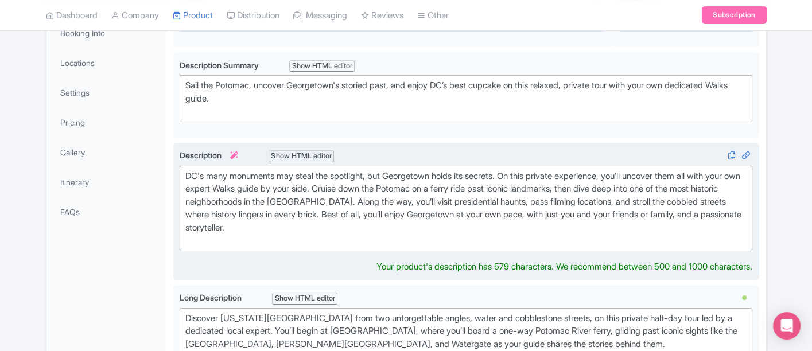
click at [229, 258] on div "Description i Show HTML editor Bold Italic Strikethrough Link Heading Quote Cod…" at bounding box center [466, 211] width 573 height 124
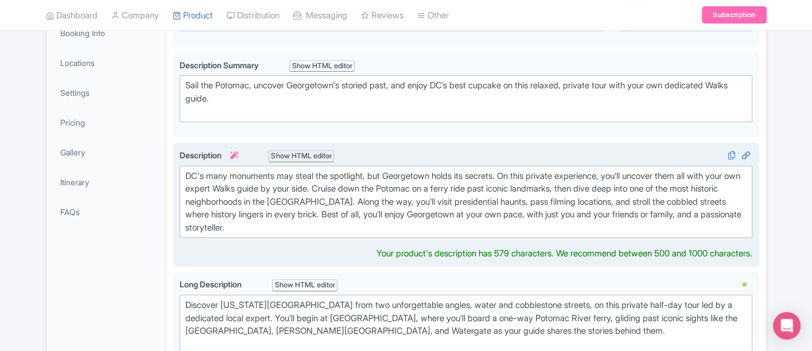
type trix-editor "<div>DC's many monuments may steal the spotlight, but Georgetown holds its secr…"
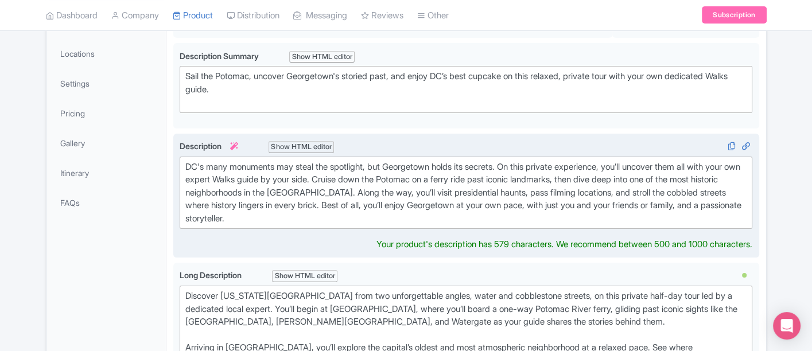
scroll to position [362, 0]
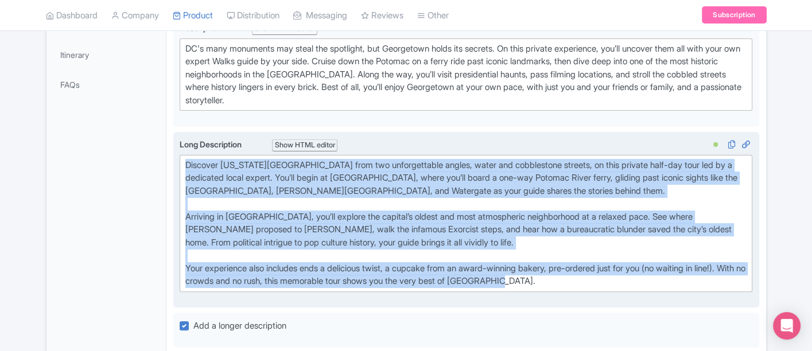
drag, startPoint x: 521, startPoint y: 291, endPoint x: 183, endPoint y: 162, distance: 362.0
click at [183, 162] on trix-editor "Discover Washington DC from two unforgettable angles, water and cobblestone str…" at bounding box center [466, 223] width 573 height 137
type trix-editor "<div>Discover Washington DC from two unforgettable angles, water and cobbleston…"
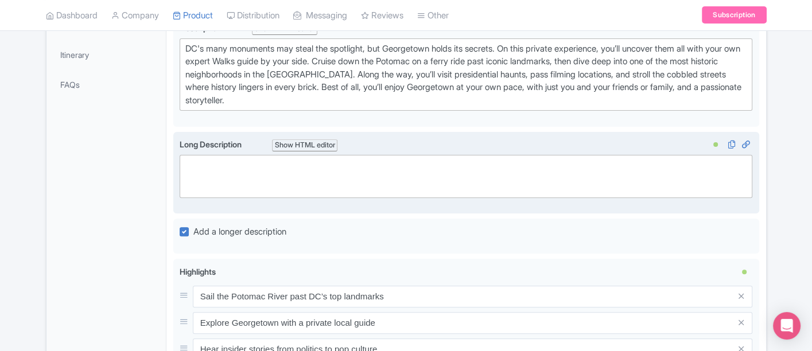
paste trix-editor "<div><strong>Sail the Potomac with Your Own Storyteller<br></strong><br></div><…"
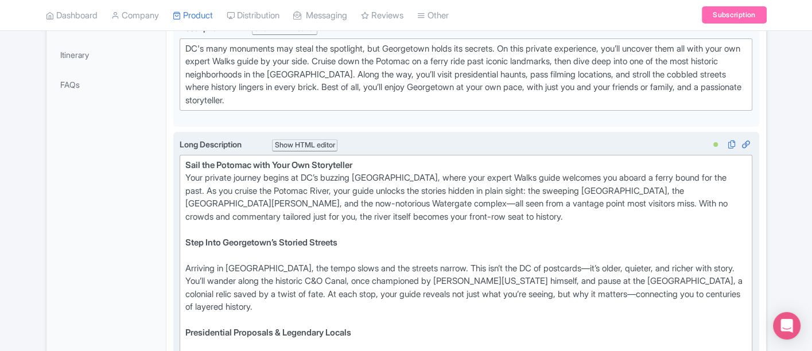
click at [185, 264] on div "Arriving in Georgetown, the tempo slows and the streets narrow. This isn’t the …" at bounding box center [466, 294] width 562 height 65
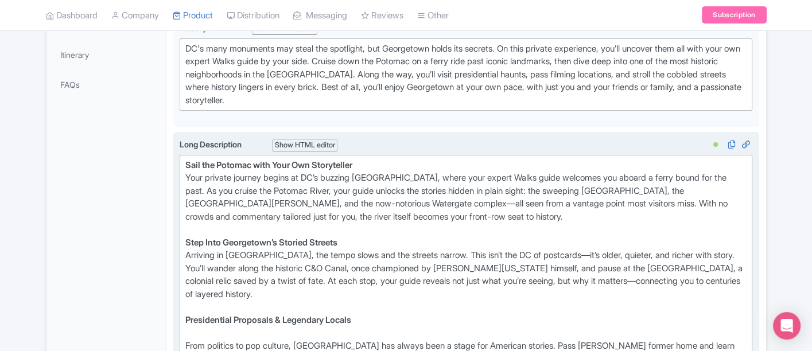
scroll to position [426, 0]
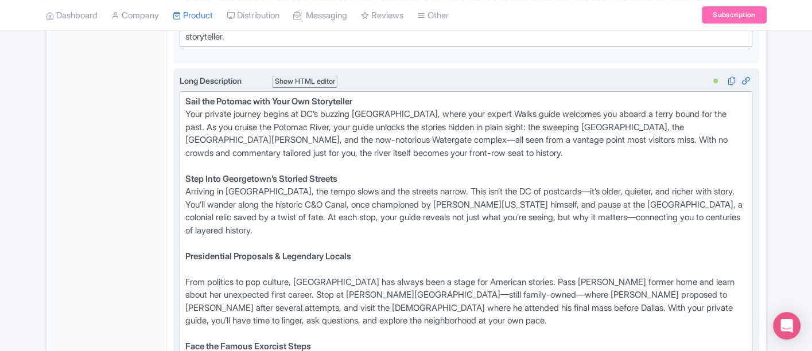
click at [186, 281] on div "From politics to pop culture, Georgetown has always been a stage for American s…" at bounding box center [466, 308] width 562 height 65
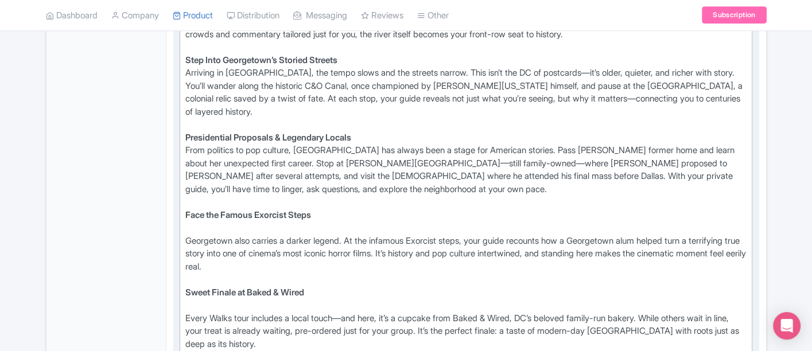
scroll to position [554, 0]
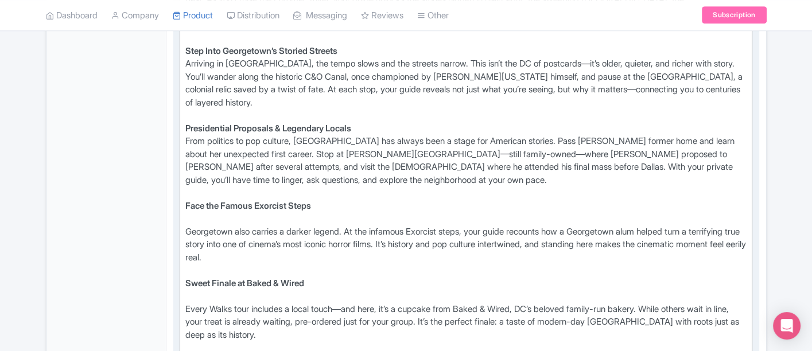
click at [184, 223] on trix-editor "Sail the Potomac with Your Own Storyteller Your private journey begins at DC’s …" at bounding box center [466, 160] width 573 height 395
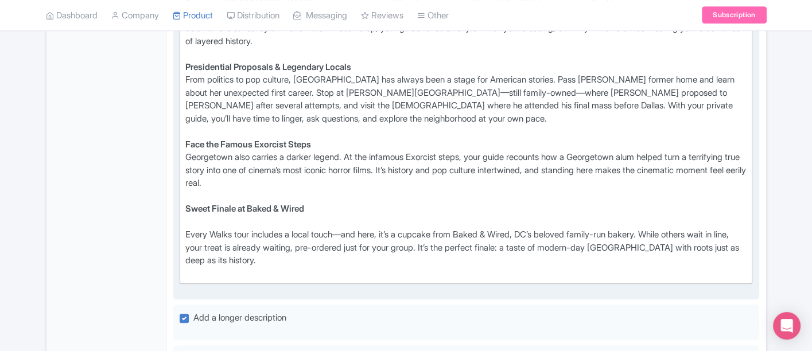
scroll to position [617, 0]
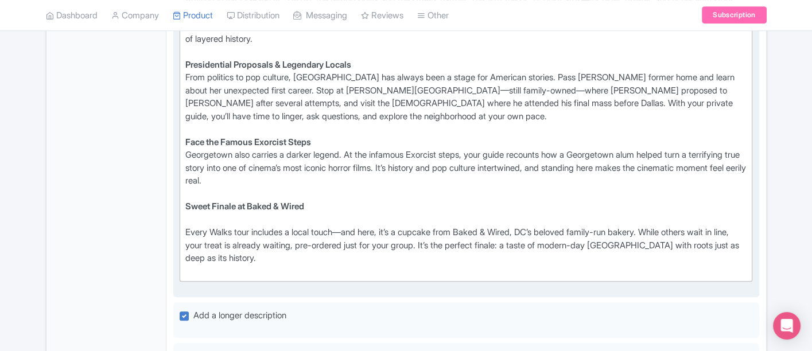
click at [185, 228] on div "Every Walks tour includes a local touch—and here, it’s a cupcake from Baked & W…" at bounding box center [466, 252] width 562 height 52
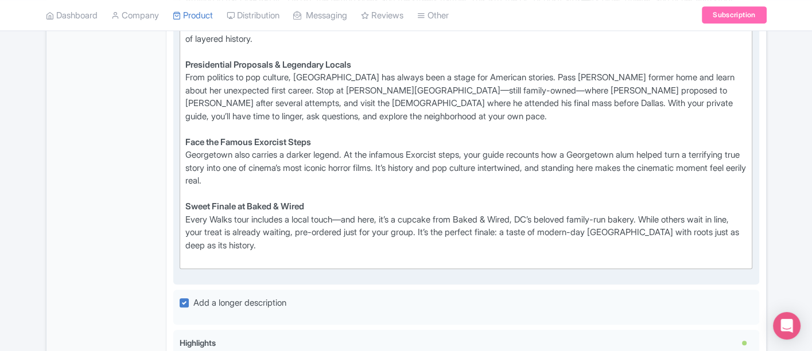
click at [188, 259] on div "Sweet Finale at Baked & Wired Every Walks tour includes a local touch—and here,…" at bounding box center [466, 232] width 562 height 65
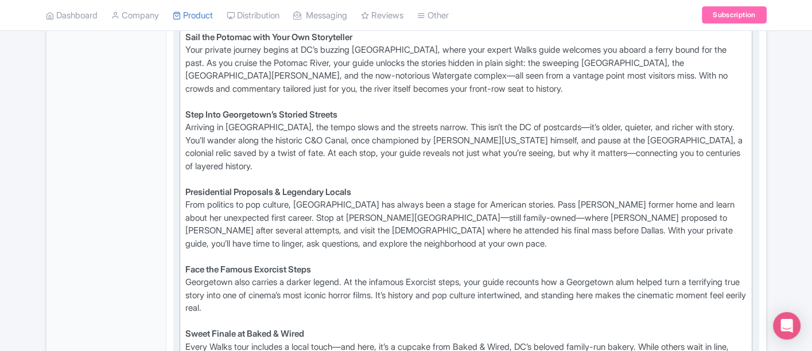
scroll to position [362, 0]
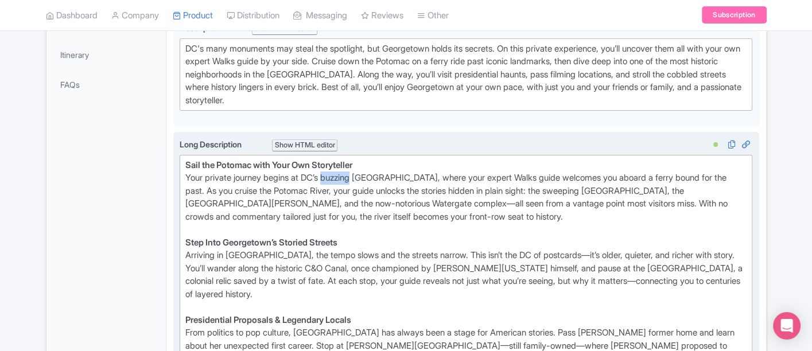
drag, startPoint x: 360, startPoint y: 178, endPoint x: 330, endPoint y: 174, distance: 30.7
click at [330, 174] on div "Sail the Potomac with Your Own Storyteller Your private journey begins at DC’s …" at bounding box center [466, 197] width 562 height 77
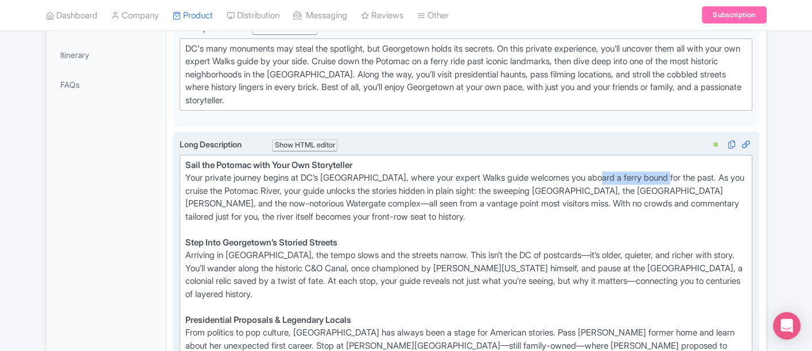
drag, startPoint x: 607, startPoint y: 173, endPoint x: 682, endPoint y: 173, distance: 74.6
click at [682, 173] on div "Sail the Potomac with Your Own Storyteller Your private journey begins at DC’s …" at bounding box center [466, 197] width 562 height 77
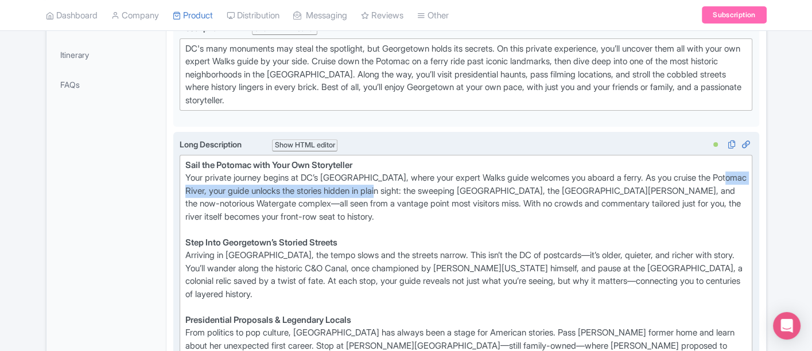
drag, startPoint x: 396, startPoint y: 188, endPoint x: 173, endPoint y: 189, distance: 223.2
click at [173, 189] on div "Long Description i Show HTML editor Bold Italic Strikethrough Link Heading Quot…" at bounding box center [466, 330] width 586 height 396
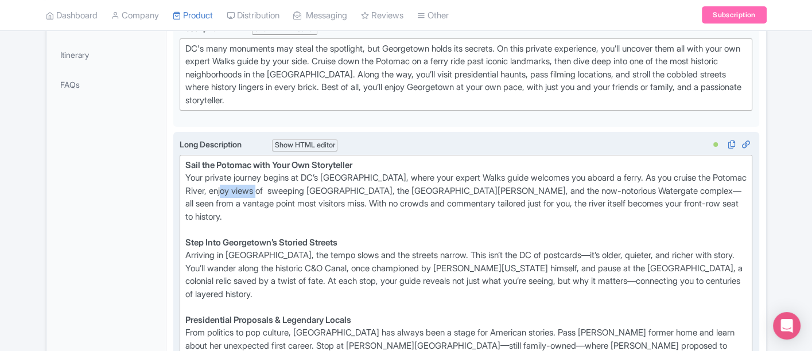
drag, startPoint x: 244, startPoint y: 188, endPoint x: 286, endPoint y: 186, distance: 41.9
click at [286, 186] on div "Sail the Potomac with Your Own Storyteller Your private journey begins at DC’s …" at bounding box center [466, 197] width 562 height 77
drag, startPoint x: 372, startPoint y: 184, endPoint x: 345, endPoint y: 188, distance: 27.3
click at [345, 188] on div "Sail the Potomac with Your Own Storyteller Your private journey begins at DC’s …" at bounding box center [466, 197] width 562 height 77
drag, startPoint x: 461, startPoint y: 186, endPoint x: 510, endPoint y: 189, distance: 49.4
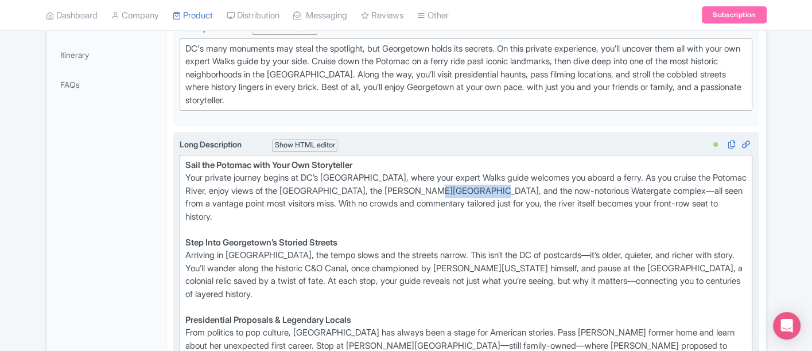
click at [510, 189] on div "Sail the Potomac with Your Own Storyteller Your private journey begins at DC’s …" at bounding box center [466, 197] width 562 height 77
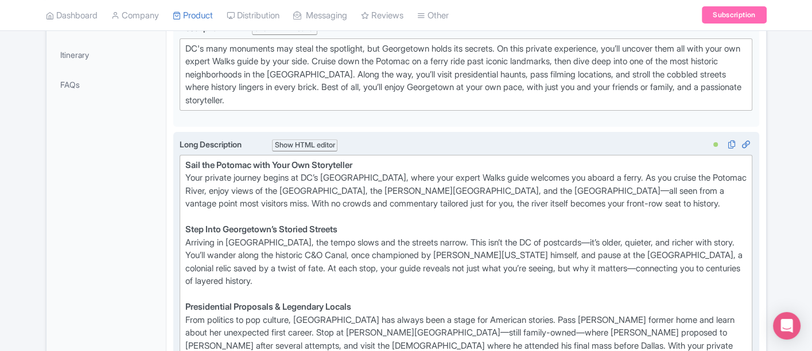
click at [529, 185] on div "Sail the Potomac with Your Own Storyteller Your private journey begins at DC’s …" at bounding box center [466, 191] width 562 height 65
drag, startPoint x: 741, startPoint y: 188, endPoint x: 532, endPoint y: 190, distance: 209.4
click at [532, 190] on div "Sail the Potomac with Your Own Storyteller Your private journey begins at DC’s …" at bounding box center [466, 191] width 562 height 65
click at [334, 190] on div "Sail the Potomac with Your Own Storyteller Your private journey begins at DC’s …" at bounding box center [466, 191] width 562 height 65
drag, startPoint x: 670, startPoint y: 189, endPoint x: 738, endPoint y: 187, distance: 68.3
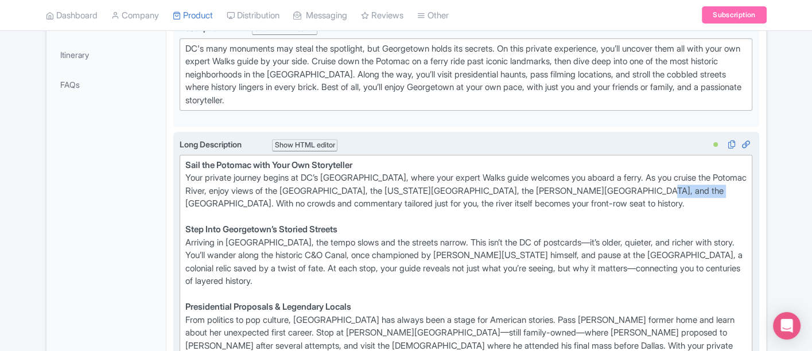
click at [738, 187] on div "Sail the Potomac with Your Own Storyteller Your private journey begins at DC’s …" at bounding box center [466, 191] width 562 height 65
click at [186, 197] on div "Sail the Potomac with Your Own Storyteller Your private journey begins at DC’s …" at bounding box center [466, 191] width 562 height 65
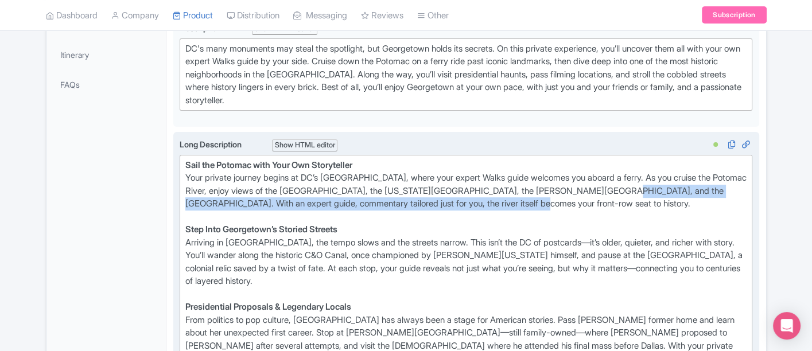
drag, startPoint x: 642, startPoint y: 189, endPoint x: 637, endPoint y: 199, distance: 10.8
click at [637, 199] on div "Sail the Potomac with Your Own Storyteller Your private journey begins at DC’s …" at bounding box center [466, 191] width 562 height 65
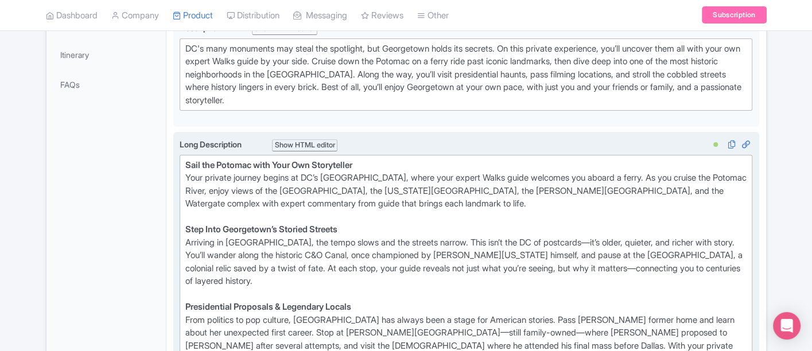
click at [208, 201] on div "Sail the Potomac with Your Own Storyteller Your private journey begins at DC’s …" at bounding box center [466, 191] width 562 height 65
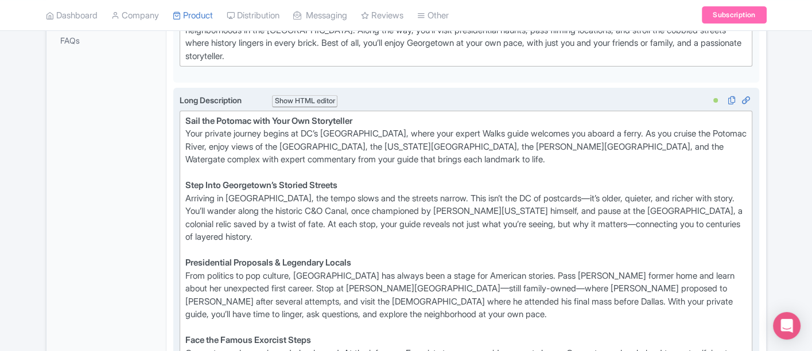
scroll to position [426, 0]
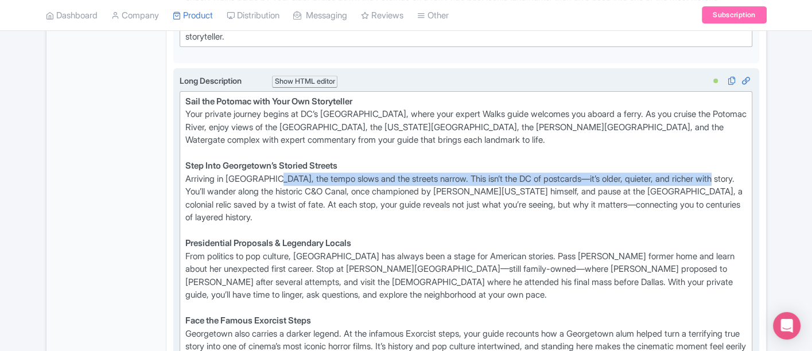
drag, startPoint x: 282, startPoint y: 176, endPoint x: 734, endPoint y: 177, distance: 452.1
click at [734, 177] on div "Step Into Georgetown’s Storied Streets Arriving in Georgetown, the tempo slows …" at bounding box center [466, 198] width 562 height 77
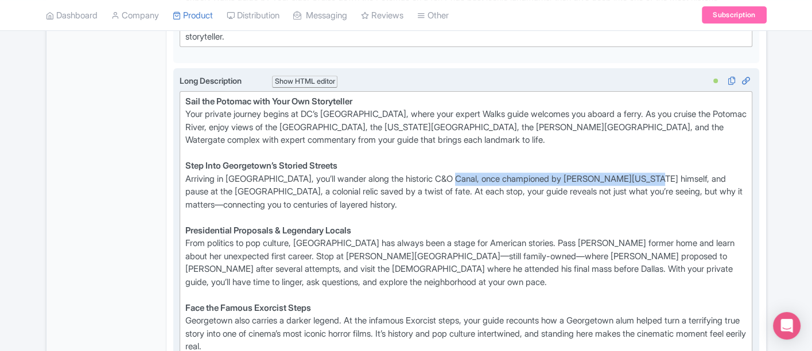
drag, startPoint x: 461, startPoint y: 171, endPoint x: 665, endPoint y: 170, distance: 204.3
click at [665, 170] on div "Step Into Georgetown’s Storied Streets Arriving in Georgetown, you’ll wander al…" at bounding box center [466, 192] width 562 height 65
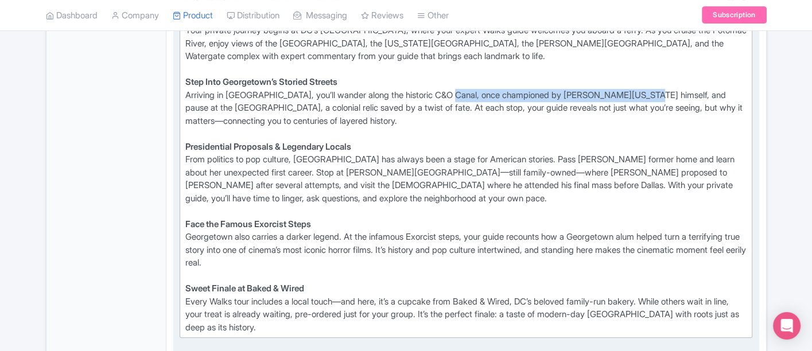
scroll to position [490, 0]
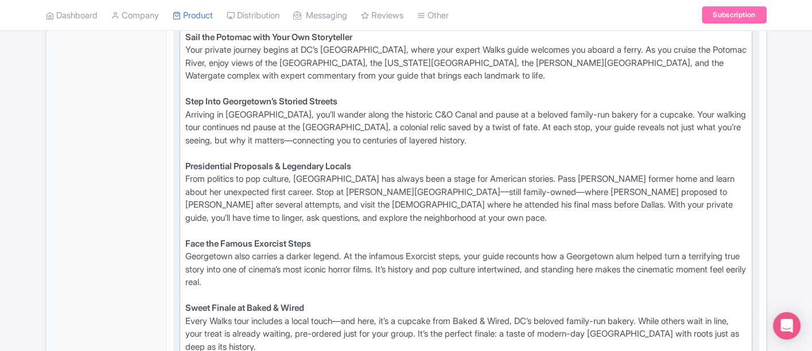
click at [684, 107] on div "Step Into Georgetown’s Storied Streets Arriving in Georgetown, you’ll wander al…" at bounding box center [466, 127] width 562 height 65
drag, startPoint x: 244, startPoint y: 125, endPoint x: 293, endPoint y: 127, distance: 48.8
click at [293, 127] on div "Step Into Georgetown’s Storied Streets Arriving in Georgetown, you’ll wander al…" at bounding box center [466, 127] width 562 height 65
click at [344, 123] on div "Step Into Georgetown’s Storied Streets Arriving in Georgetown, you’ll wander al…" at bounding box center [466, 127] width 562 height 65
drag, startPoint x: 402, startPoint y: 125, endPoint x: 347, endPoint y: 123, distance: 55.1
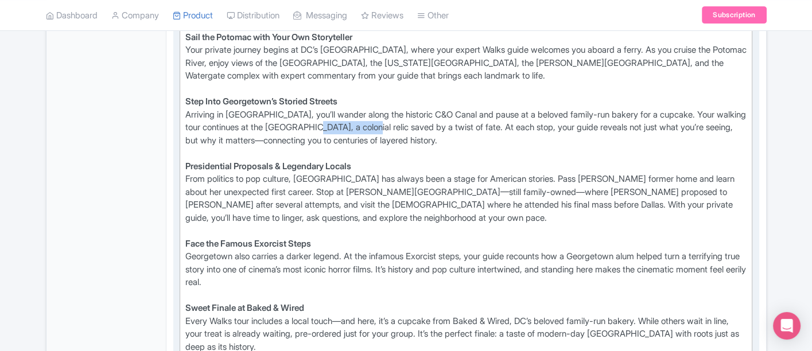
click at [347, 123] on div "Step Into Georgetown’s Storied Streets Arriving in Georgetown, you’ll wander al…" at bounding box center [466, 127] width 562 height 65
click at [296, 137] on div "Step Into Georgetown’s Storied Streets Arriving in Georgetown, you’ll wander al…" at bounding box center [466, 127] width 562 height 65
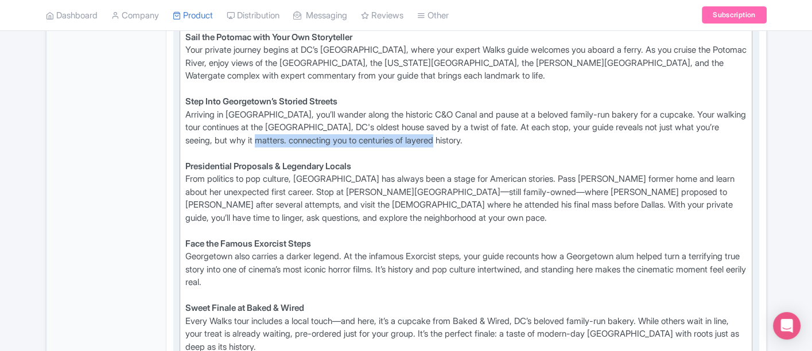
drag, startPoint x: 492, startPoint y: 140, endPoint x: 294, endPoint y: 131, distance: 198.7
click at [294, 131] on div "Step Into Georgetown’s Storied Streets Arriving in Georgetown, you’ll wander al…" at bounding box center [466, 127] width 562 height 65
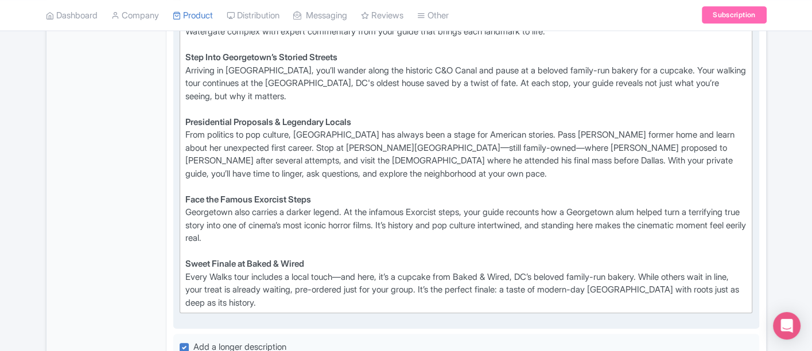
scroll to position [554, 0]
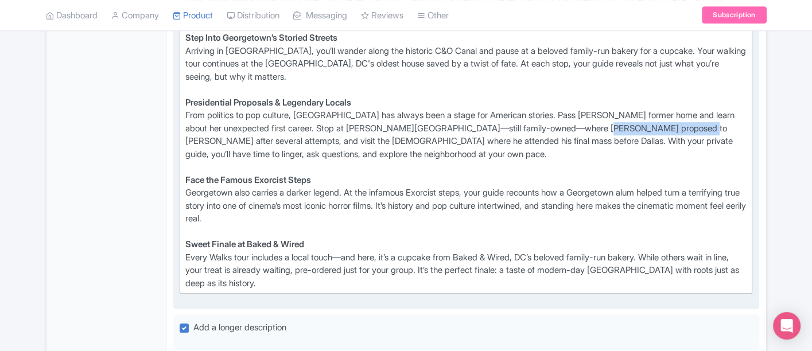
drag, startPoint x: 590, startPoint y: 125, endPoint x: 678, endPoint y: 122, distance: 87.2
click at [678, 122] on div "Presidential Proposals & Legendary Locals From politics to pop culture, Georget…" at bounding box center [466, 134] width 562 height 77
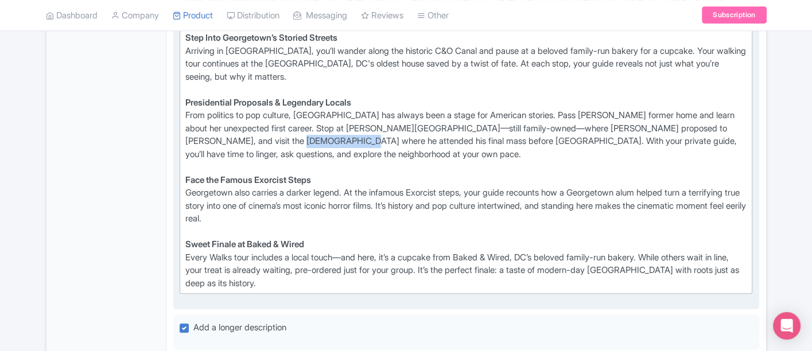
drag, startPoint x: 331, startPoint y: 138, endPoint x: 278, endPoint y: 138, distance: 52.8
click at [278, 138] on div "Presidential Proposals & Legendary Locals From politics to pop culture, Georget…" at bounding box center [466, 134] width 562 height 77
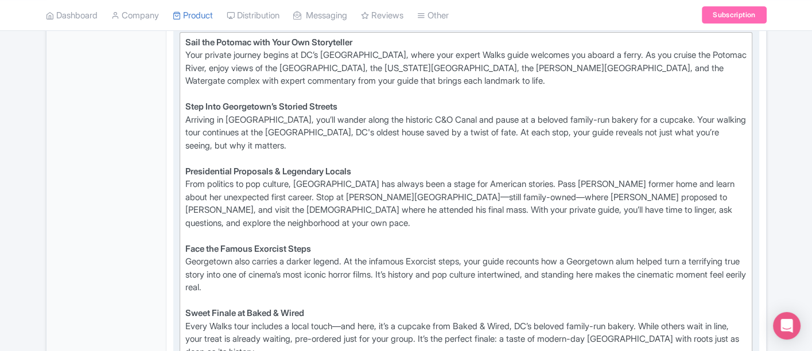
scroll to position [490, 0]
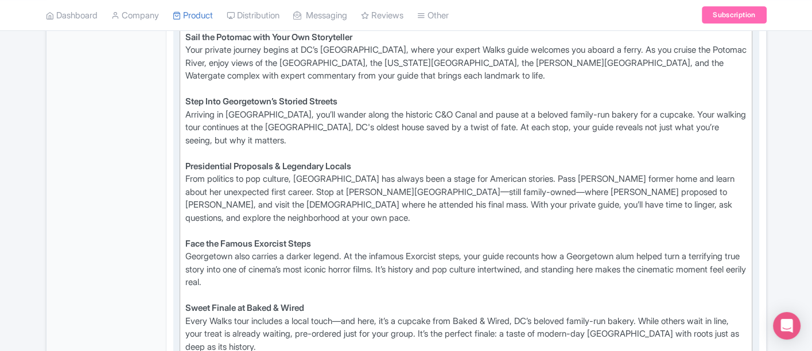
click at [423, 240] on div "Face the Famous Exorcist Steps Georgetown also carries a darker legend. At the …" at bounding box center [466, 270] width 562 height 65
click at [480, 239] on div "Face the Famous Exorcist Steps Georgetown also carries a darker legend. At the …" at bounding box center [466, 270] width 562 height 65
drag, startPoint x: 534, startPoint y: 240, endPoint x: 569, endPoint y: 241, distance: 34.4
click at [569, 241] on div "Face the Famous Exorcist Steps Georgetown also carries a darker legend. At the …" at bounding box center [466, 270] width 562 height 65
drag, startPoint x: 328, startPoint y: 228, endPoint x: 175, endPoint y: 221, distance: 153.3
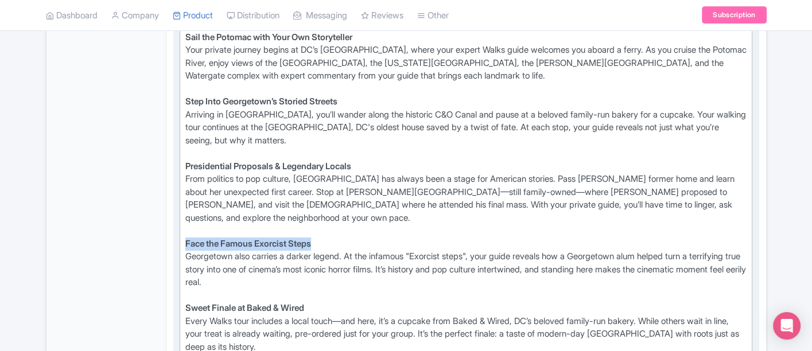
click at [175, 221] on div "Long Description i Show HTML editor Bold Italic Strikethrough Link Heading Quot…" at bounding box center [466, 189] width 586 height 370
click at [368, 253] on div "Face the Famous Exorcist Steps Georgetown also carries a darker legend. At the …" at bounding box center [466, 270] width 562 height 65
drag, startPoint x: 355, startPoint y: 240, endPoint x: 155, endPoint y: 231, distance: 199.3
click at [155, 231] on div "General Booking Info Locations Settings Pricing Gallery Itinerary FAQs Private …" at bounding box center [405, 277] width 719 height 1102
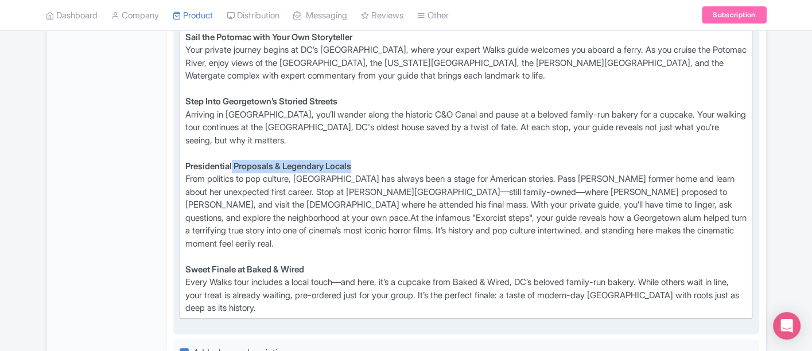
drag, startPoint x: 371, startPoint y: 161, endPoint x: 234, endPoint y: 160, distance: 136.6
click at [234, 160] on div "Presidential Proposals & Legendary Locals From politics to pop culture, Georget…" at bounding box center [466, 211] width 562 height 103
click at [282, 162] on strong "Presidential Proposals & Legendary Locals" at bounding box center [268, 166] width 166 height 11
drag, startPoint x: 289, startPoint y: 159, endPoint x: 224, endPoint y: 165, distance: 65.1
click at [224, 165] on strong "Presidential Proposals & Legendary Locals" at bounding box center [268, 166] width 166 height 11
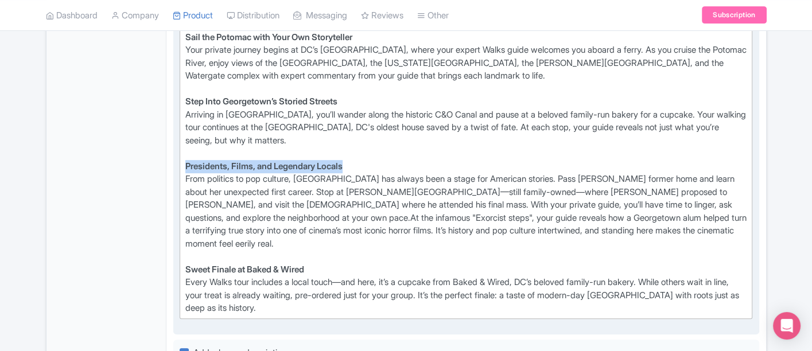
drag, startPoint x: 351, startPoint y: 161, endPoint x: 185, endPoint y: 166, distance: 165.9
click at [185, 166] on div "Presidents, Films, and Legendary Locals From politics to pop culture, Georgetow…" at bounding box center [466, 211] width 562 height 103
click at [298, 208] on div "Presidents, Films, and Legendary Locals From politics to pop culture, Georgetow…" at bounding box center [466, 211] width 562 height 103
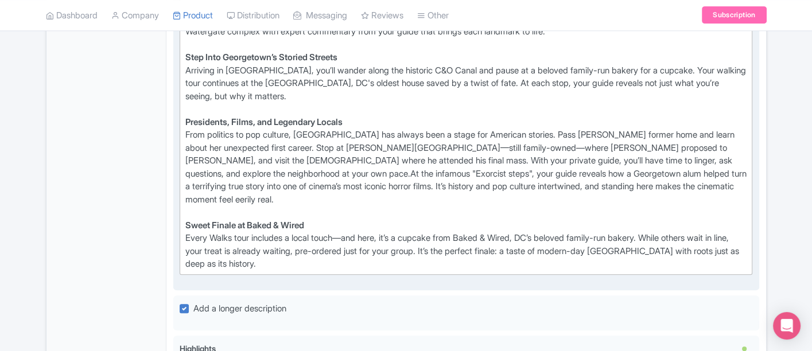
scroll to position [554, 0]
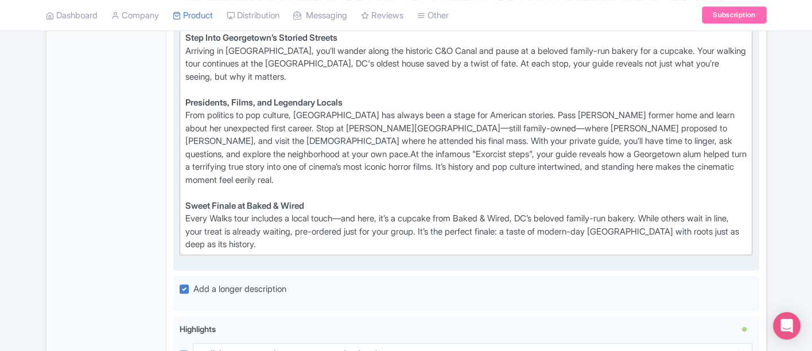
click at [188, 150] on div "Presidents, Films, and Legendary Locals From politics to pop culture, Georgetow…" at bounding box center [466, 147] width 562 height 103
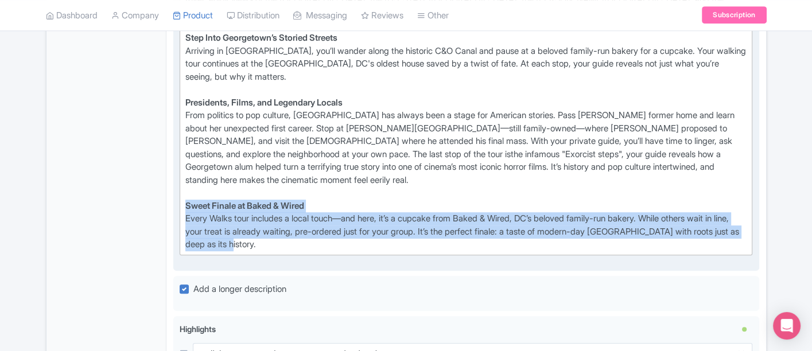
drag, startPoint x: 286, startPoint y: 239, endPoint x: 175, endPoint y: 199, distance: 118.3
click at [175, 199] on div "Long Description i Show HTML editor Bold Italic Strikethrough Link Heading Quot…" at bounding box center [466, 105] width 586 height 331
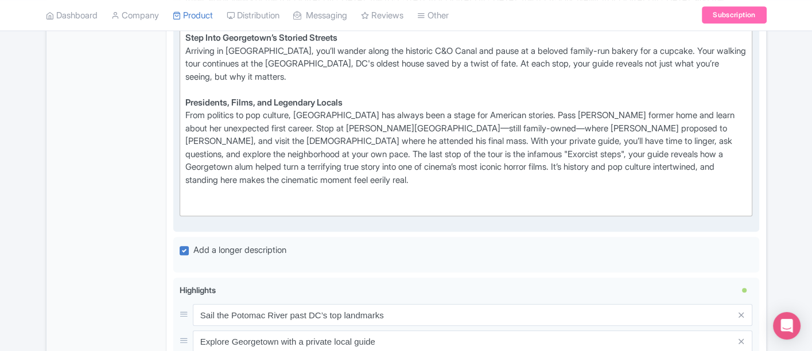
click at [354, 164] on div "Presidents, Films, and Legendary Locals From politics to pop culture, Georgetow…" at bounding box center [466, 147] width 562 height 103
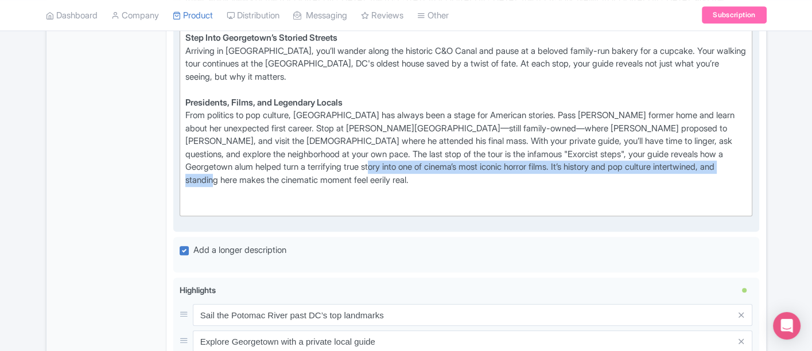
drag, startPoint x: 351, startPoint y: 165, endPoint x: 351, endPoint y: 177, distance: 12.6
click at [351, 177] on div "Presidents, Films, and Legendary Locals From politics to pop culture, Georgetow…" at bounding box center [466, 147] width 562 height 103
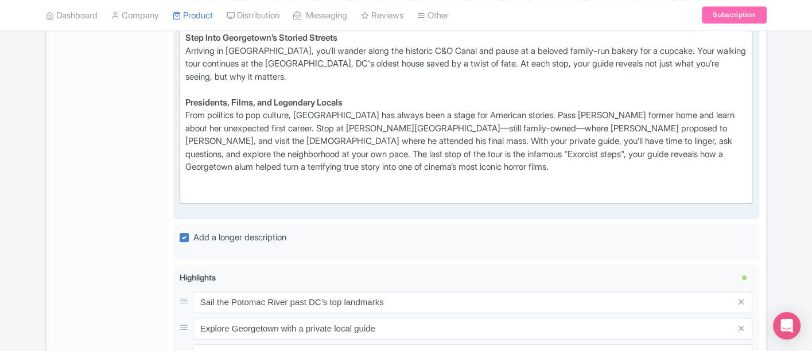
click at [182, 147] on trix-editor "Sail the Potomac with Your Own Storyteller Your private journey begins at DC’s …" at bounding box center [466, 83] width 573 height 240
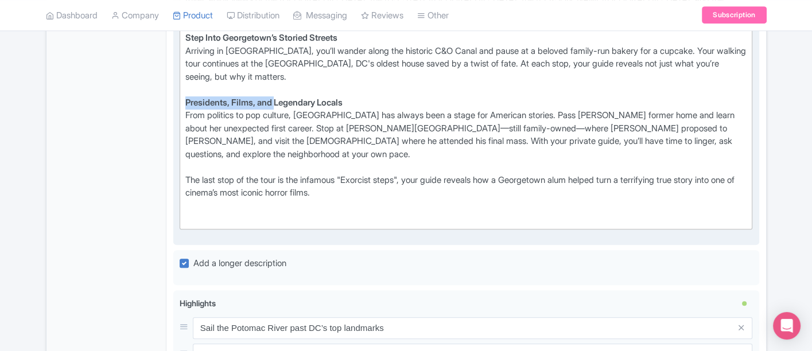
drag, startPoint x: 278, startPoint y: 98, endPoint x: 184, endPoint y: 96, distance: 94.7
click at [184, 96] on trix-editor "Sail the Potomac with Your Own Storyteller Your private journey begins at DC’s …" at bounding box center [466, 96] width 573 height 266
click at [218, 212] on div at bounding box center [466, 218] width 562 height 13
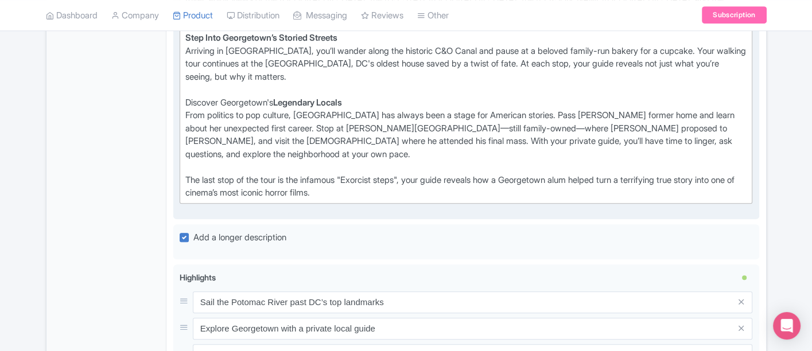
click at [208, 147] on div "Discover Georgetown's Legendary Locals From politics to pop culture, Georgetown…" at bounding box center [466, 147] width 562 height 103
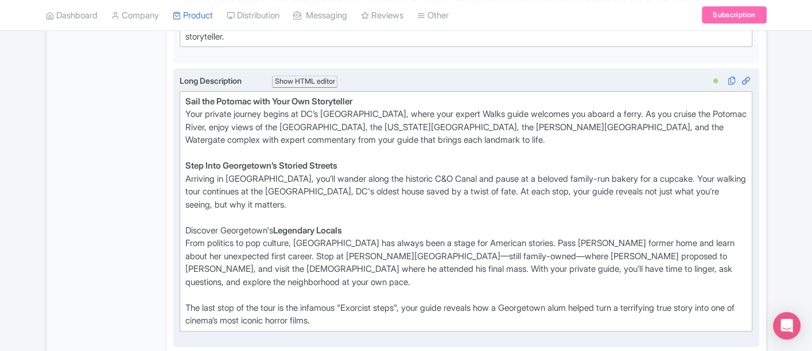
scroll to position [490, 0]
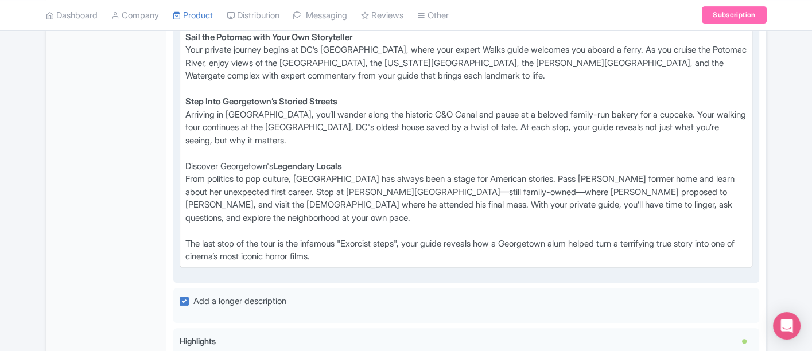
click at [182, 226] on trix-editor "Sail the Potomac with Your Own Storyteller Your private journey begins at DC’s …" at bounding box center [466, 147] width 573 height 240
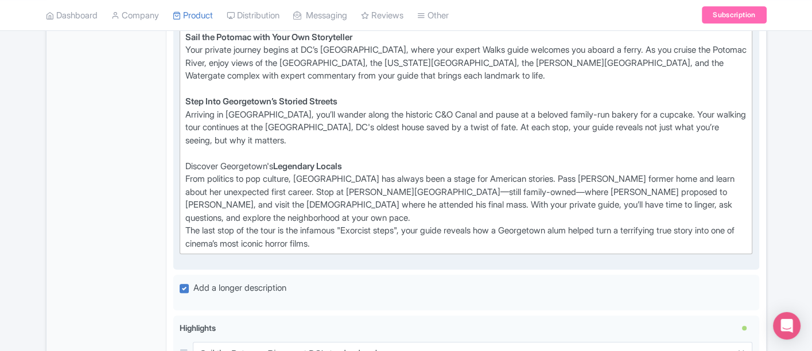
type trix-editor "<div><strong>Sail the Potomac with Your Own Storyteller<br></strong>Your privat…"
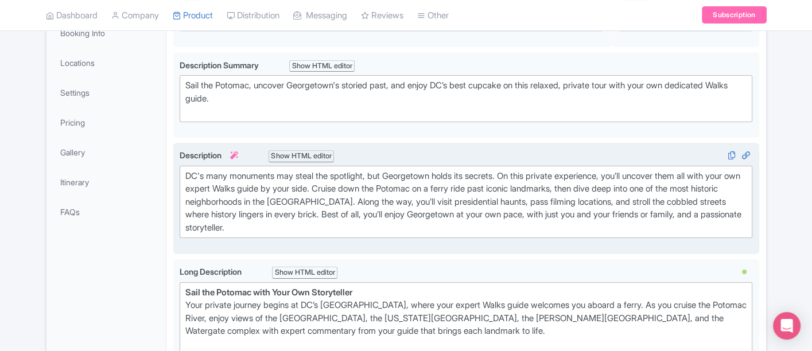
scroll to position [44, 0]
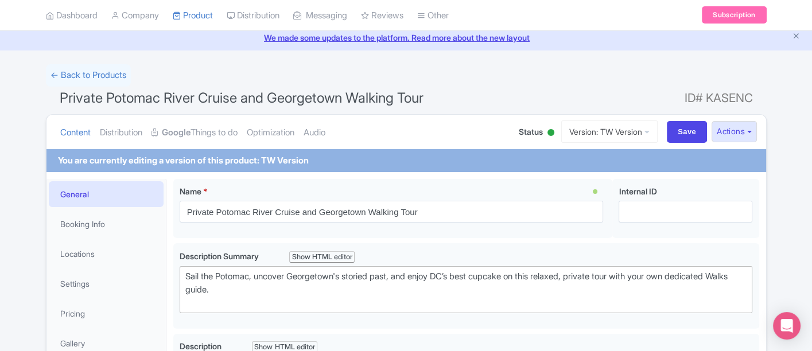
click at [662, 134] on div "Save" at bounding box center [686, 132] width 49 height 22
click at [676, 131] on input "Save" at bounding box center [687, 132] width 40 height 22
type input "Saving..."
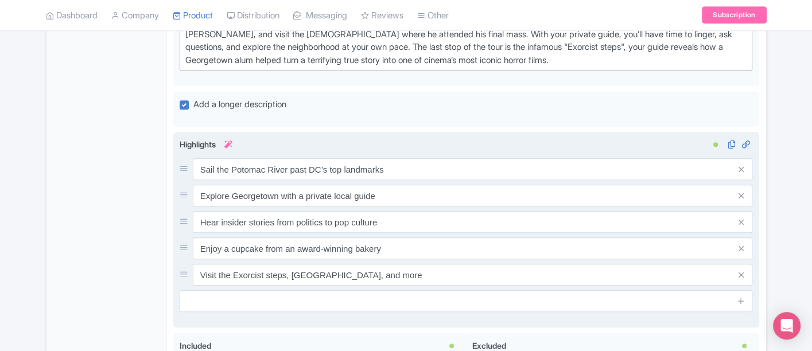
scroll to position [668, 0]
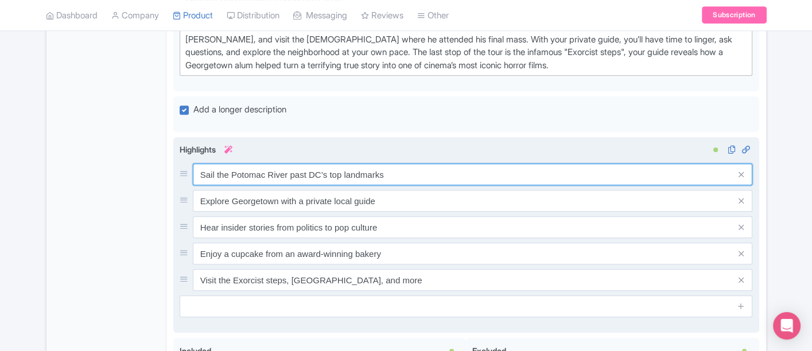
drag, startPoint x: 386, startPoint y: 166, endPoint x: 221, endPoint y: 161, distance: 164.7
click at [221, 164] on input "Sail the Potomac River past DC’s top landmarks" at bounding box center [473, 175] width 560 height 22
type input "S"
paste input "Potomac River Cruise – Sail past DC’s landmarks with uninterrupted views and ex…"
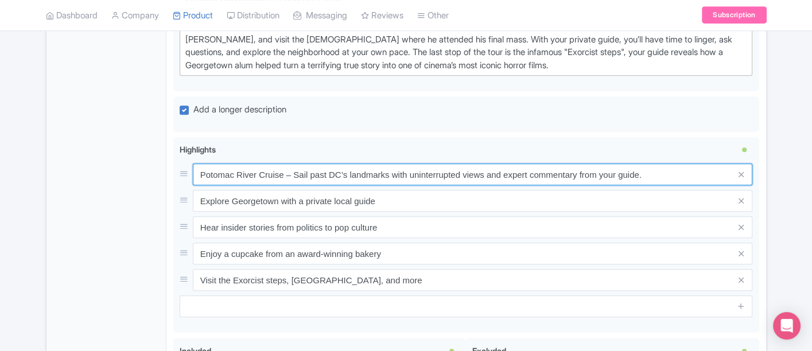
type input "Potomac River Cruise – Sail past DC’s landmarks with uninterrupted views and ex…"
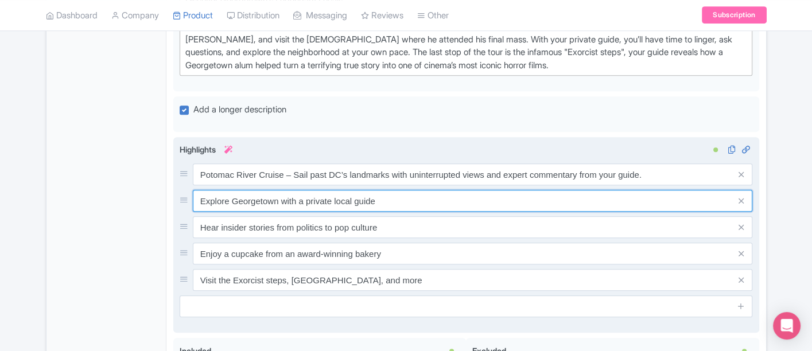
drag, startPoint x: 380, startPoint y: 195, endPoint x: 174, endPoint y: 207, distance: 206.3
click at [174, 207] on div "Sail the Potomac River past DC’s top landmarks Explore [GEOGRAPHIC_DATA] with a…" at bounding box center [466, 235] width 586 height 196
paste input "Expert Walks Guide, Just for You – Dive deeper with a dedicated storyteller who…"
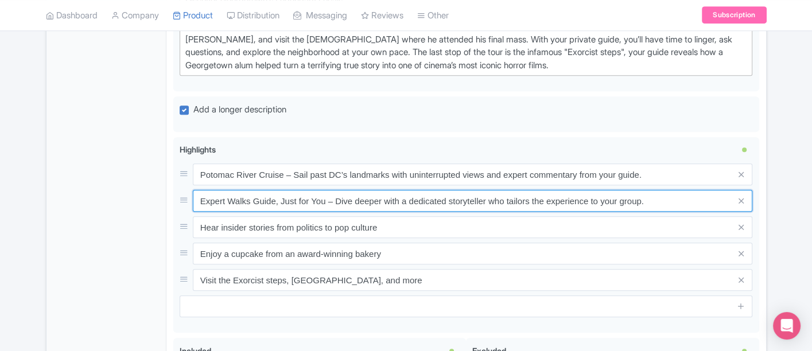
type input "Expert Walks Guide, Just for You – Dive deeper with a dedicated storyteller who…"
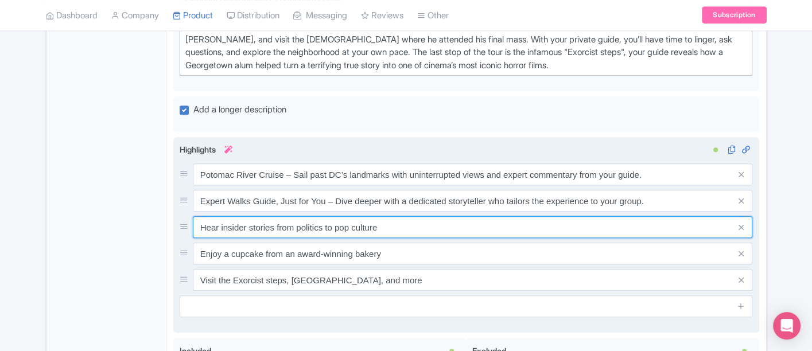
drag, startPoint x: 385, startPoint y: 224, endPoint x: 190, endPoint y: 226, distance: 195.1
click at [190, 226] on div "Hear insider stories from politics to pop culture" at bounding box center [466, 227] width 573 height 22
paste input "Cupcake from Baked & Wired – Skip the line and enjoy a locally loved treat, pre…"
drag, startPoint x: 609, startPoint y: 225, endPoint x: 484, endPoint y: 225, distance: 125.1
click at [484, 225] on input "Cupcake from Baked & Wired – Skip the line and enjoy a locally loved treat, pre…" at bounding box center [473, 227] width 560 height 22
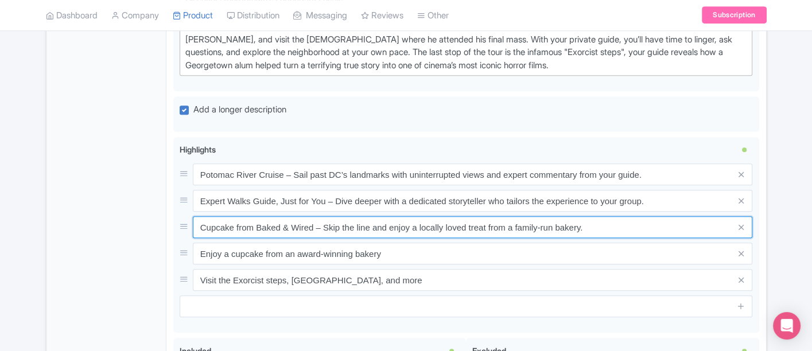
type input "Cupcake from Baked & Wired – Skip the line and enjoy a locally loved treat from…"
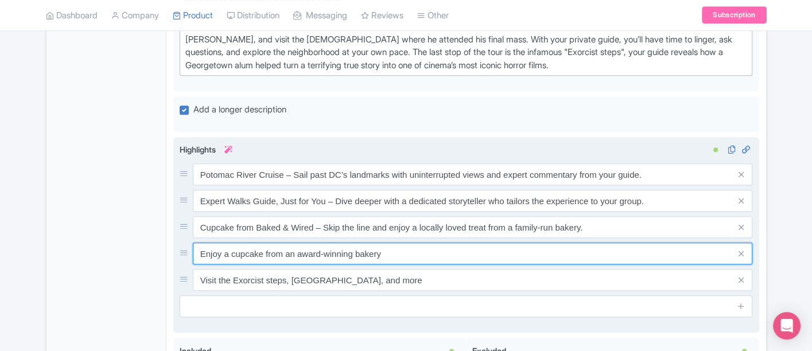
drag, startPoint x: 393, startPoint y: 247, endPoint x: 185, endPoint y: 251, distance: 207.8
click at [185, 251] on div "Enjoy a cupcake from an award-winning bakery" at bounding box center [466, 254] width 573 height 22
paste input "Curated Local Stories – From [PERSON_NAME] past life to [PERSON_NAME]’s proposa…"
type input "Curated Local Stories – From [PERSON_NAME] past life to [PERSON_NAME]’s proposa…"
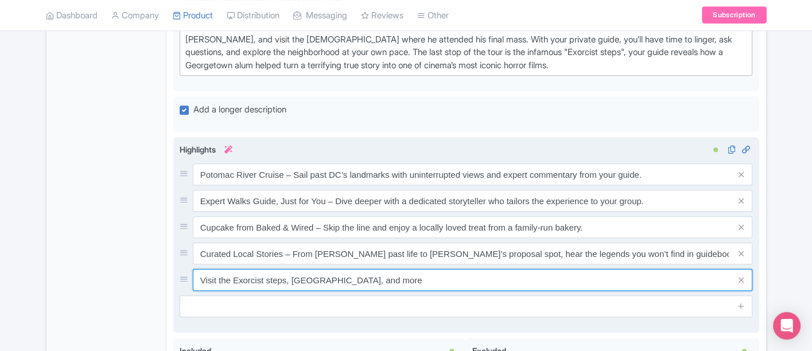
drag, startPoint x: 426, startPoint y: 275, endPoint x: 177, endPoint y: 273, distance: 249.0
click at [177, 273] on div "Sail the Potomac River past DC’s top landmarks Explore [GEOGRAPHIC_DATA] with a…" at bounding box center [466, 235] width 586 height 196
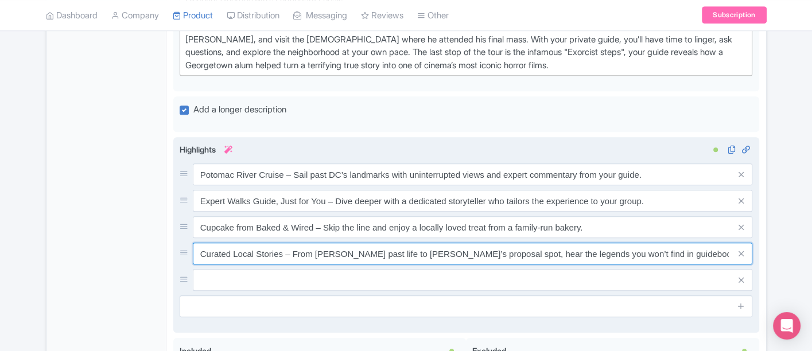
drag, startPoint x: 228, startPoint y: 248, endPoint x: 178, endPoint y: 244, distance: 50.0
click at [180, 244] on div "Curated Local Stories – From [PERSON_NAME] past life to [PERSON_NAME]’s proposa…" at bounding box center [466, 254] width 573 height 22
click at [527, 248] on input "Legendary Local Stories – From [PERSON_NAME] past life to [PERSON_NAME]’s propo…" at bounding box center [473, 254] width 560 height 22
click at [555, 248] on input "Legendary Local Stories – From [PERSON_NAME] past life to [PERSON_NAME]’s propo…" at bounding box center [473, 254] width 560 height 22
drag, startPoint x: 676, startPoint y: 247, endPoint x: 488, endPoint y: 248, distance: 188.2
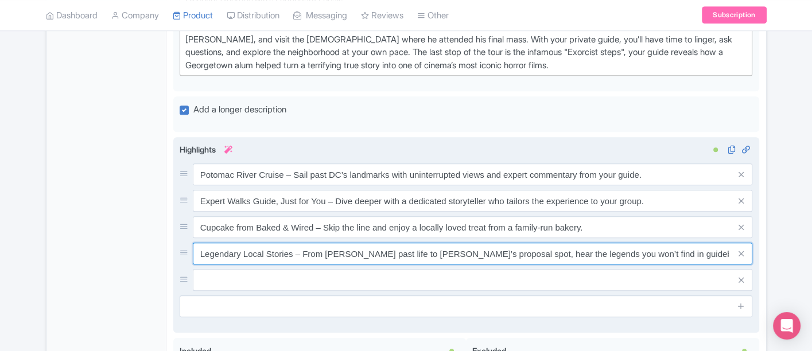
click at [488, 248] on input "Legendary Local Stories – From [PERSON_NAME] past life to [PERSON_NAME]’s propo…" at bounding box center [473, 254] width 560 height 22
click at [706, 250] on input "Legendary Local Stories – From [PERSON_NAME] past life to [PERSON_NAME]’s propo…" at bounding box center [473, 254] width 560 height 22
drag, startPoint x: 686, startPoint y: 252, endPoint x: 506, endPoint y: 252, distance: 179.6
click at [500, 255] on input "Legendary Local Stories – From Julia Child’s past life to JFK’s proposal spot, …" at bounding box center [473, 254] width 560 height 22
click at [512, 252] on input "Legendary Local Stories – From Julia Child’s past life to JFK’s proposal spot, …" at bounding box center [473, 254] width 560 height 22
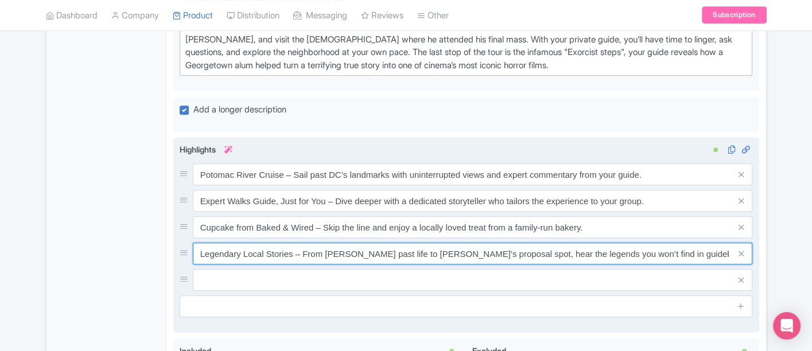
click at [517, 250] on input "Legendary Local Stories – From Julia Child’s past life to JFK’s proposal spot, …" at bounding box center [473, 254] width 560 height 22
drag, startPoint x: 526, startPoint y: 248, endPoint x: 676, endPoint y: 248, distance: 150.3
click at [676, 248] on input "Legendary Local Stories – From Julia Child’s past life to JFK’s proposal spot, …" at bounding box center [473, 254] width 560 height 22
drag, startPoint x: 672, startPoint y: 251, endPoint x: 493, endPoint y: 252, distance: 178.4
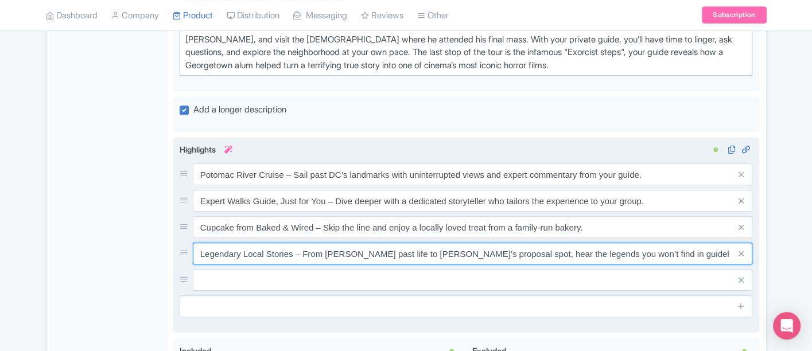
click at [493, 252] on input "Legendary Local Stories – From Julia Child’s past life to JFK’s proposal spot, …" at bounding box center [473, 254] width 560 height 22
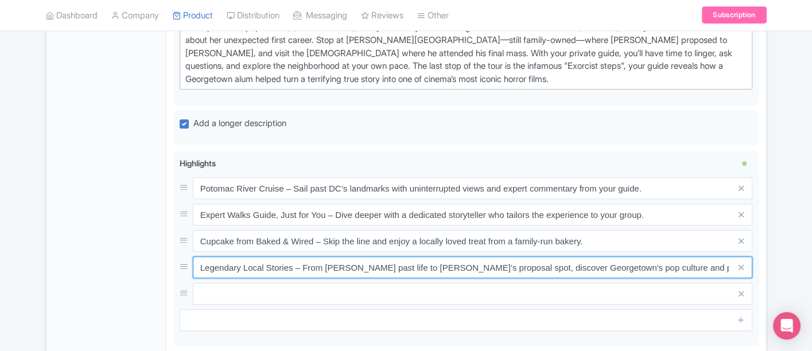
scroll to position [605, 0]
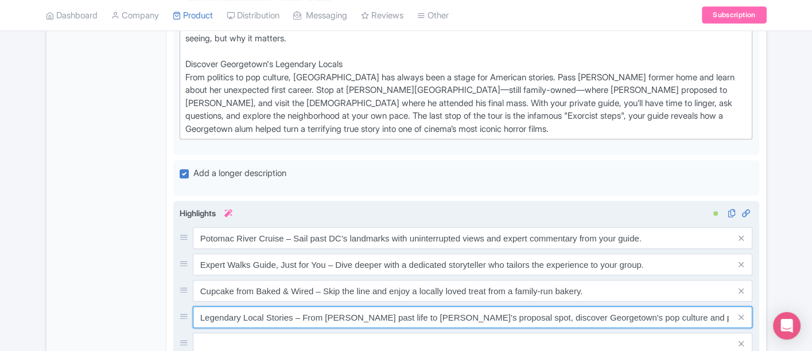
click at [403, 311] on input "Legendary Local Stories – From Julia Child’s past life to JFK’s proposal spot, …" at bounding box center [473, 317] width 560 height 22
drag, startPoint x: 401, startPoint y: 310, endPoint x: 326, endPoint y: 312, distance: 75.2
click at [326, 312] on input "Legendary Local Stories – From Julia Child’s past life to JFK’s proposal spot, …" at bounding box center [473, 317] width 560 height 22
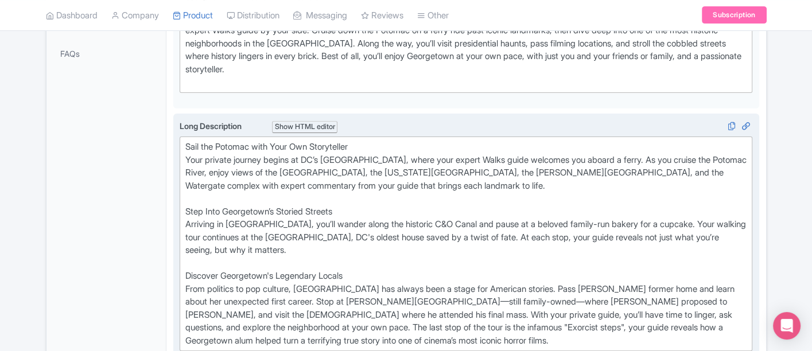
scroll to position [413, 0]
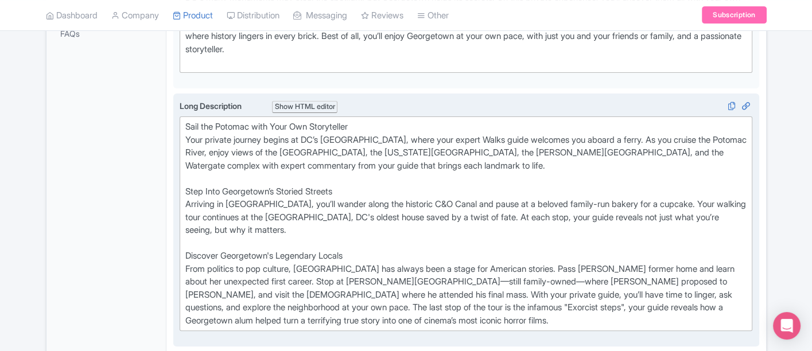
type input "Legendary Local Stories – From the "Exorcist steps" to JFK’s proposal spot, dis…"
click at [185, 305] on div "Sail the Potomac with Your Own Storyteller Your private journey begins at DC’s …" at bounding box center [466, 223] width 562 height 207
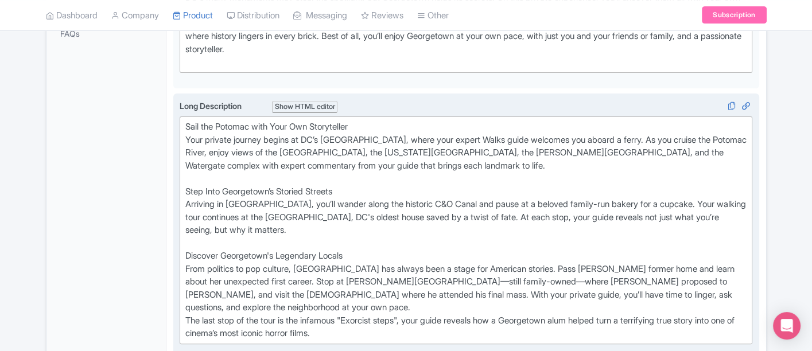
click at [185, 305] on div "Sail the Potomac with Your Own Storyteller Your private journey begins at DC’s …" at bounding box center [466, 230] width 562 height 220
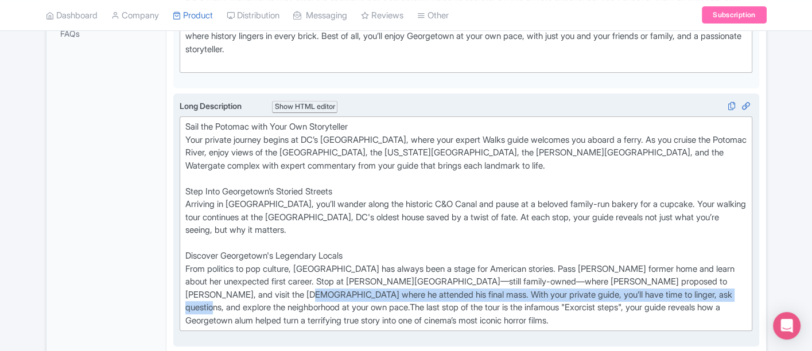
drag, startPoint x: 285, startPoint y: 291, endPoint x: 211, endPoint y: 304, distance: 75.2
click at [211, 304] on div "Sail the Potomac with Your Own Storyteller Your private journey begins at DC’s …" at bounding box center [466, 223] width 562 height 207
copy div "With your private guide, you’ll have time to linger, ask questions, and explore…"
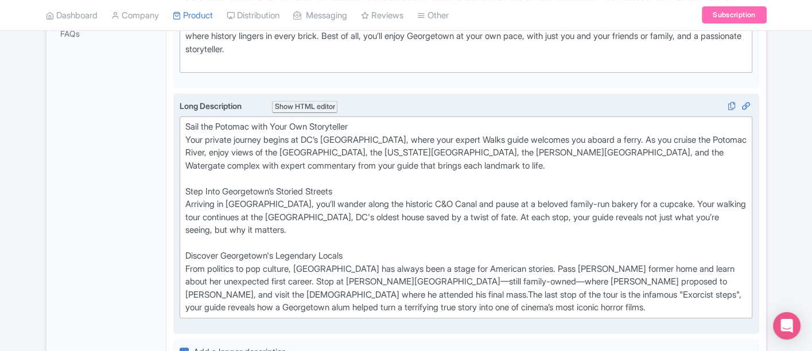
click at [465, 305] on div "Sail the Potomac with Your Own Storyteller Your private journey begins at DC’s …" at bounding box center [466, 217] width 562 height 194
paste trix-editor "With your private guide, you’ll have time to linger, ask questions, and explore…"
type trix-editor "<div>Sail the Potomac with Your Own Storyteller<br>Your private journey begins …"
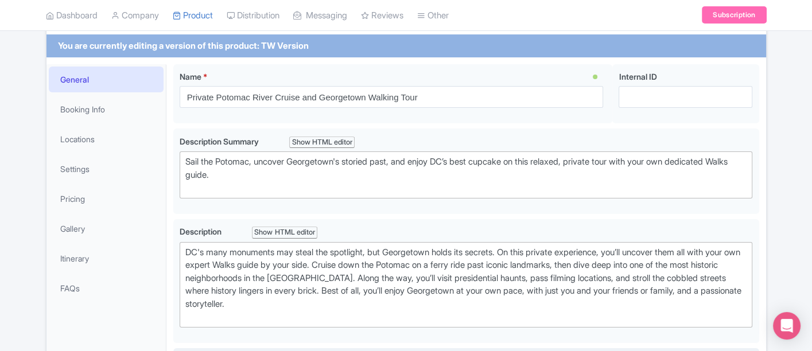
scroll to position [0, 0]
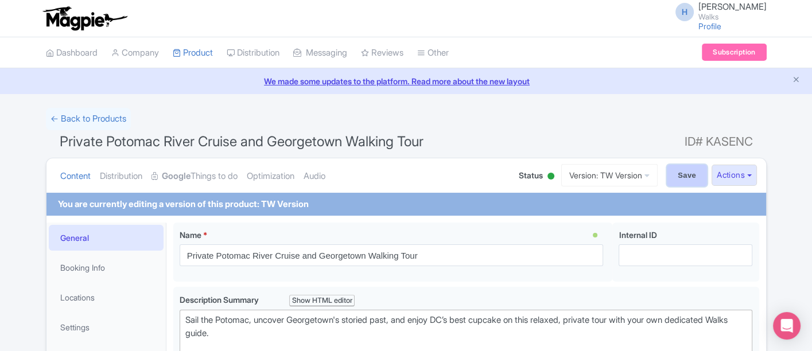
click at [667, 166] on input "Save" at bounding box center [687, 176] width 40 height 22
type input "Saving..."
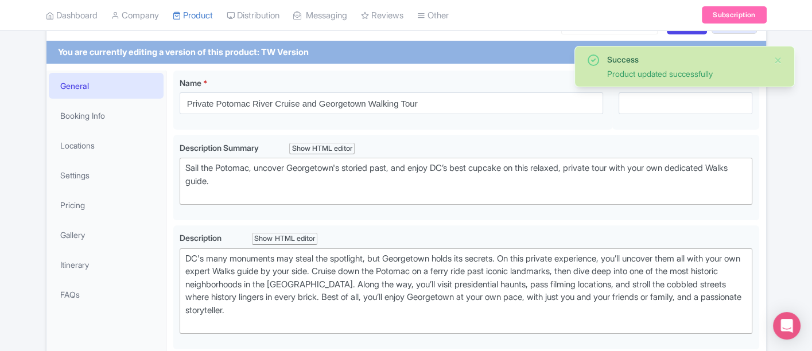
scroll to position [53, 0]
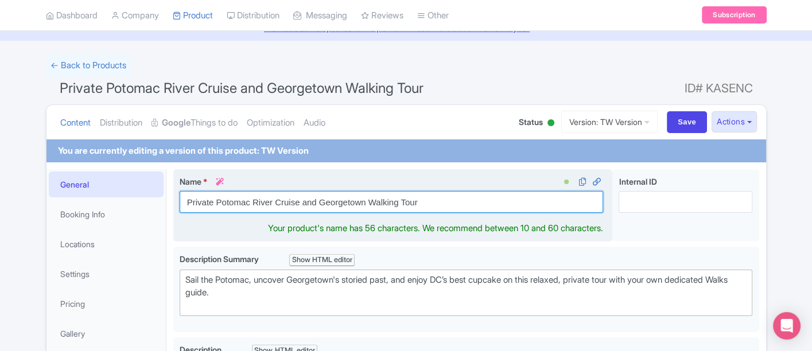
click at [318, 200] on input "Private Potomac River Cruise and Georgetown Walking Tour" at bounding box center [392, 202] width 424 height 22
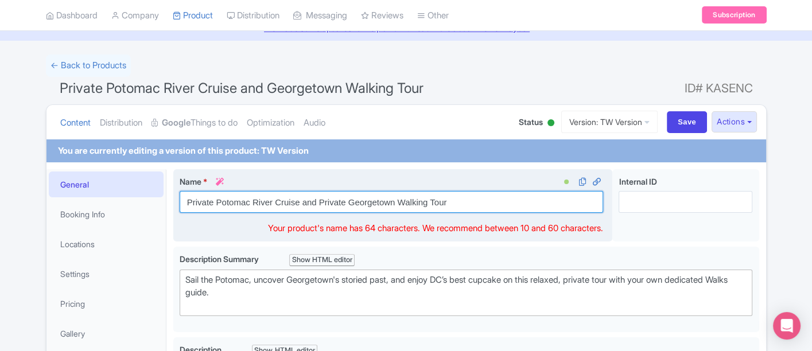
click at [452, 202] on input "Private Potomac River Cruise and Private Georgetown Walking Tour" at bounding box center [392, 202] width 424 height 22
drag, startPoint x: 318, startPoint y: 197, endPoint x: 188, endPoint y: 204, distance: 129.9
click at [188, 204] on input "Private Potomac River Cruise and Private Georgetown Walking Tour with Potomac R…" at bounding box center [392, 202] width 424 height 22
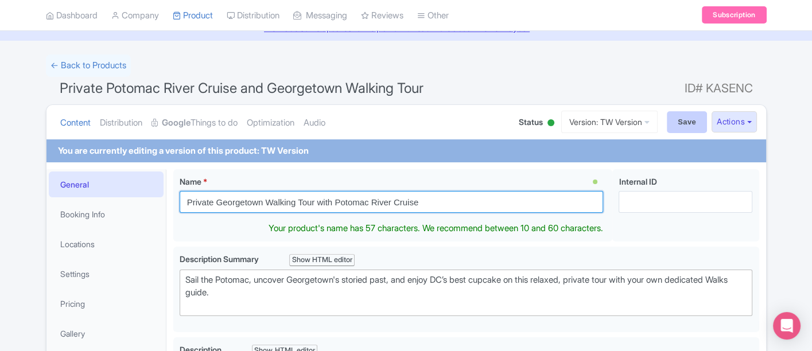
type input "Private Georgetown Walking Tour with Potomac River Cruise"
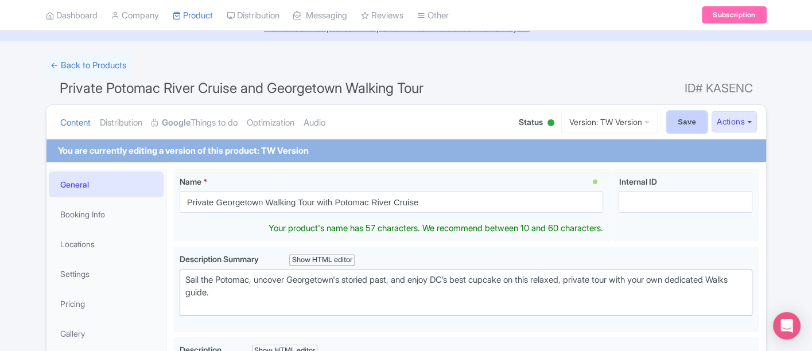
click at [686, 125] on input "Save" at bounding box center [687, 122] width 40 height 22
type input "Saving..."
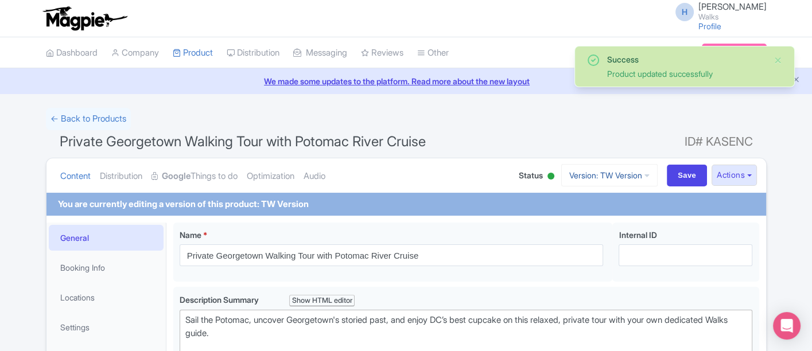
click at [633, 171] on link "Version: TW Version" at bounding box center [609, 175] width 96 height 22
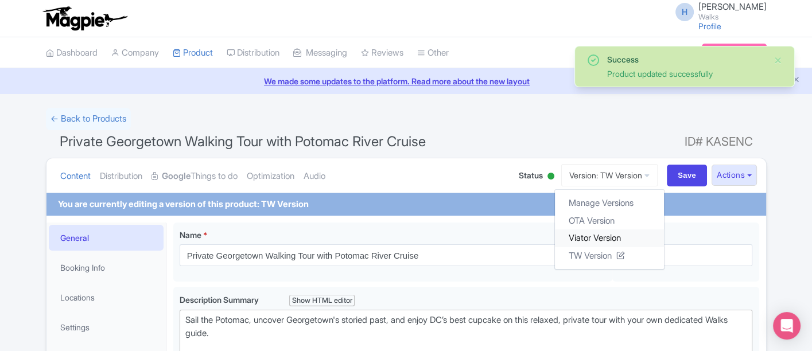
click at [587, 242] on link "Viator Version" at bounding box center [609, 239] width 109 height 18
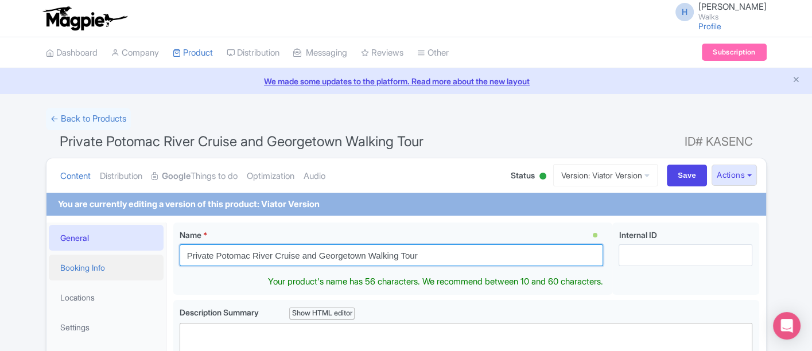
drag, startPoint x: 366, startPoint y: 261, endPoint x: 122, endPoint y: 259, distance: 244.4
paste input "Private Potomac River Cruise and"
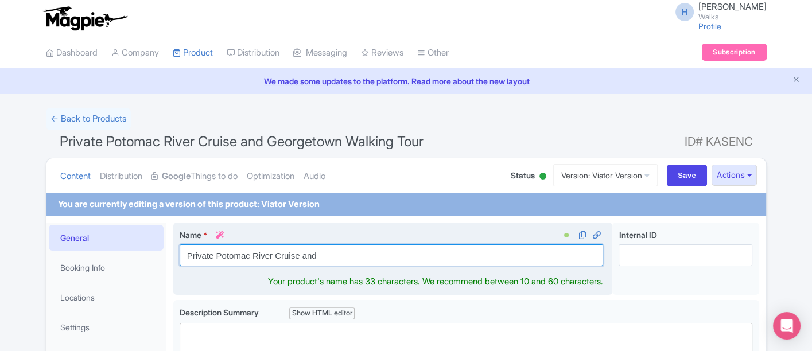
click at [215, 259] on input "Private Potomac River Cruise and" at bounding box center [392, 255] width 424 height 22
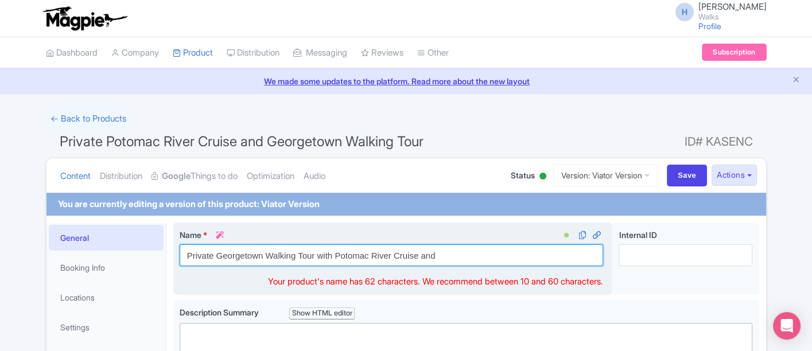
click at [452, 259] on input "Private Georgetown Walking Tour with Potomac River Cruise and" at bounding box center [392, 255] width 424 height 22
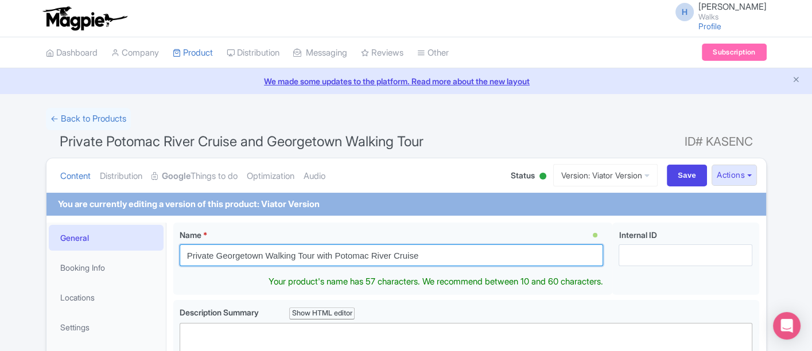
drag, startPoint x: 452, startPoint y: 259, endPoint x: 165, endPoint y: 270, distance: 287.6
type input "Private Georgetown Walking Tour with Potomac River Cruise"
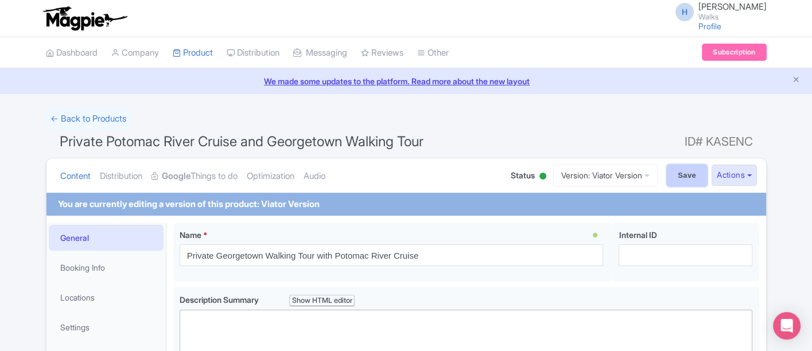
click at [680, 172] on input "Save" at bounding box center [687, 176] width 40 height 22
type input "Saving..."
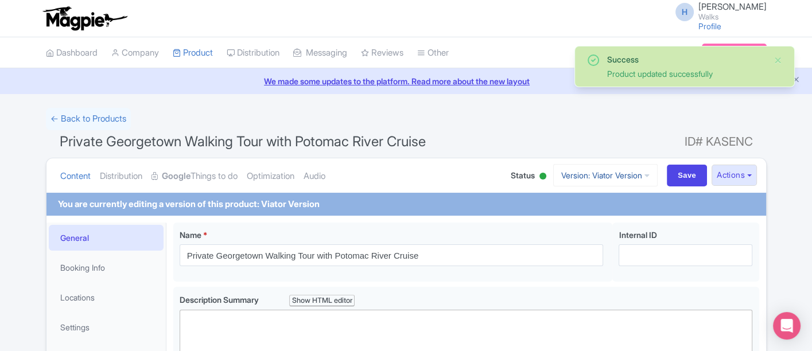
click at [593, 166] on link "Version: Viator Version" at bounding box center [605, 175] width 104 height 22
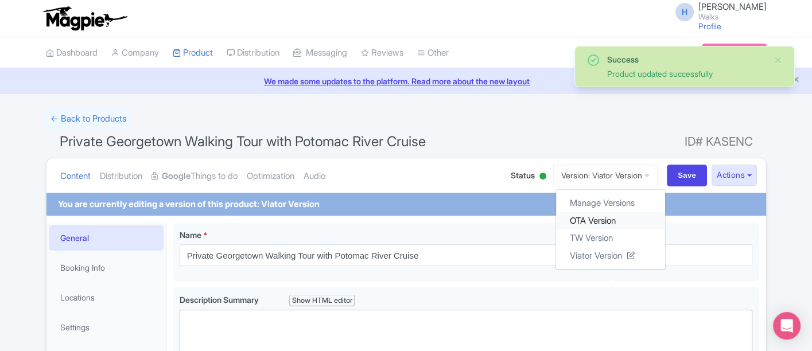
click at [581, 212] on link "OTA Version" at bounding box center [610, 221] width 109 height 18
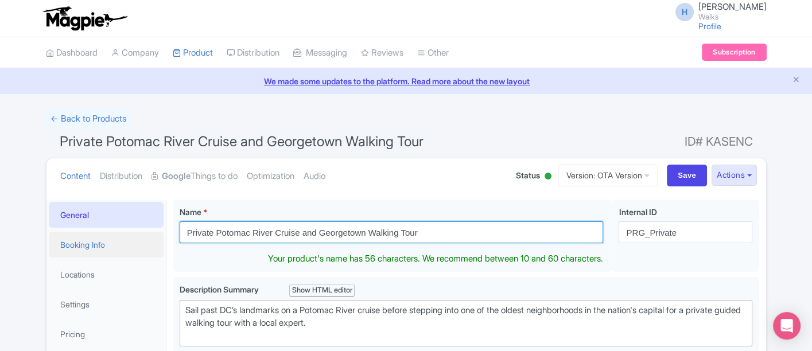
drag, startPoint x: 418, startPoint y: 235, endPoint x: 150, endPoint y: 238, distance: 267.4
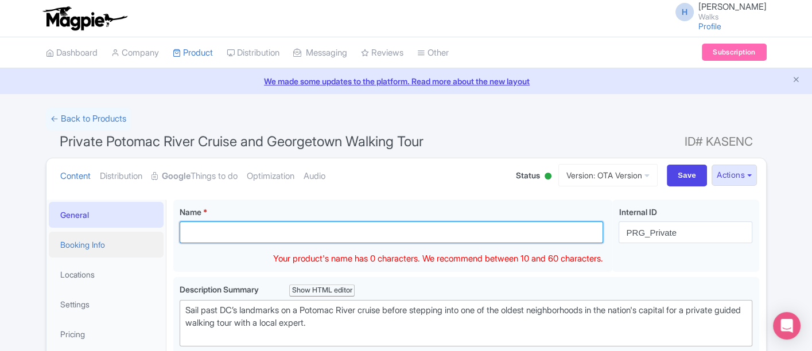
paste input "Private Georgetown Walking Tour with Potomac River Cruise"
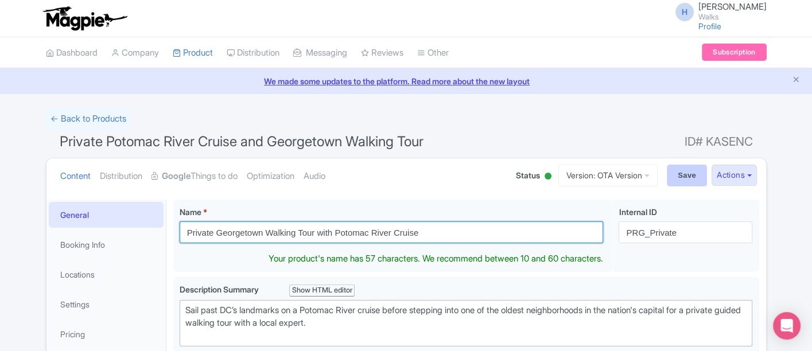
type input "Private Georgetown Walking Tour with Potomac River Cruise"
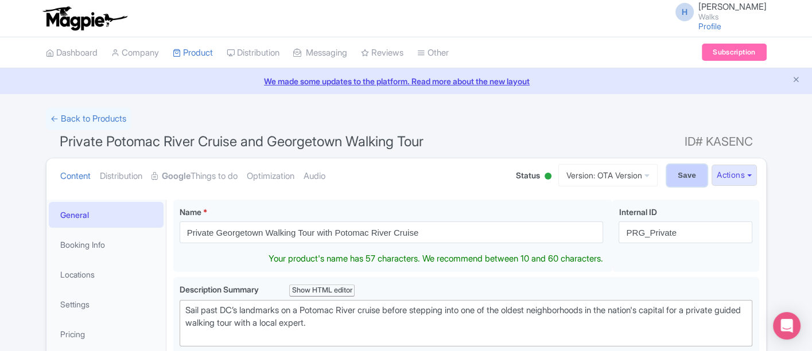
click at [690, 174] on input "Save" at bounding box center [687, 176] width 40 height 22
type input "Saving..."
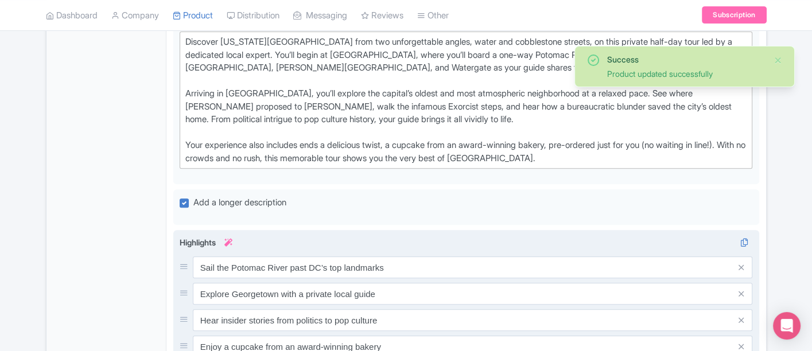
scroll to position [390, 0]
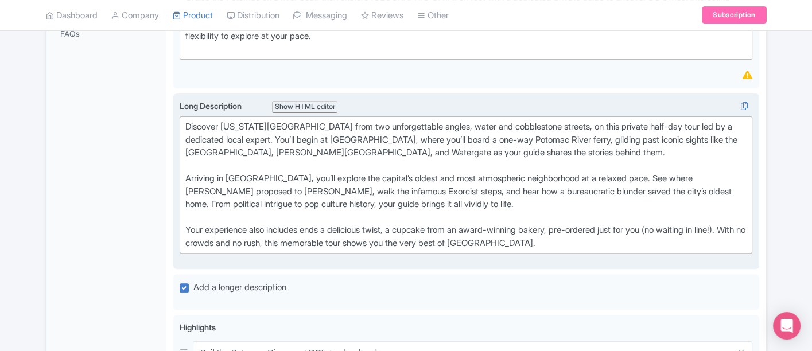
click at [622, 240] on div "Discover [US_STATE][GEOGRAPHIC_DATA] from two unforgettable angles, water and c…" at bounding box center [466, 184] width 562 height 129
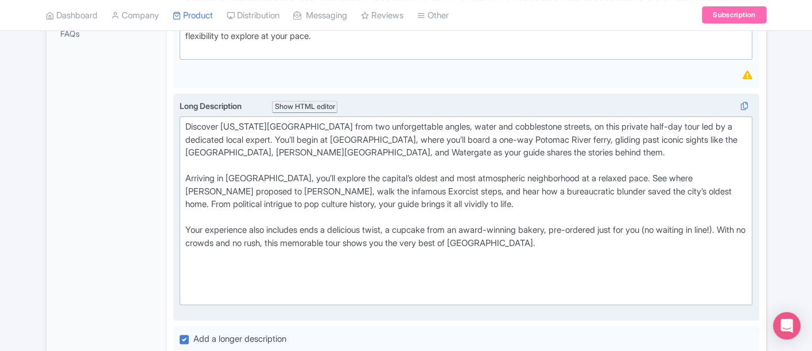
paste trix-editor "Lor Ipsumdolor SI amet c adipi eli seddoeiusmo—te inci utl etdol—ma aliq enimad…"
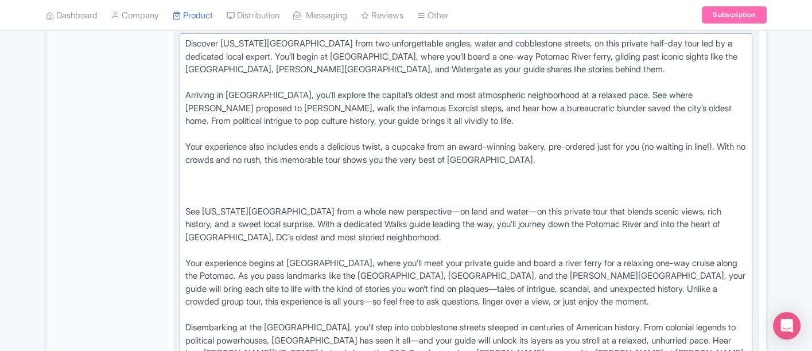
scroll to position [454, 0]
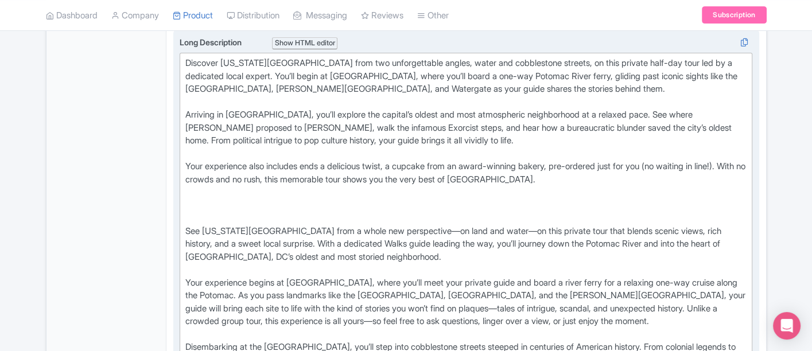
click at [356, 112] on div "Discover [US_STATE][GEOGRAPHIC_DATA] from two unforgettable angles, water and c…" at bounding box center [466, 167] width 562 height 220
click at [338, 110] on div "Discover [US_STATE][GEOGRAPHIC_DATA] from two unforgettable angles, water and c…" at bounding box center [466, 167] width 562 height 220
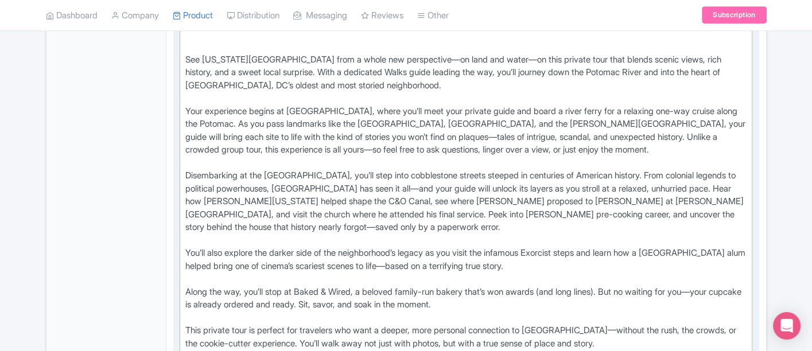
scroll to position [645, 0]
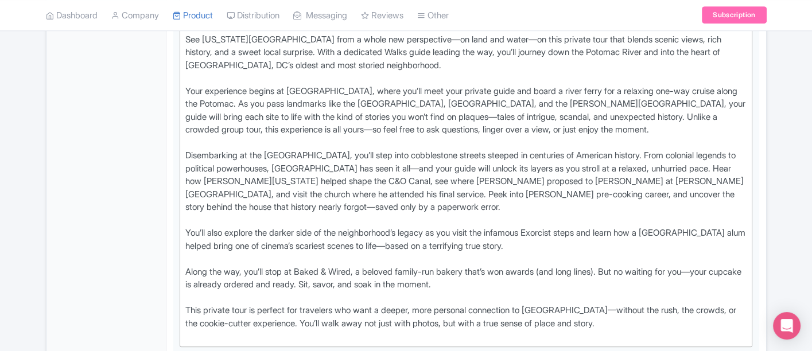
drag, startPoint x: 598, startPoint y: 239, endPoint x: 138, endPoint y: 234, distance: 460.2
click at [138, 234] on div "General Booking Info Locations Settings Pricing Gallery Itinerary FAQs Private …" at bounding box center [405, 182] width 719 height 1270
copy div "You’ll also explore the darker side of the neighborhood’s legacy as you visit t…"
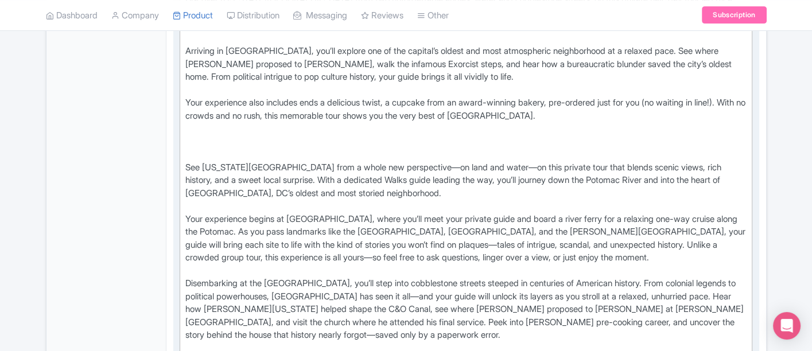
scroll to position [454, 0]
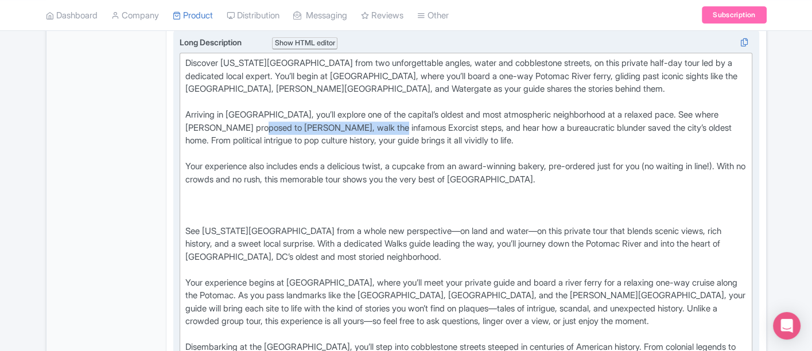
drag, startPoint x: 268, startPoint y: 122, endPoint x: 398, endPoint y: 127, distance: 130.3
click at [398, 127] on div "Discover Washington DC from two unforgettable angles, water and cobblestone str…" at bounding box center [466, 167] width 562 height 220
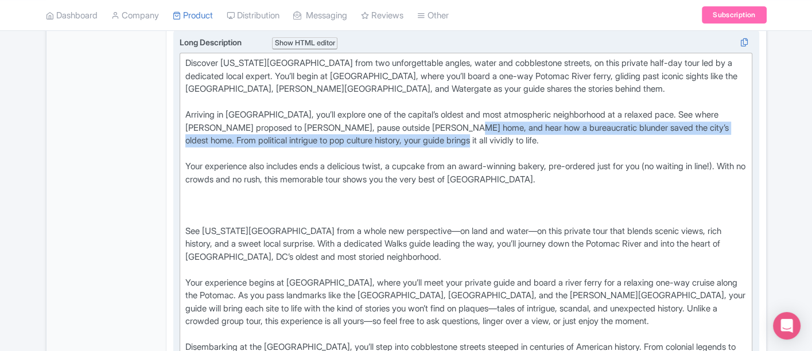
click at [465, 129] on div "Discover Washington DC from two unforgettable angles, water and cobblestone str…" at bounding box center [466, 167] width 562 height 220
click at [466, 134] on div "Discover Washington DC from two unforgettable angles, water and cobblestone str…" at bounding box center [466, 167] width 562 height 220
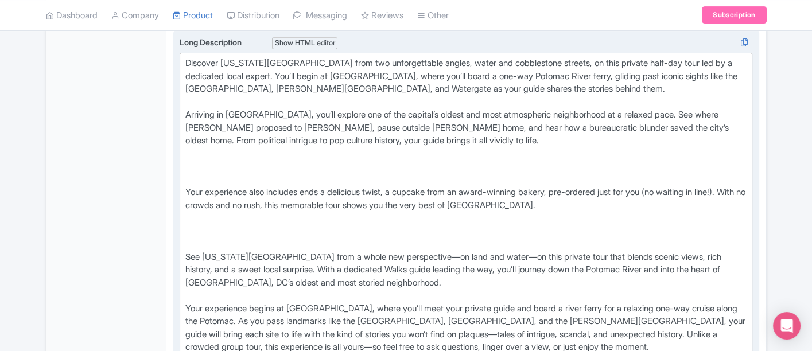
paste trix-editor "You’ll also explore the darker side of the neighborhood’s legacy as you visit t…"
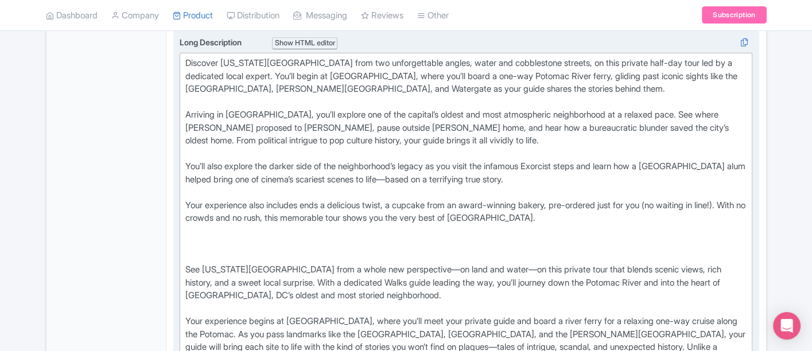
click at [464, 175] on div "Discover Washington DC from two unforgettable angles, water and cobblestone str…" at bounding box center [466, 186] width 562 height 258
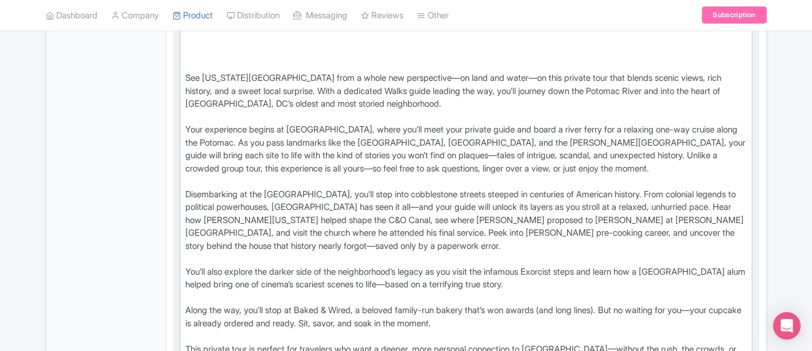
scroll to position [709, 0]
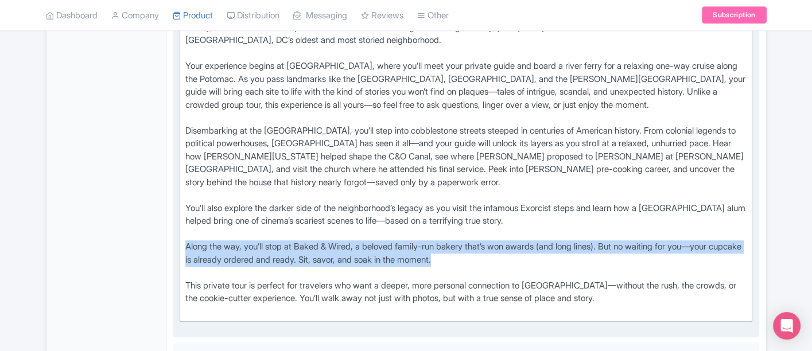
drag, startPoint x: 526, startPoint y: 259, endPoint x: 312, endPoint y: 262, distance: 214.6
click at [180, 241] on trix-editor "Discover Washington DC from two unforgettable angles, water and cobblestone str…" at bounding box center [466, 59] width 573 height 524
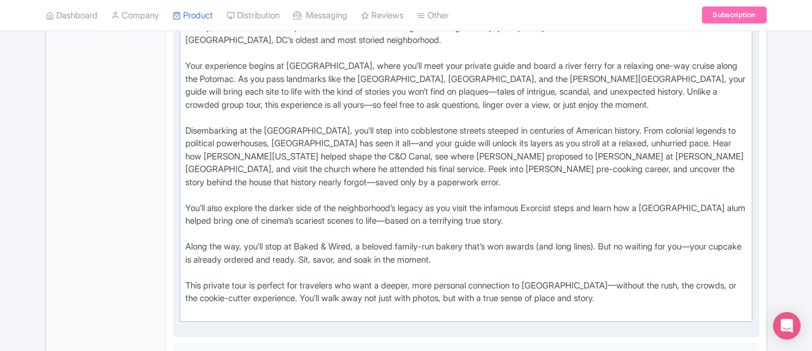
click at [379, 265] on div "Along the way, you’ll stop at Baked & Wired, a beloved family-run bakery that’s…" at bounding box center [466, 259] width 562 height 39
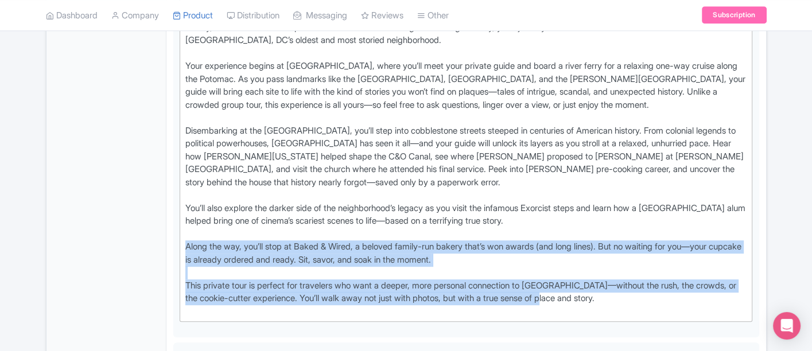
drag, startPoint x: 579, startPoint y: 293, endPoint x: 170, endPoint y: 244, distance: 411.9
click at [170, 244] on div "Private Georgetown Walking Tour with Potomac River Cruise Name * i Private Geor…" at bounding box center [466, 138] width 600 height 1309
copy trix-editor "Along the way, you’ll stop at Baked & Wired, a beloved family-run bakery that’s…"
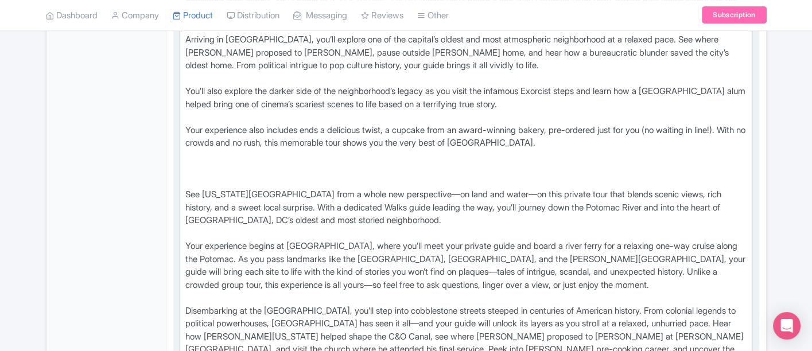
scroll to position [518, 0]
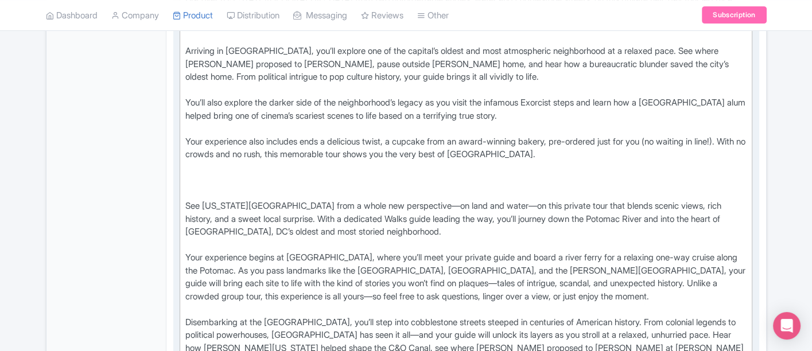
click at [614, 151] on div "Discover Washington DC from two unforgettable angles, water and cobblestone str…" at bounding box center [466, 122] width 562 height 258
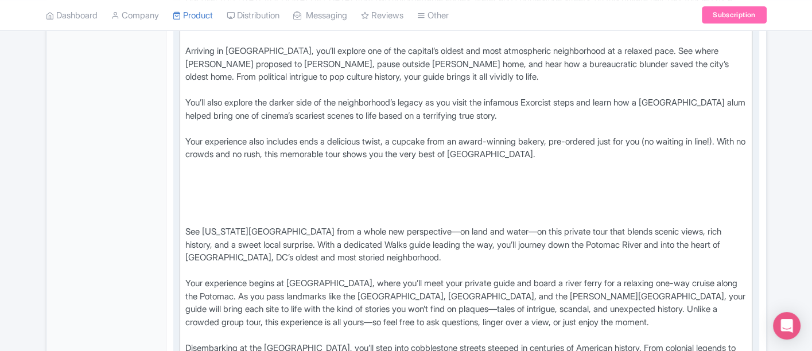
paste trix-editor "Along the way, you’ll stop at Baked &amp; Wired, a beloved family-run bakery th…"
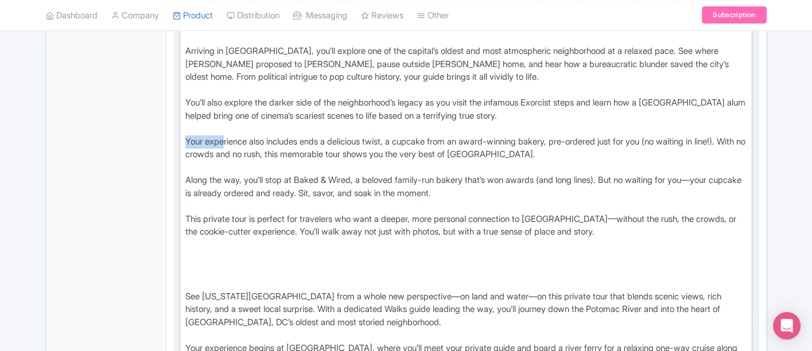
drag, startPoint x: 185, startPoint y: 137, endPoint x: 224, endPoint y: 135, distance: 39.6
click at [224, 135] on div "Discover Washington DC from two unforgettable angles, water and cobblestone str…" at bounding box center [466, 103] width 562 height 220
click at [242, 176] on div "Discover Washington DC from two unforgettable angles, water and cobblestone str…" at bounding box center [466, 103] width 562 height 220
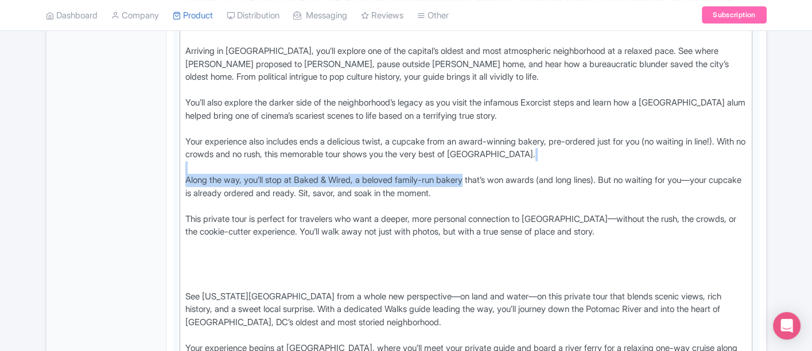
drag, startPoint x: 479, startPoint y: 177, endPoint x: 172, endPoint y: 166, distance: 306.6
click at [172, 166] on div "Private Georgetown Walking Tour with Potomac River Cruise Name * i Private Geor…" at bounding box center [466, 348] width 600 height 1347
copy div "Along the way, you’ll stop at Baked & Wired, a beloved family-run bakery"
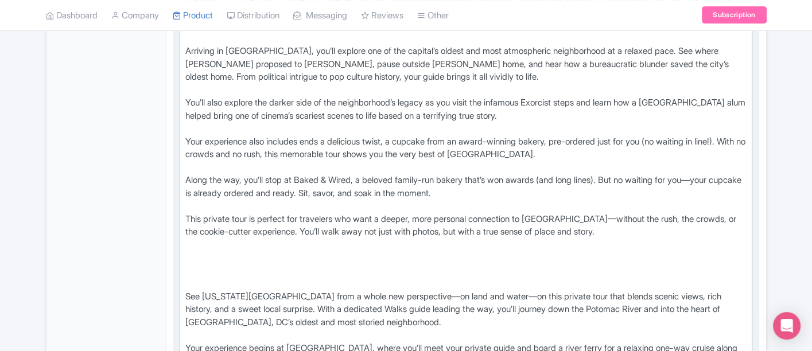
click at [377, 124] on div "Discover Washington DC from two unforgettable angles, water and cobblestone str…" at bounding box center [466, 103] width 562 height 220
click at [185, 137] on div "Discover Washington DC from two unforgettable angles, water and cobblestone str…" at bounding box center [466, 103] width 562 height 220
paste trix-editor "<br>Along the way, you’ll stop at Baked &amp; Wired, a beloved family-run bakery"
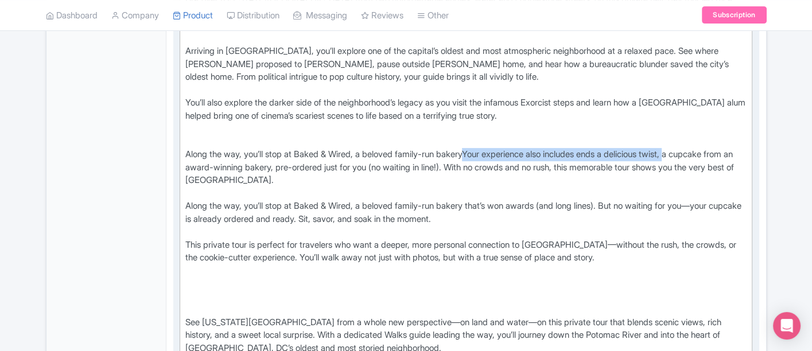
drag, startPoint x: 479, startPoint y: 149, endPoint x: 694, endPoint y: 147, distance: 215.2
click at [694, 147] on div "Discover Washington DC from two unforgettable angles, water and cobblestone str…" at bounding box center [466, 116] width 562 height 246
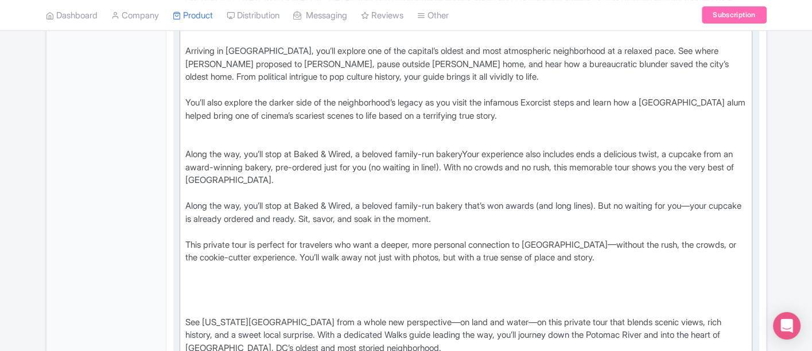
click at [654, 174] on div "Discover Washington DC from two unforgettable angles, water and cobblestone str…" at bounding box center [466, 116] width 562 height 246
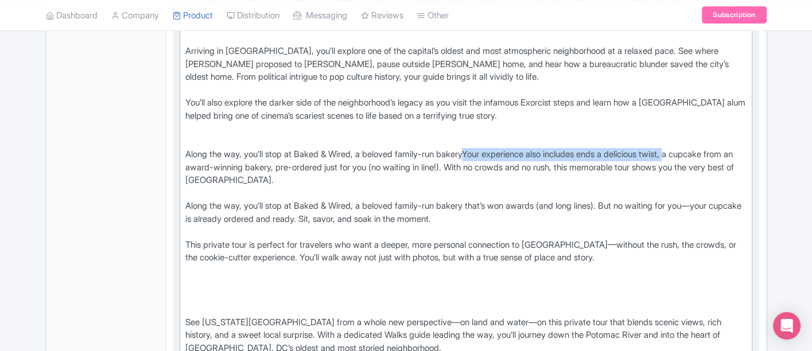
drag, startPoint x: 693, startPoint y: 150, endPoint x: 477, endPoint y: 154, distance: 215.8
click at [477, 154] on div "Discover Washington DC from two unforgettable angles, water and cobblestone str…" at bounding box center [466, 116] width 562 height 246
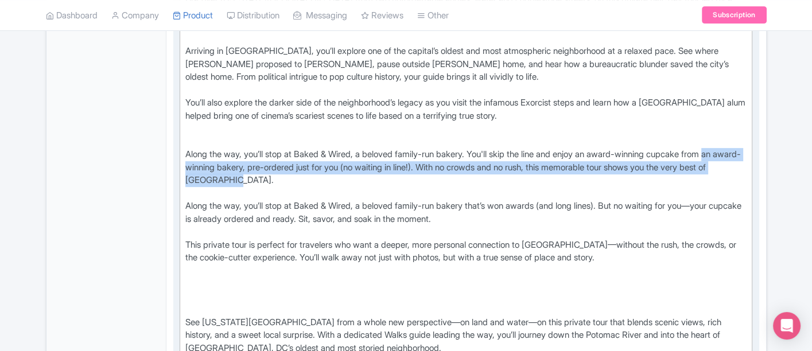
drag, startPoint x: 734, startPoint y: 147, endPoint x: 725, endPoint y: 173, distance: 26.9
click at [725, 173] on div "Discover Washington DC from two unforgettable angles, water and cobblestone str…" at bounding box center [466, 116] width 562 height 246
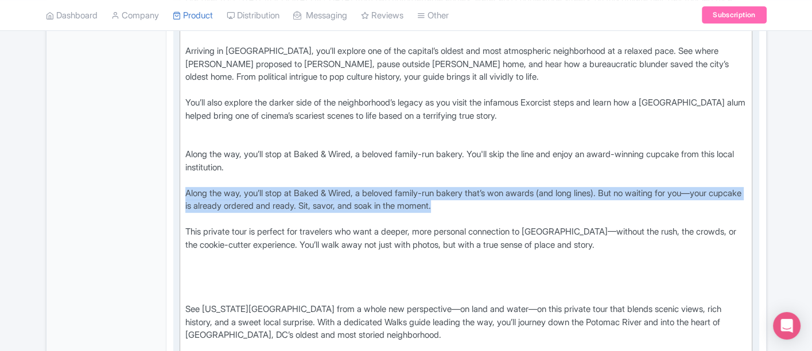
drag, startPoint x: 508, startPoint y: 202, endPoint x: 179, endPoint y: 186, distance: 329.7
click at [180, 186] on trix-editor "Discover Washington DC from two unforgettable angles, water and cobblestone str…" at bounding box center [466, 277] width 573 height 576
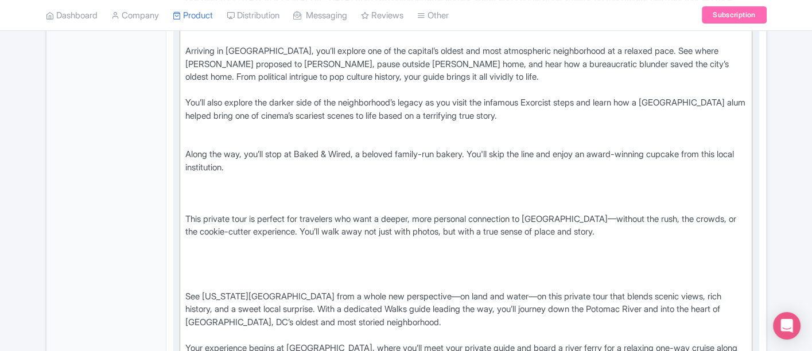
click at [209, 197] on div "Discover Washington DC from two unforgettable angles, water and cobblestone str…" at bounding box center [466, 103] width 562 height 220
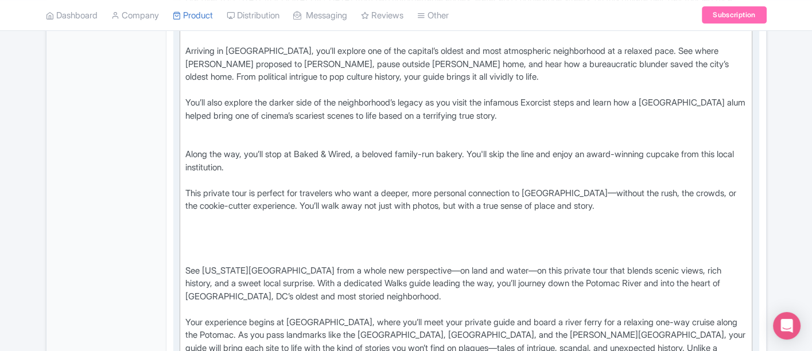
click at [232, 137] on div "Discover Washington DC from two unforgettable angles, water and cobblestone str…" at bounding box center [466, 90] width 562 height 194
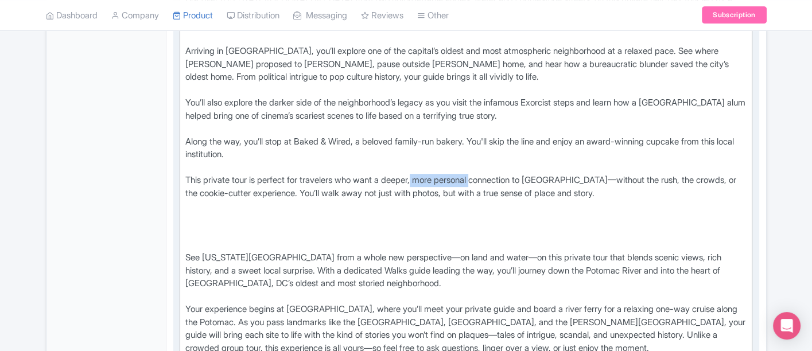
drag, startPoint x: 425, startPoint y: 176, endPoint x: 487, endPoint y: 178, distance: 62.6
click at [487, 178] on div "This private tour is perfect for travelers who want a deeper, more personal con…" at bounding box center [466, 187] width 562 height 26
click at [503, 179] on div "This private tour is perfect for travelers who want a deeper connection to DC—w…" at bounding box center [466, 187] width 562 height 26
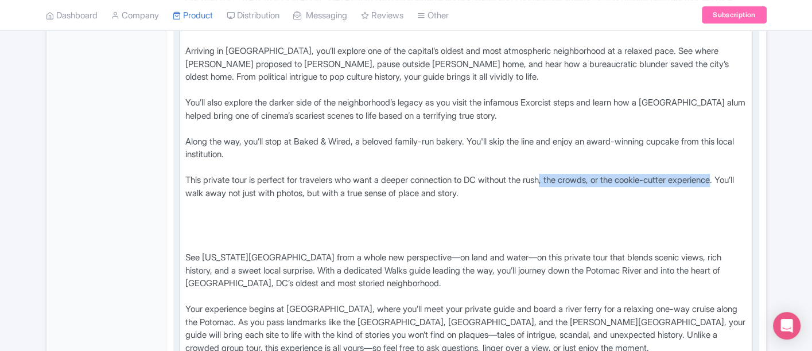
drag, startPoint x: 562, startPoint y: 179, endPoint x: 225, endPoint y: 186, distance: 336.3
click at [228, 184] on div "This private tour is perfect for travelers who want a deeper connection to DC w…" at bounding box center [466, 187] width 562 height 26
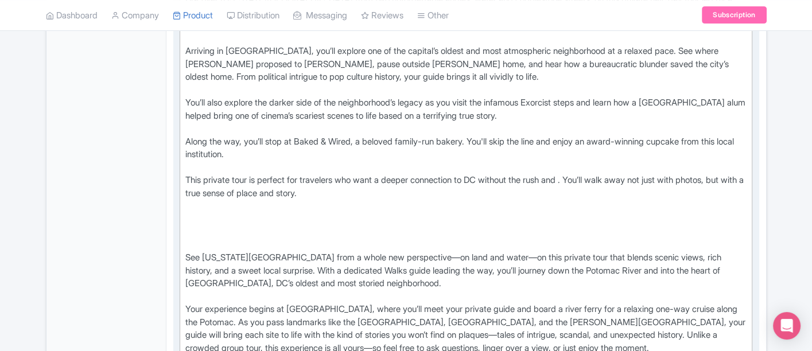
click at [396, 174] on div "This private tour is perfect for travelers who want a deeper connection to DC w…" at bounding box center [466, 187] width 562 height 26
drag, startPoint x: 398, startPoint y: 174, endPoint x: 496, endPoint y: 178, distance: 98.7
click at [496, 178] on div "This private tour is perfect for travelers who want a deeper connection to DC w…" at bounding box center [466, 187] width 562 height 26
click at [562, 178] on div "This private tour is perfect for travelers who want a personal experience witho…" at bounding box center [466, 187] width 562 height 26
click at [477, 178] on div "This private tour is perfect for travelers who want a personal experience witho…" at bounding box center [466, 187] width 562 height 26
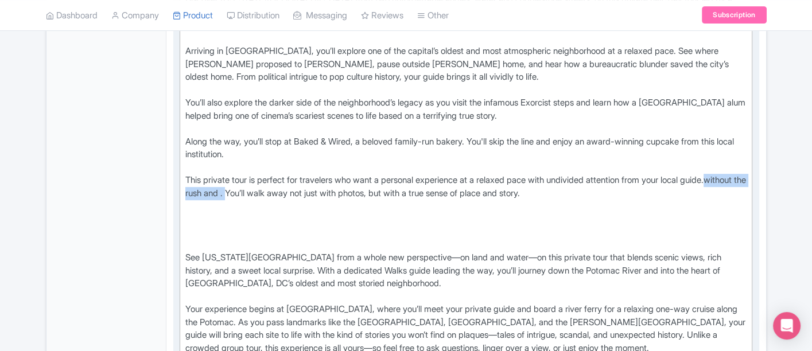
drag, startPoint x: 211, startPoint y: 189, endPoint x: 301, endPoint y: 191, distance: 90.1
click at [301, 191] on div "This private tour is perfect for travelers who want a personal experience at a …" at bounding box center [466, 187] width 562 height 26
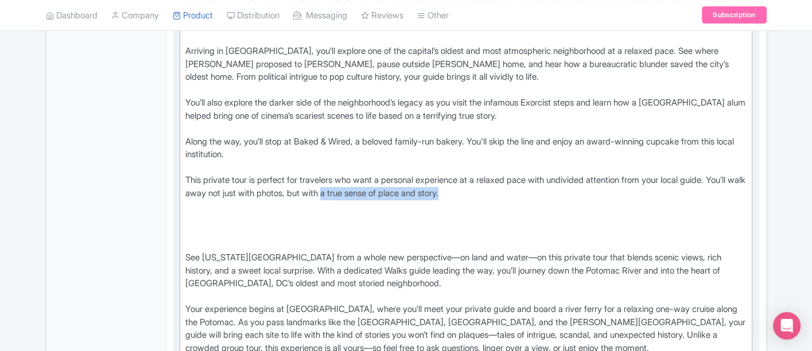
drag, startPoint x: 511, startPoint y: 187, endPoint x: 375, endPoint y: 190, distance: 136.6
click at [375, 190] on div "This private tour is perfect for travelers who want a personal experience at a …" at bounding box center [466, 187] width 562 height 26
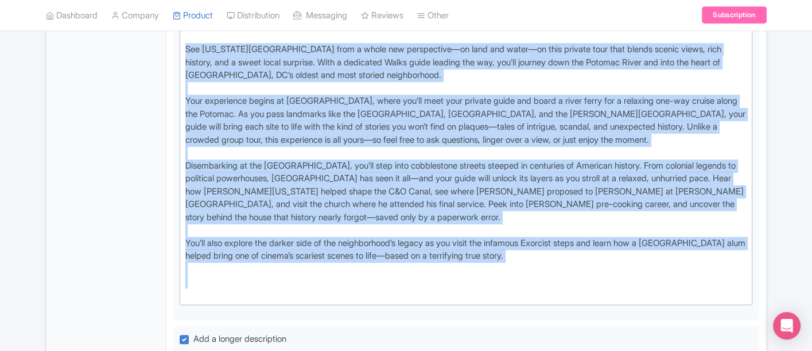
scroll to position [837, 0]
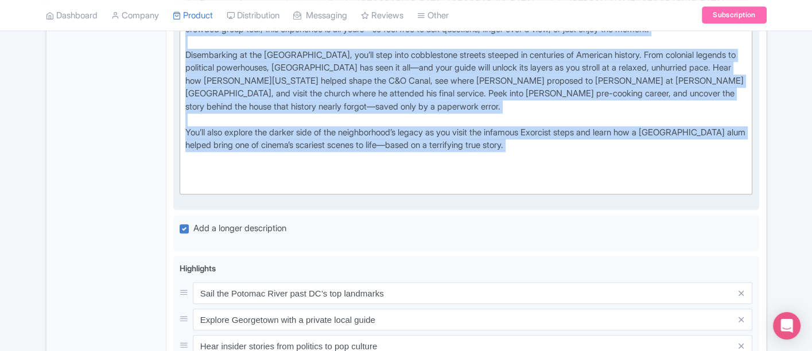
drag, startPoint x: 181, startPoint y: 247, endPoint x: 608, endPoint y: 152, distance: 436.8
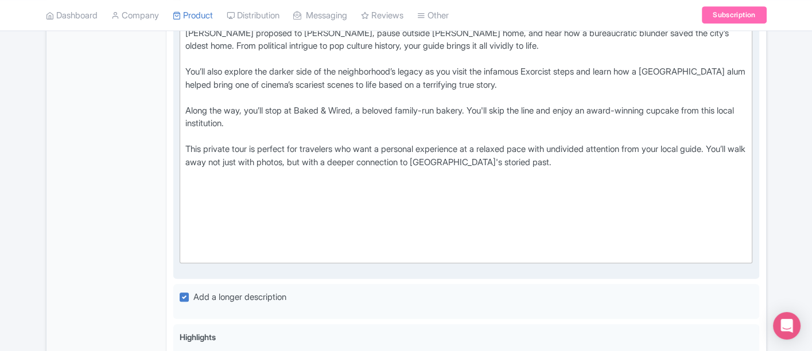
scroll to position [518, 0]
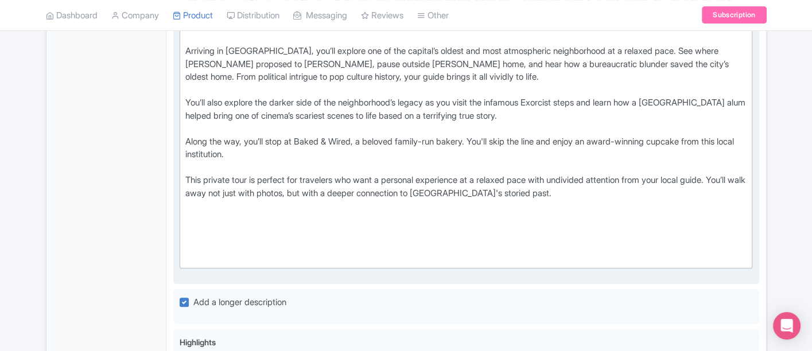
click at [211, 250] on div at bounding box center [466, 252] width 562 height 26
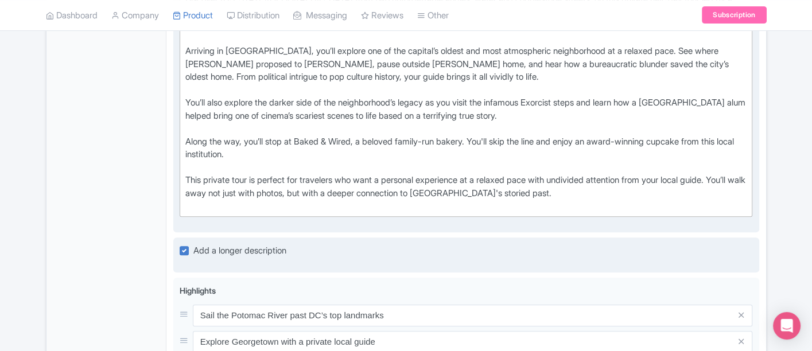
type trix-editor "<div>Discover Washington DC from two unforgettable angles, water and cobbleston…"
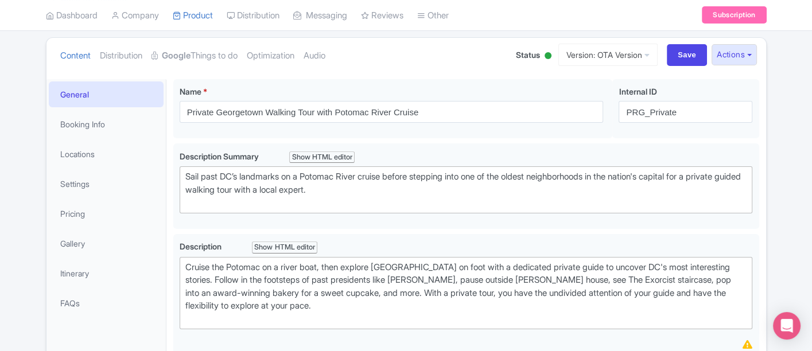
scroll to position [0, 0]
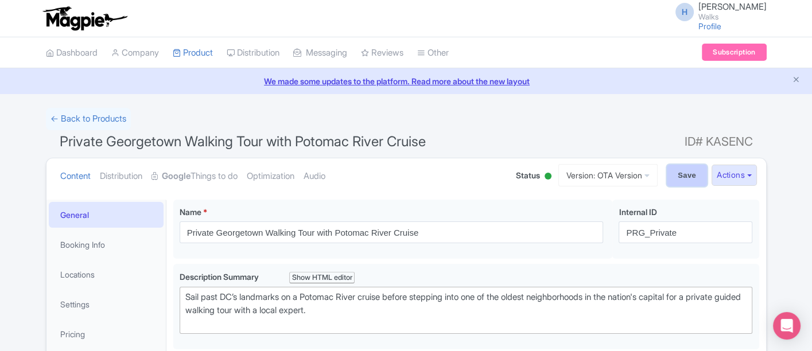
click at [672, 171] on input "Save" at bounding box center [687, 176] width 40 height 22
type input "Saving..."
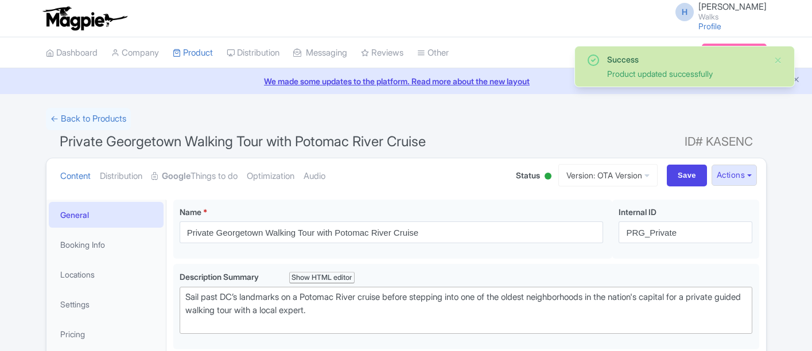
scroll to position [199, 0]
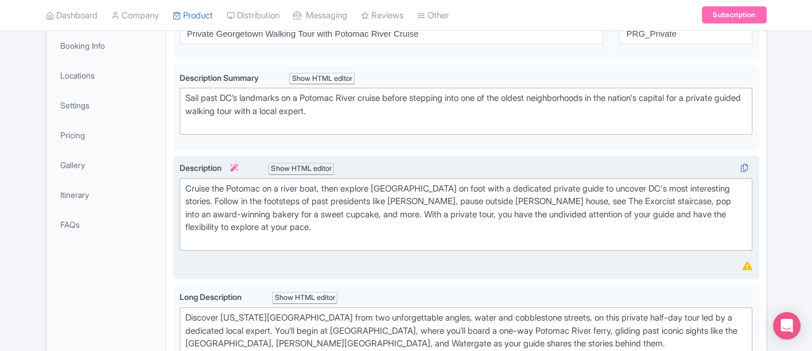
click at [242, 236] on div "Cruise the Potomac on a river boat, then explore [GEOGRAPHIC_DATA] on foot with…" at bounding box center [466, 214] width 562 height 65
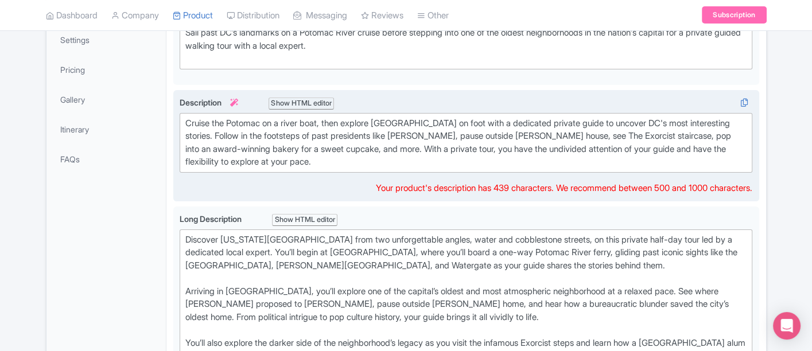
scroll to position [263, 0]
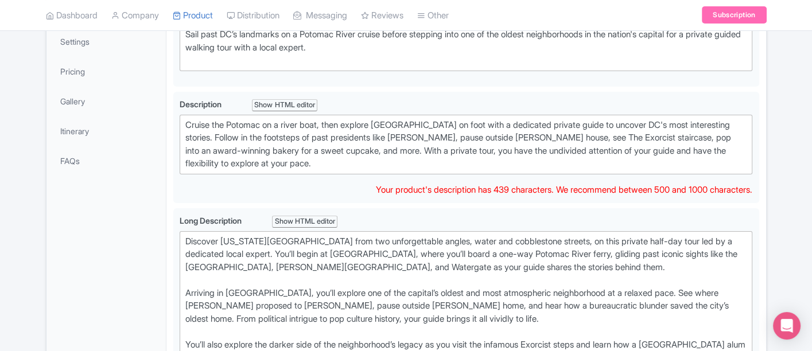
click at [719, 150] on div "Cruise the Potomac on a river boat, then explore [GEOGRAPHIC_DATA] on foot with…" at bounding box center [466, 145] width 562 height 52
type trix-editor "<div>Cruise the Potomac on a river boat, then explore [GEOGRAPHIC_DATA] on foot…"
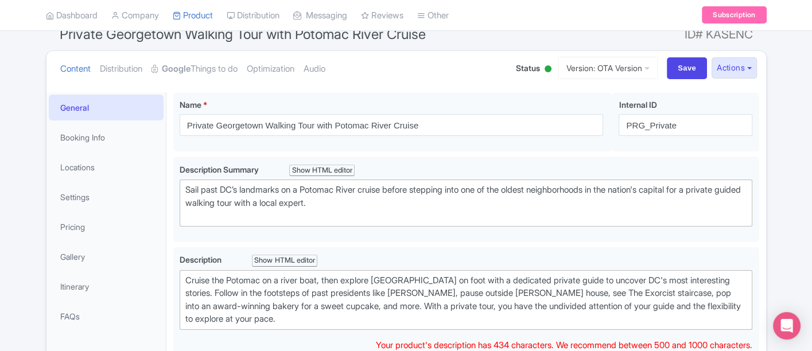
scroll to position [44, 0]
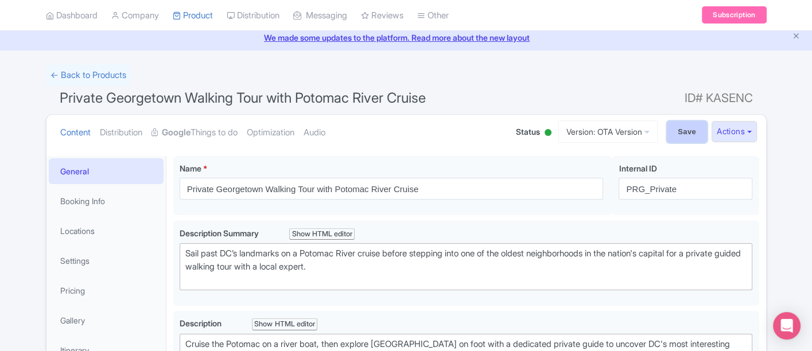
click at [676, 134] on input "Save" at bounding box center [687, 132] width 40 height 22
type input "Saving..."
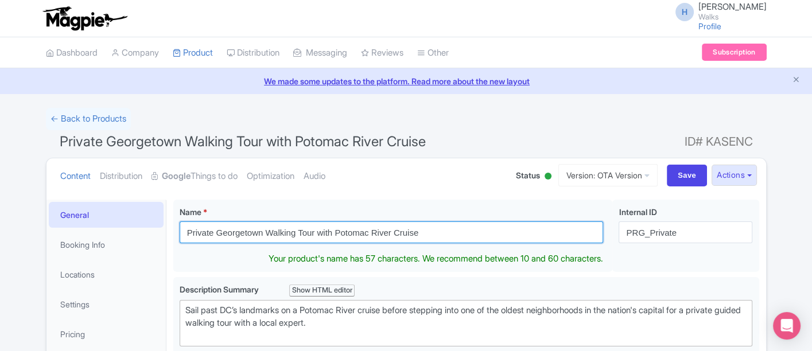
drag, startPoint x: 378, startPoint y: 229, endPoint x: 164, endPoint y: 212, distance: 215.2
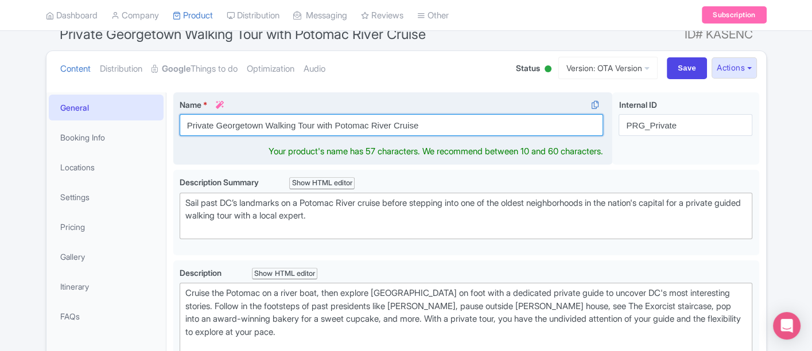
scroll to position [127, 0]
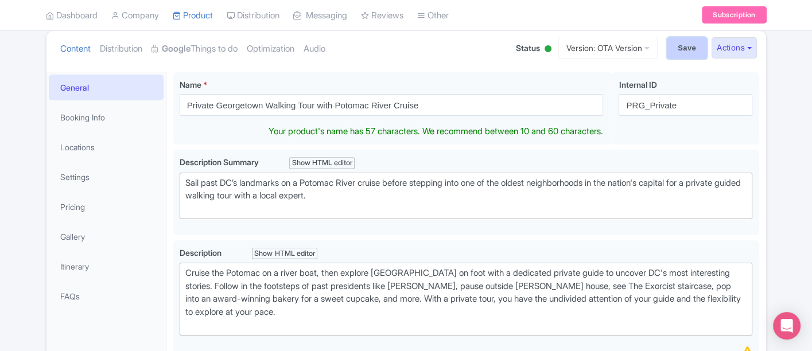
click at [683, 52] on input "Save" at bounding box center [687, 48] width 40 height 22
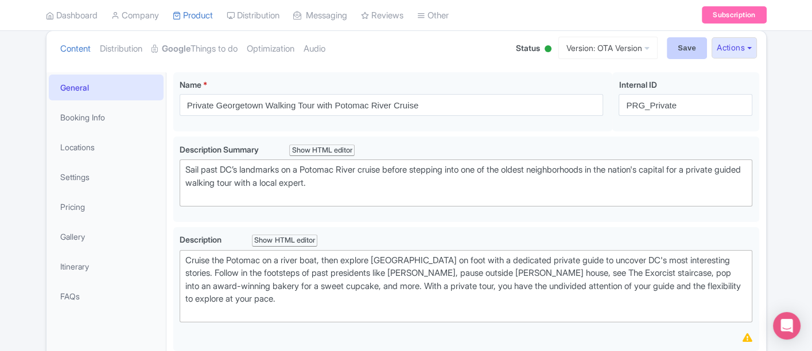
type input "Saving..."
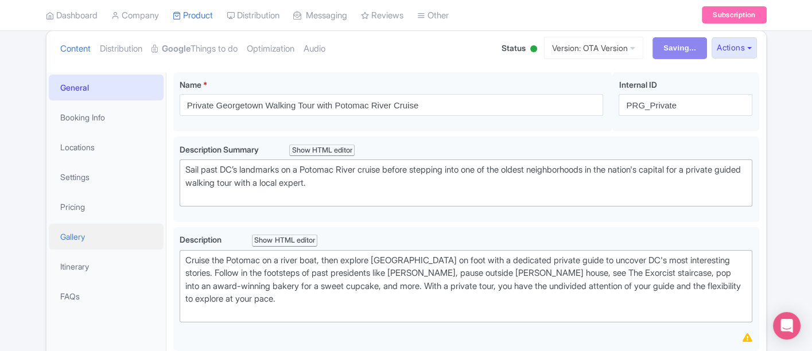
click at [72, 235] on link "Gallery" at bounding box center [106, 237] width 115 height 26
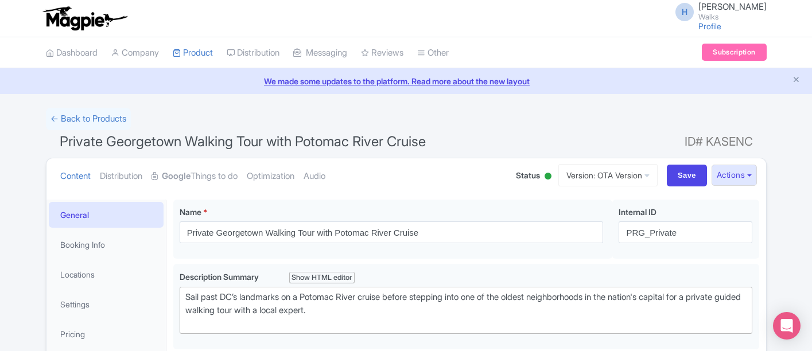
scroll to position [199, 0]
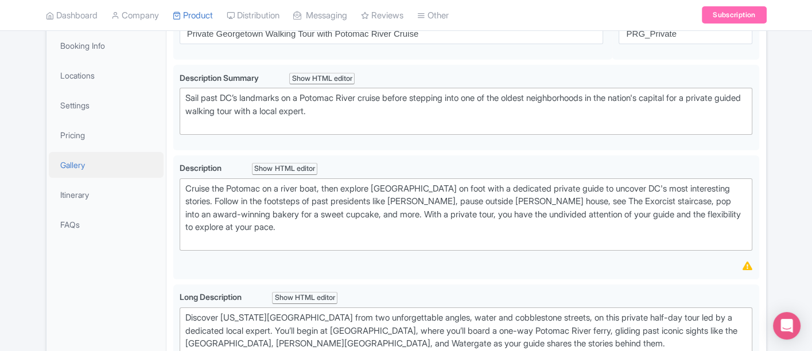
click at [98, 163] on link "Gallery" at bounding box center [106, 165] width 115 height 26
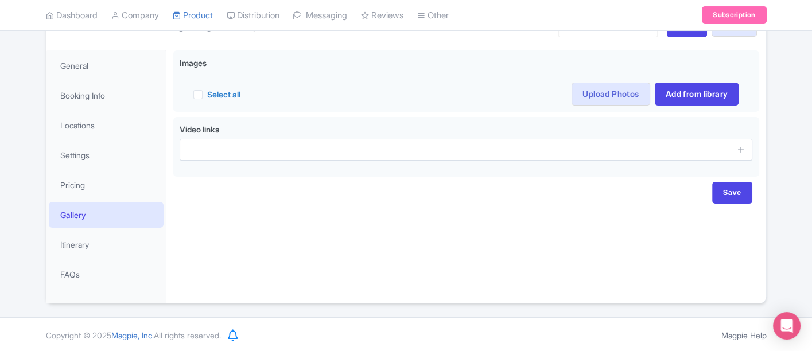
click at [787, 25] on div "Dashboard Company Product My Products Image Library Rate Sheets Distribution Ma…" at bounding box center [406, 16] width 812 height 32
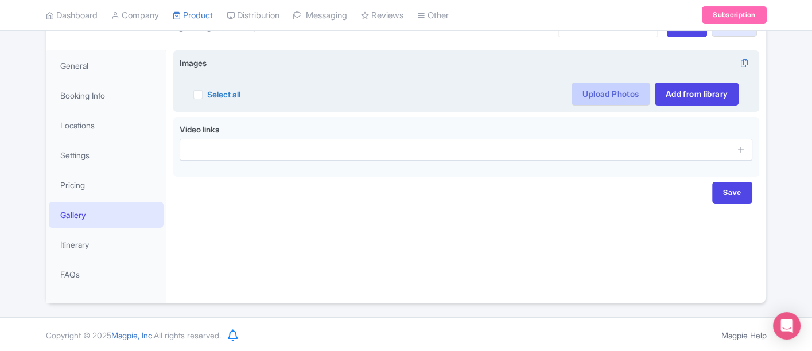
click at [590, 83] on link "Upload Photos" at bounding box center [610, 94] width 78 height 23
click at [582, 92] on link "Upload Photos" at bounding box center [610, 94] width 78 height 23
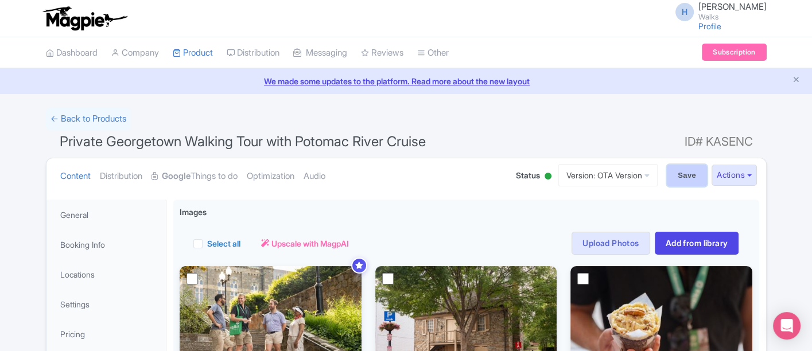
click at [683, 177] on input "Save" at bounding box center [687, 176] width 40 height 22
type input "Saving..."
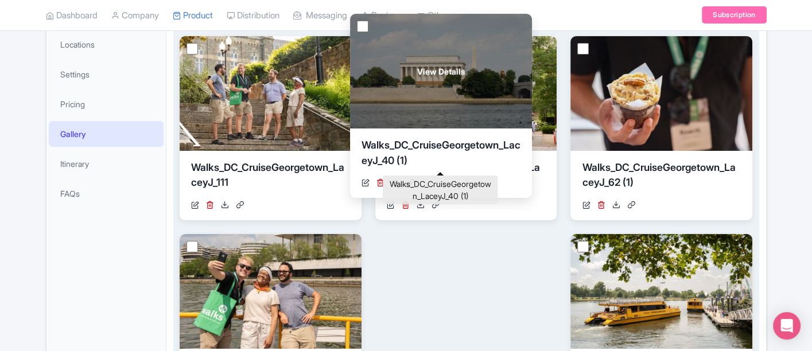
scroll to position [151, 0]
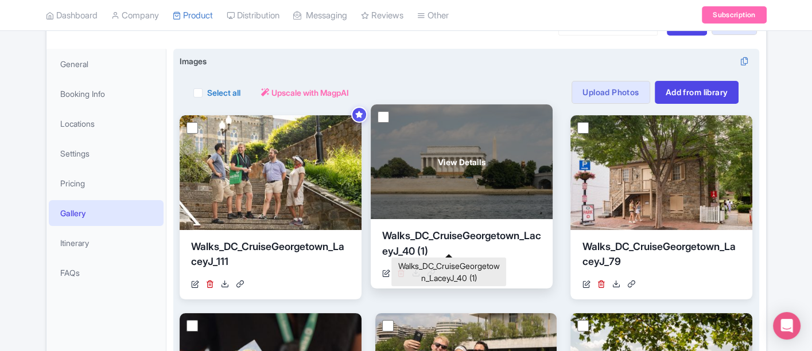
drag, startPoint x: 500, startPoint y: 326, endPoint x: 496, endPoint y: 245, distance: 81.0
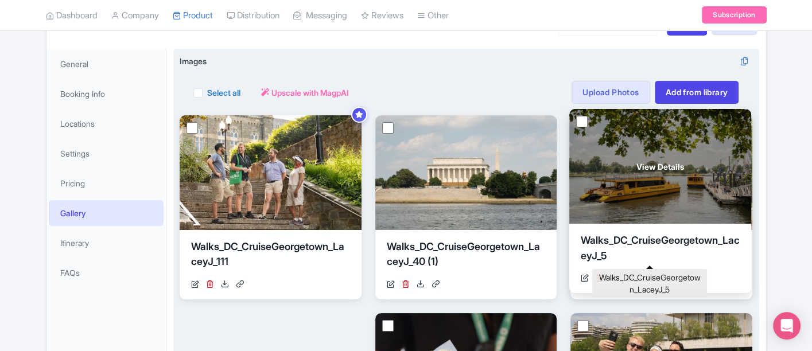
drag, startPoint x: 672, startPoint y: 322, endPoint x: 671, endPoint y: 246, distance: 75.8
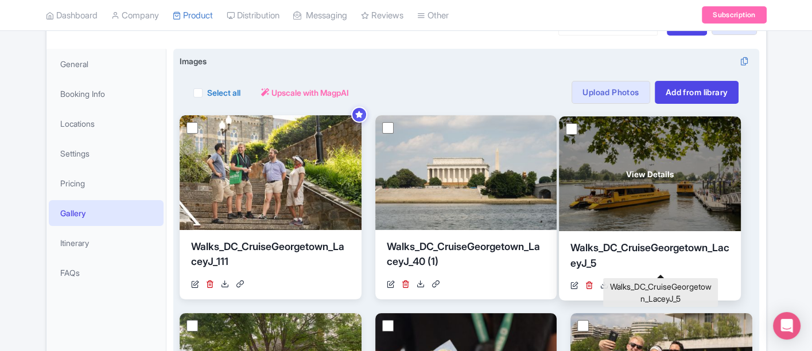
drag, startPoint x: 460, startPoint y: 242, endPoint x: 689, endPoint y: 252, distance: 228.6
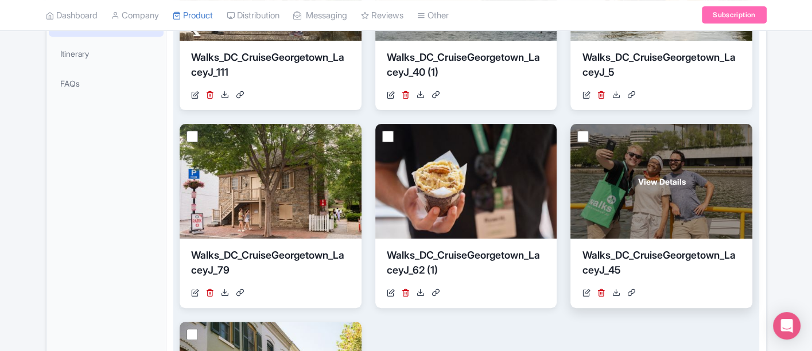
scroll to position [343, 0]
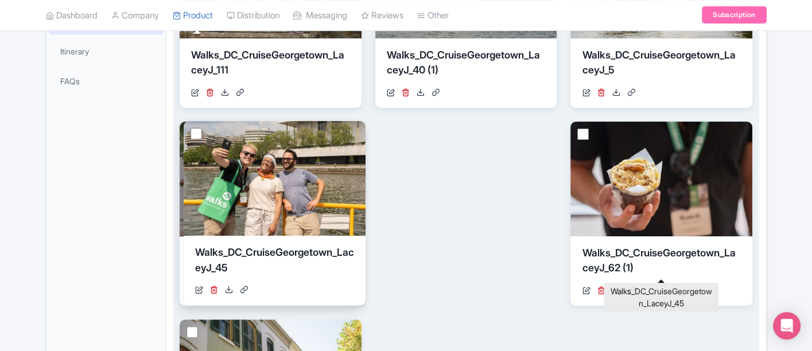
drag, startPoint x: 555, startPoint y: 258, endPoint x: 244, endPoint y: 256, distance: 311.6
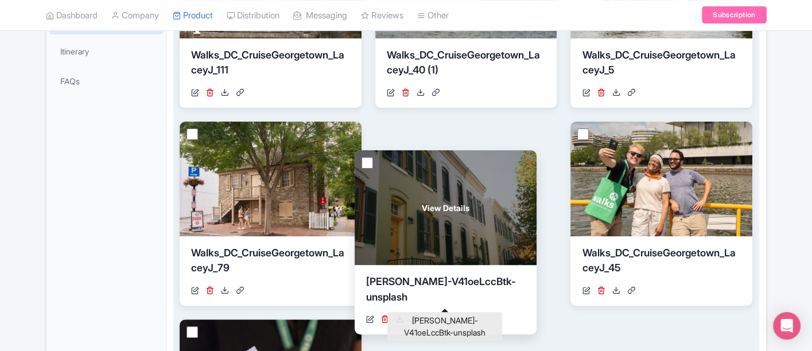
scroll to position [406, 0]
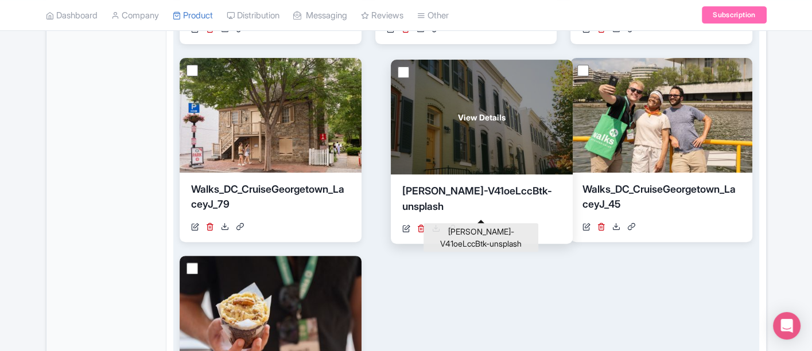
drag, startPoint x: 266, startPoint y: 316, endPoint x: 477, endPoint y: 184, distance: 249.0
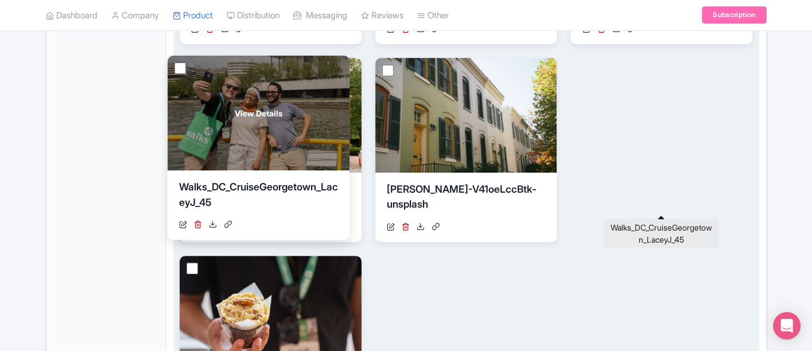
drag, startPoint x: 648, startPoint y: 189, endPoint x: 248, endPoint y: 186, distance: 399.9
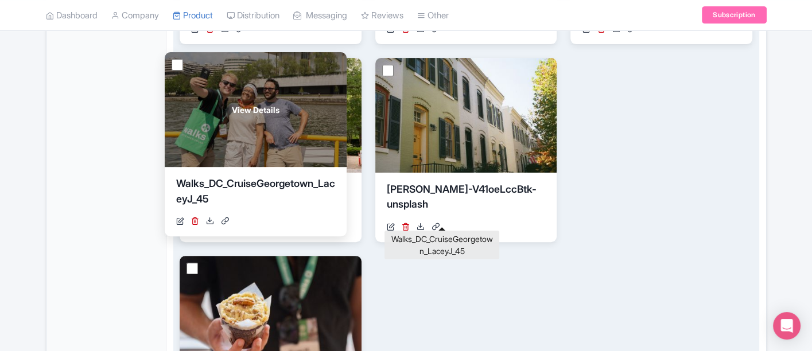
drag, startPoint x: 598, startPoint y: 187, endPoint x: 196, endPoint y: 179, distance: 401.7
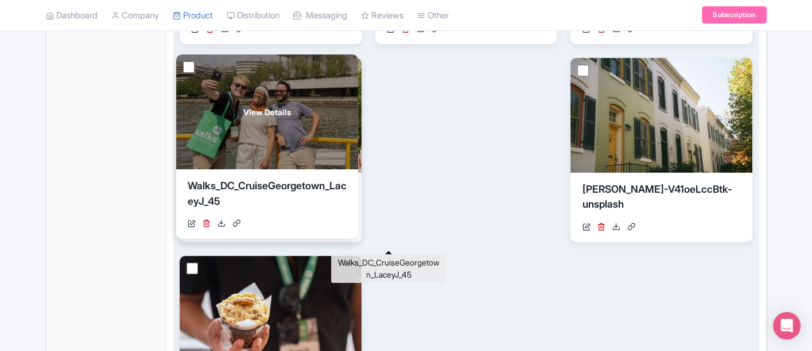
drag, startPoint x: 603, startPoint y: 190, endPoint x: 211, endPoint y: 186, distance: 392.5
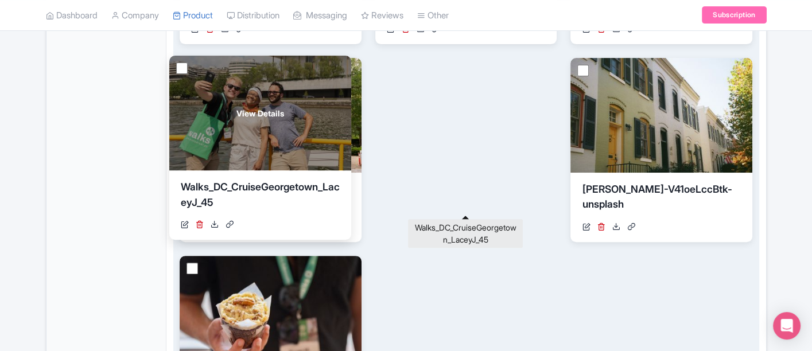
drag, startPoint x: 410, startPoint y: 192, endPoint x: 207, endPoint y: 189, distance: 203.1
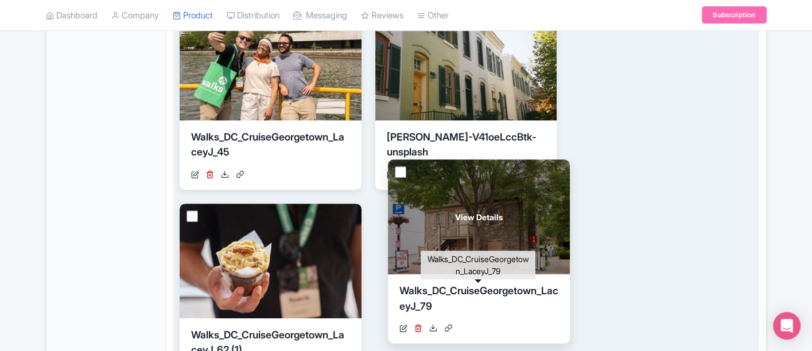
scroll to position [470, 0]
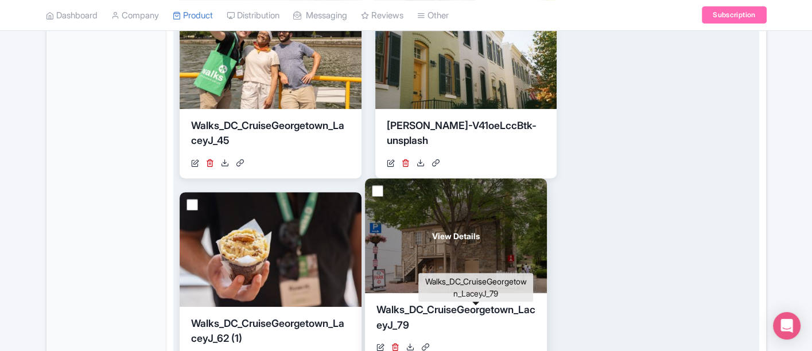
drag, startPoint x: 346, startPoint y: 190, endPoint x: 439, endPoint y: 311, distance: 152.2
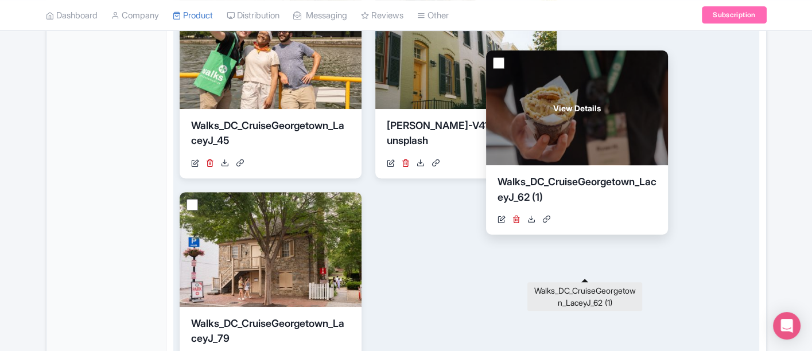
drag, startPoint x: 279, startPoint y: 324, endPoint x: 586, endPoint y: 182, distance: 337.6
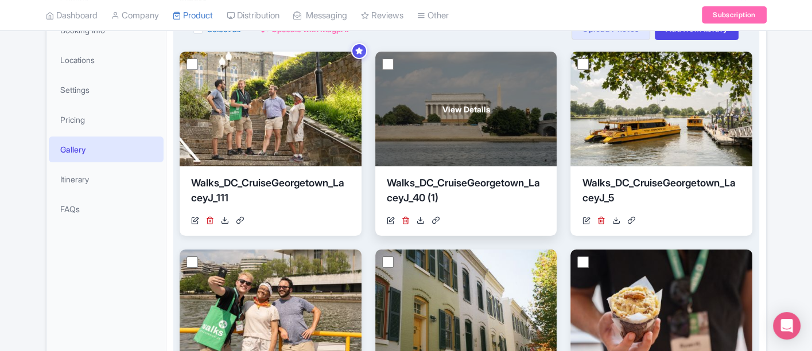
scroll to position [0, 0]
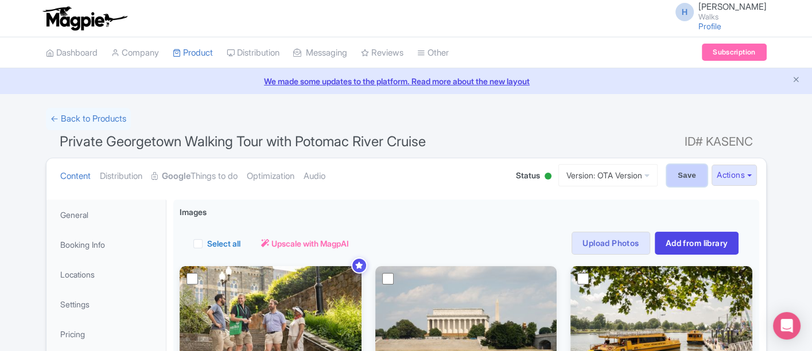
click at [677, 176] on input "Save" at bounding box center [687, 176] width 40 height 22
type input "Saving..."
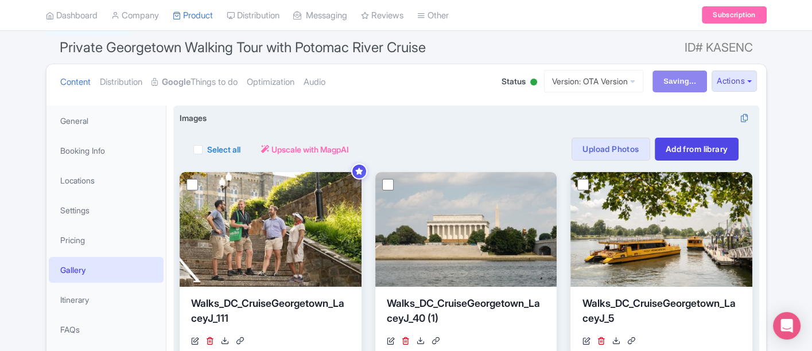
scroll to position [127, 0]
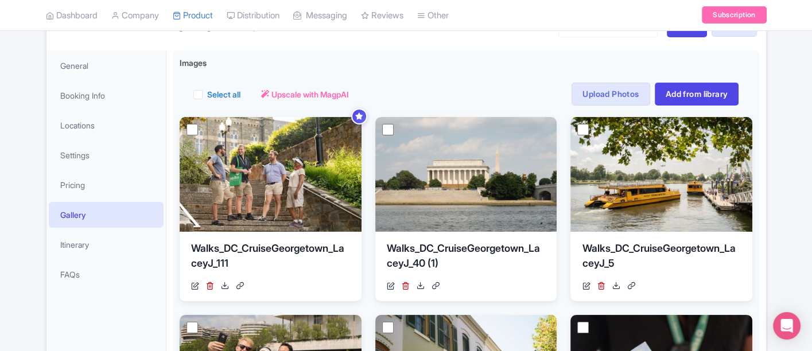
scroll to position [151, 0]
